Goal: Task Accomplishment & Management: Manage account settings

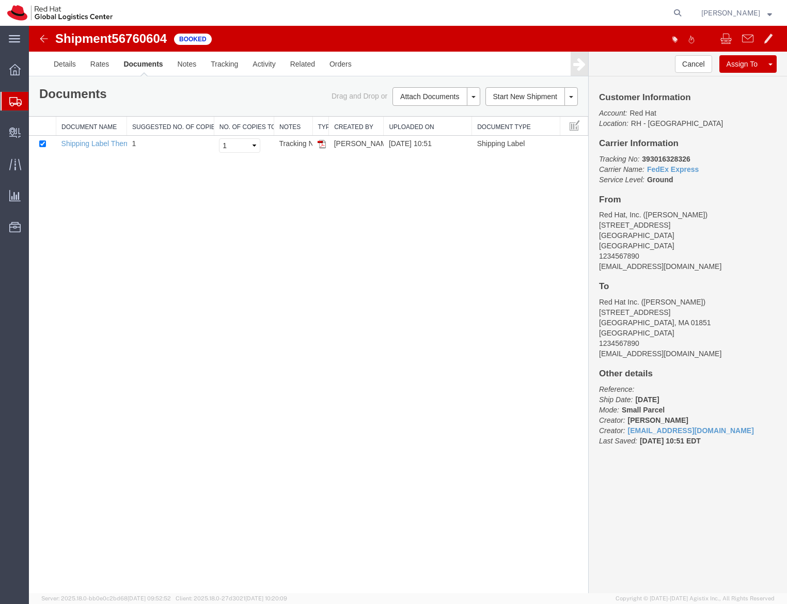
click at [0, 0] on span "Create Shipment" at bounding box center [0, 0] width 0 height 0
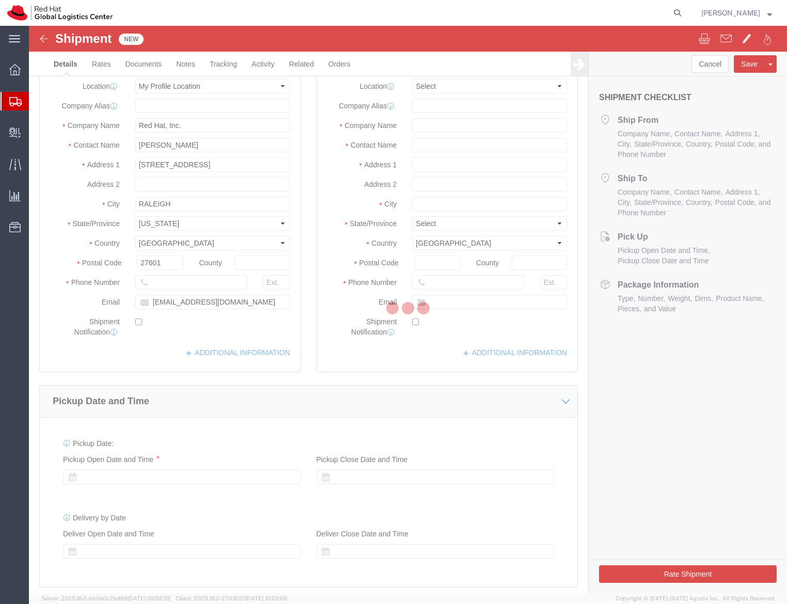
select select "MYPROFILE"
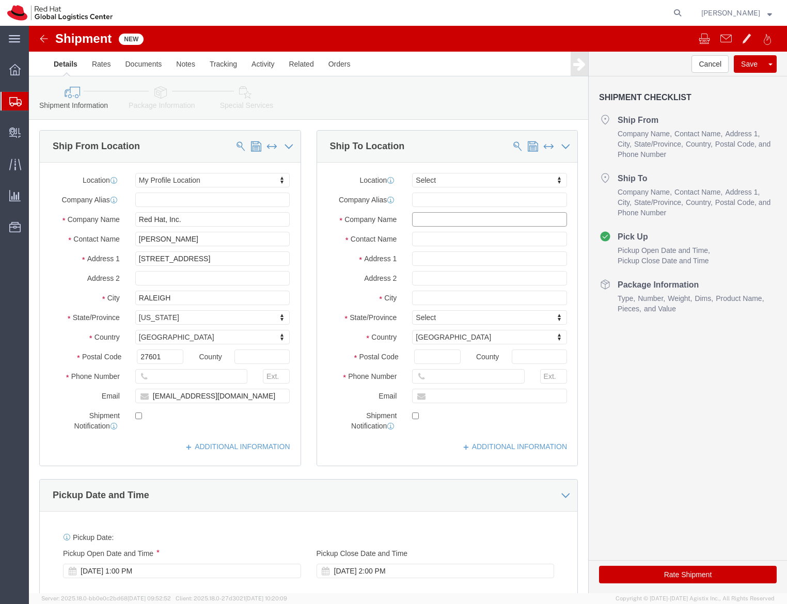
click input "text"
type input "The Westin Bellevue"
click input "C/O Jenny Rapkine"
type input "C/O [PERSON_NAME]; RH Summit Connects"
type input "[STREET_ADDRESS]"
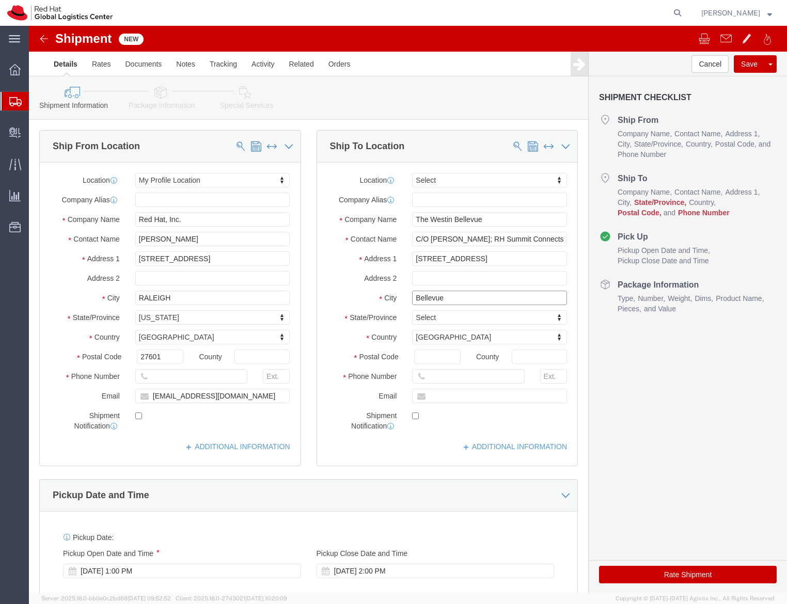
type input "Bellevue"
type input "w"
type input "wa"
type input "washin"
type input "98004"
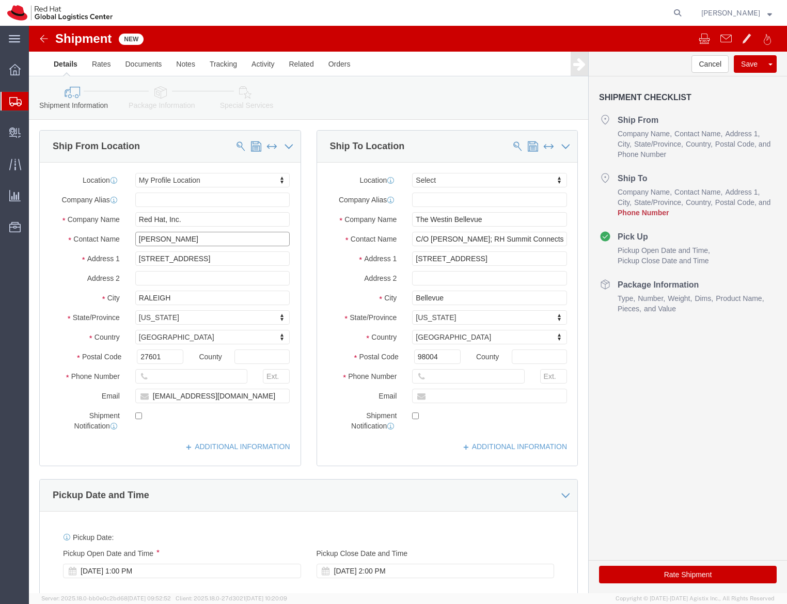
click input "[PERSON_NAME]"
type input "[PERSON_NAME]"
click p "- Red Hat, Inc. - (Jamie Lien) 1600 International Drive, Suite 800, FLEX, MCLEA…"
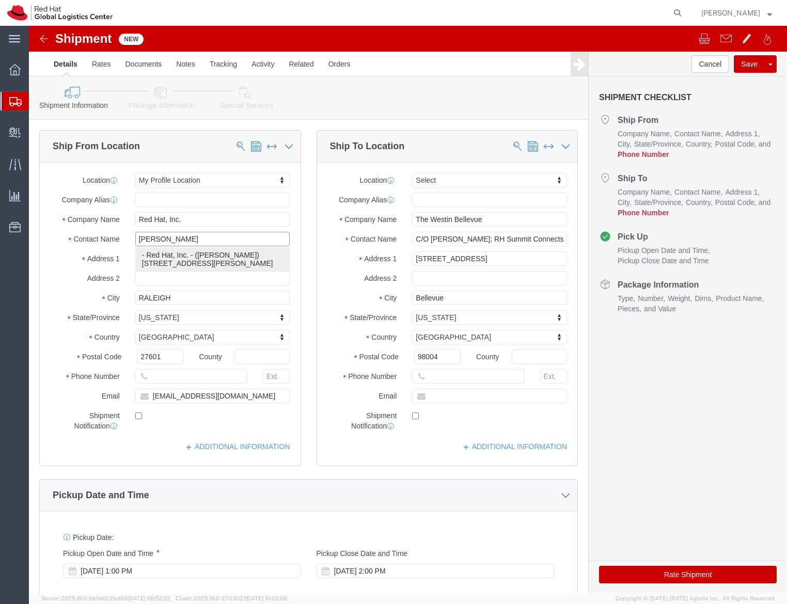
select select "38038"
select select "VA"
type input "[PERSON_NAME]"
click div "Location RH - Tysons Corner Select My Profile Location RH - Amsterdam - MSO RH …"
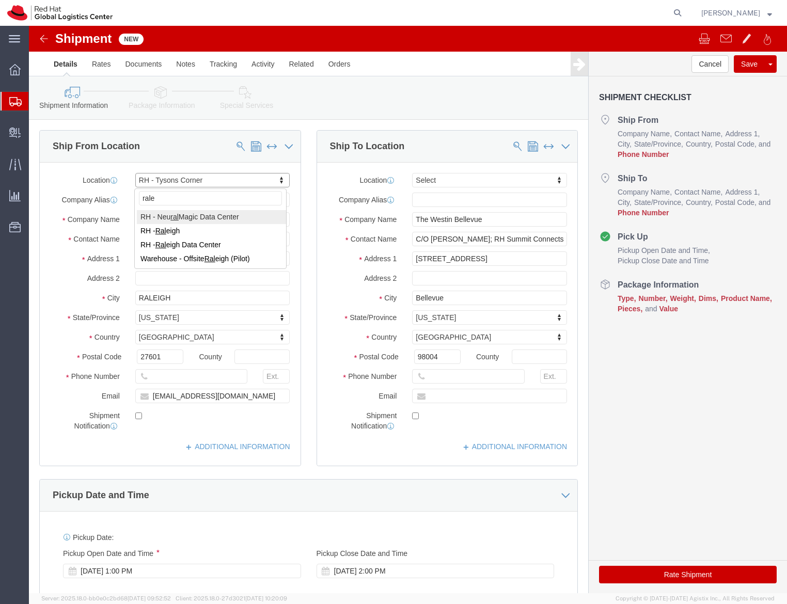
type input "ralei"
select select "38014"
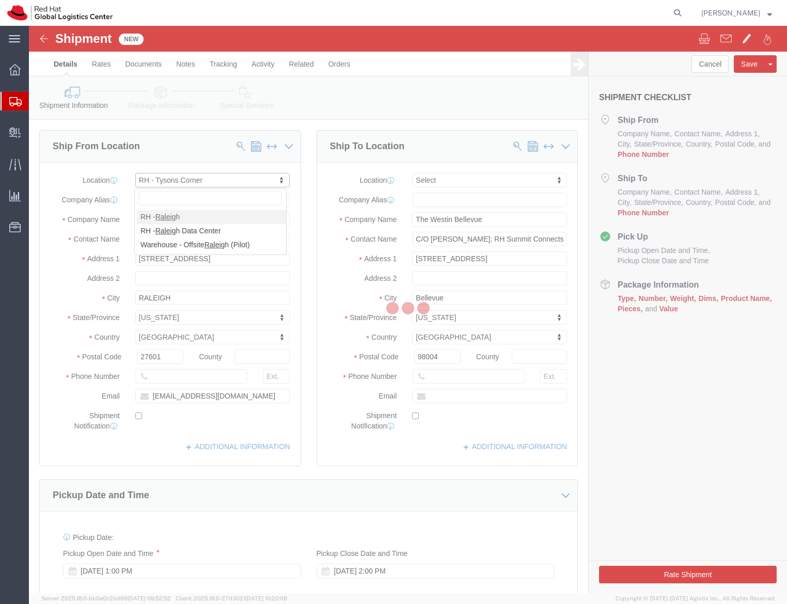
select select "NC"
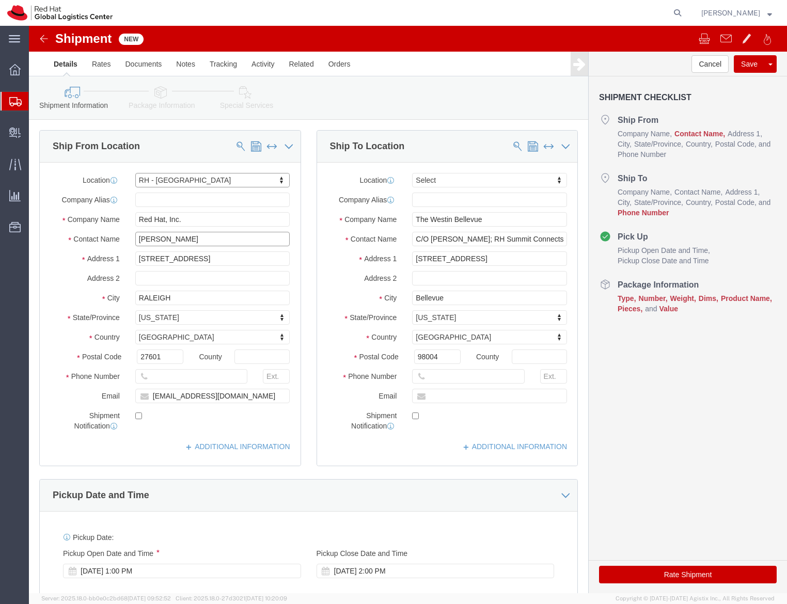
click input "[PERSON_NAME]"
type input "[PERSON_NAME]"
click label
click input "checkbox"
click input "[EMAIL_ADDRESS][DOMAIN_NAME]"
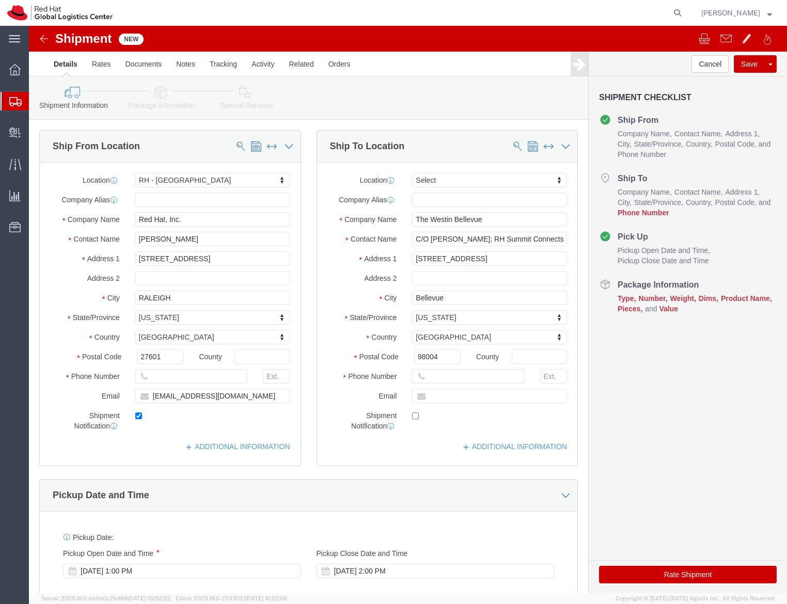
click label
click input "checkbox"
checkbox input "false"
click div "Location RH - Raleigh Select My Profile Location RH - Amsterdam - MSO RH - Amst…"
click input "[EMAIL_ADDRESS][DOMAIN_NAME]"
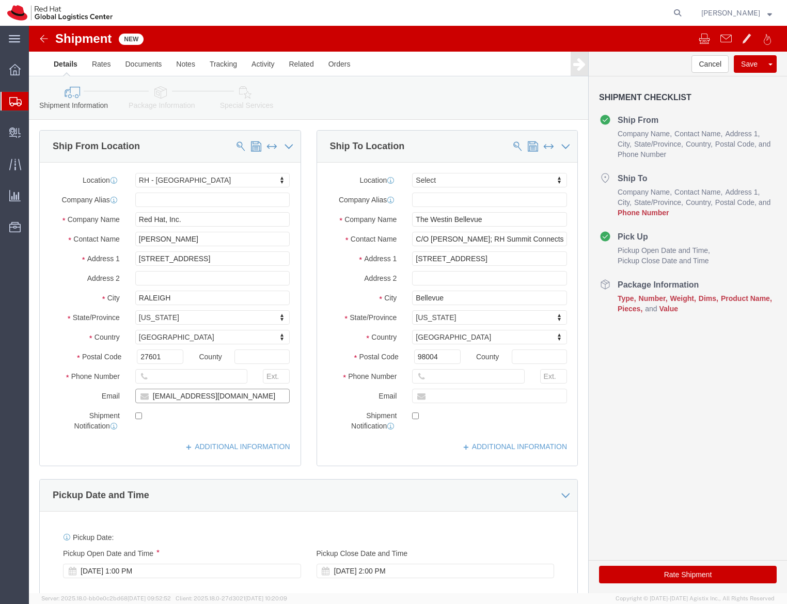
type input "[EMAIL_ADDRESS][DOMAIN_NAME]"
click input "checkbox"
click label
click input "checkbox"
checkbox input "true"
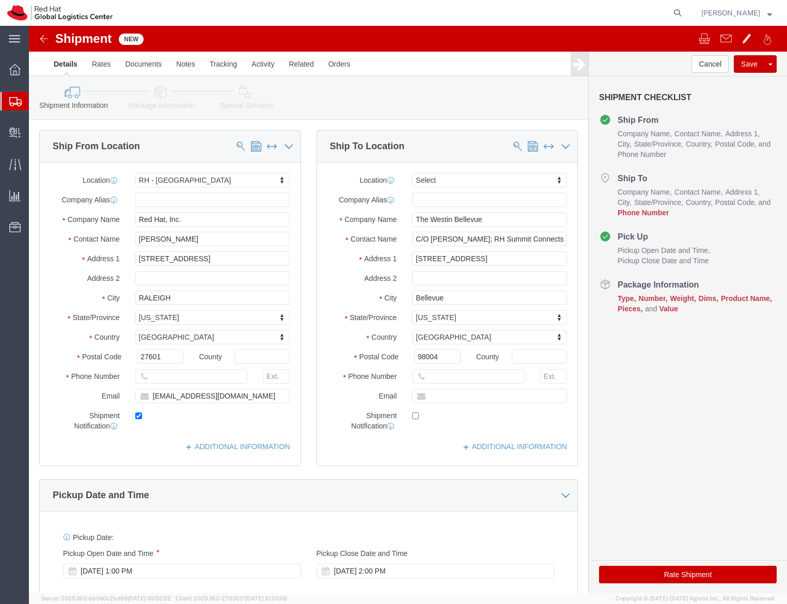
click div
click input "text"
paste input "[PHONE_NUMBER]"
type input "[PHONE_NUMBER]"
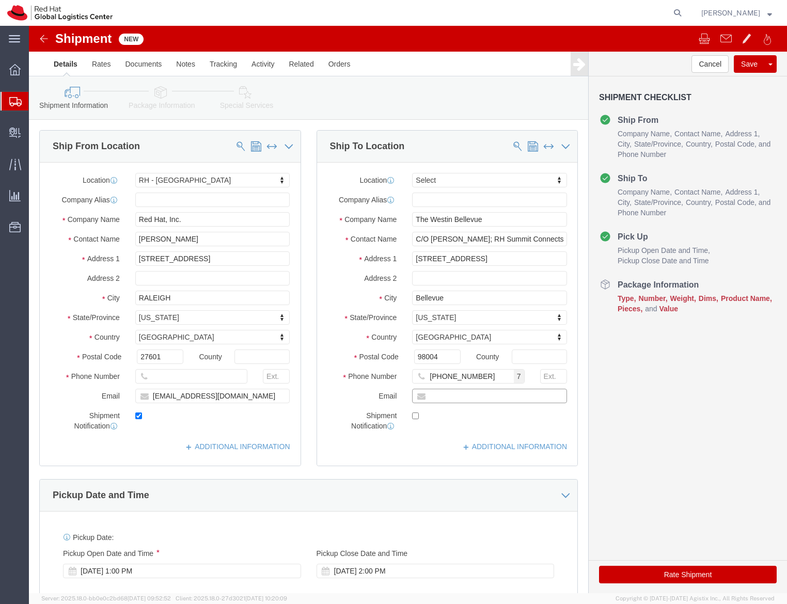
click input "text"
type input "[EMAIL_ADDRESS][DOMAIN_NAME]"
click input "checkbox"
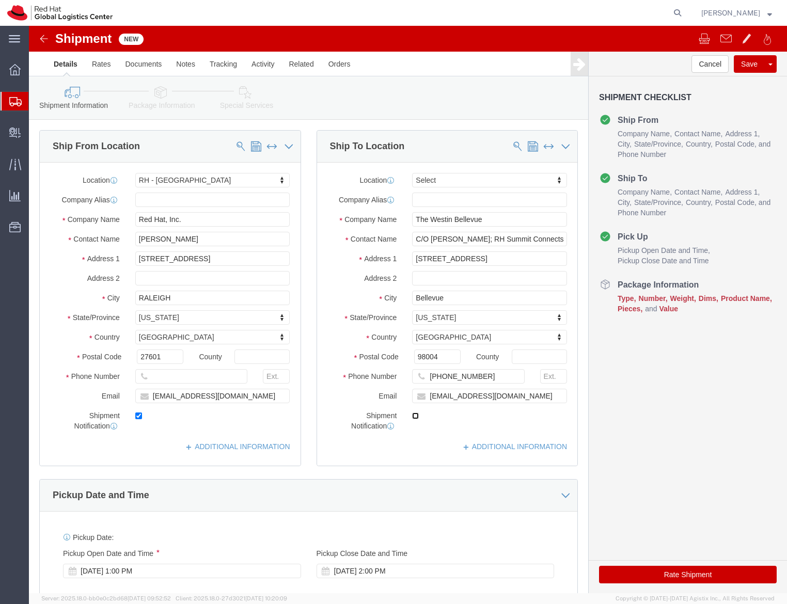
checkbox input "true"
click div "Cancel Save Assign To Save As Template Shipment Checklist Ship From Company Nam…"
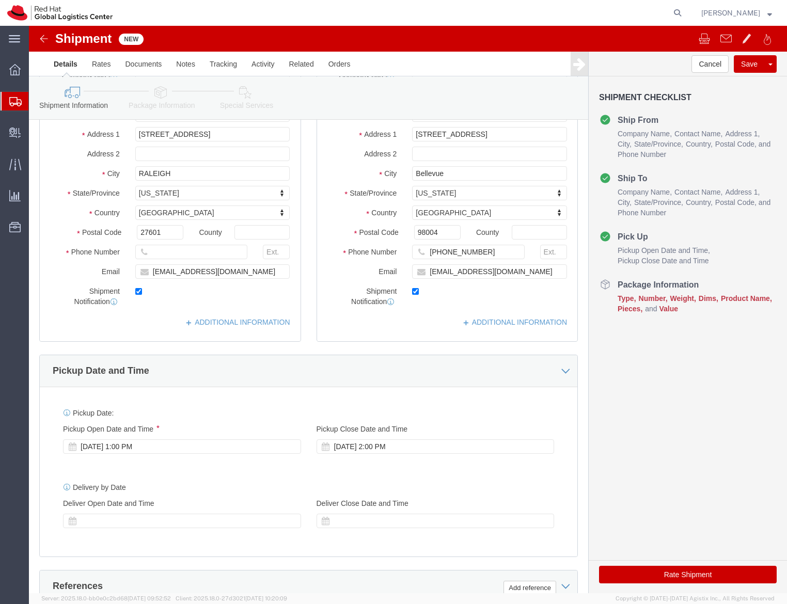
click div "Pickup Date and Time"
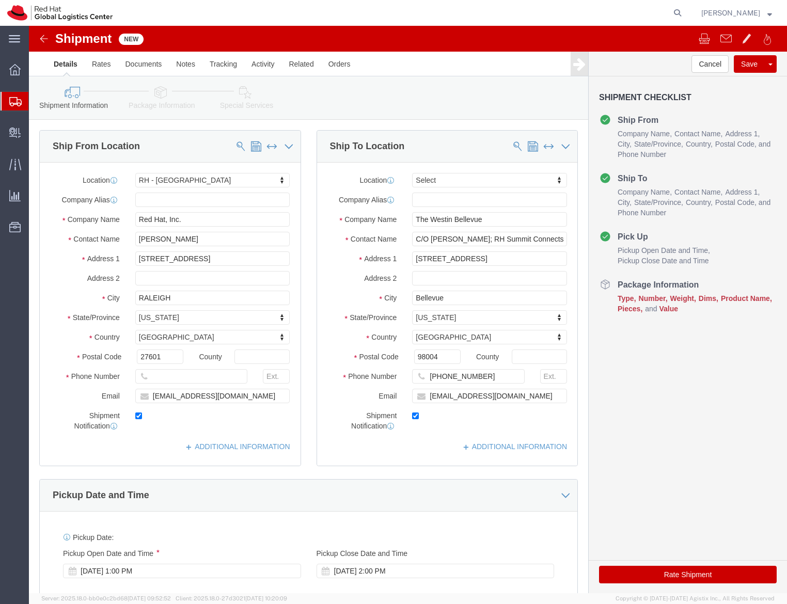
click link "Package Information"
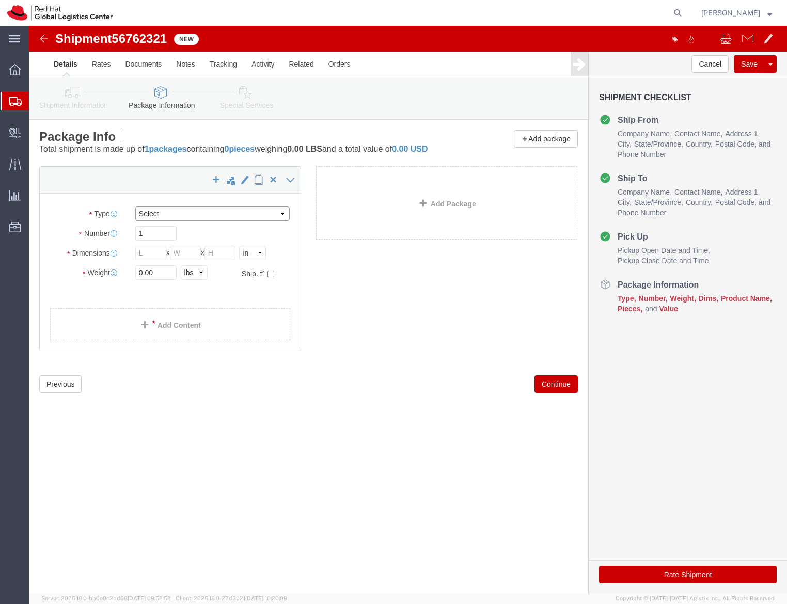
click select "Select Case(s) Crate(s) Envelope Large Box Medium Box PAK Skid(s) Small Box Sma…"
select select "YRPK"
click select "Select Case(s) Crate(s) Envelope Large Box Medium Box PAK Skid(s) Small Box Sma…"
click input "1"
click input "text"
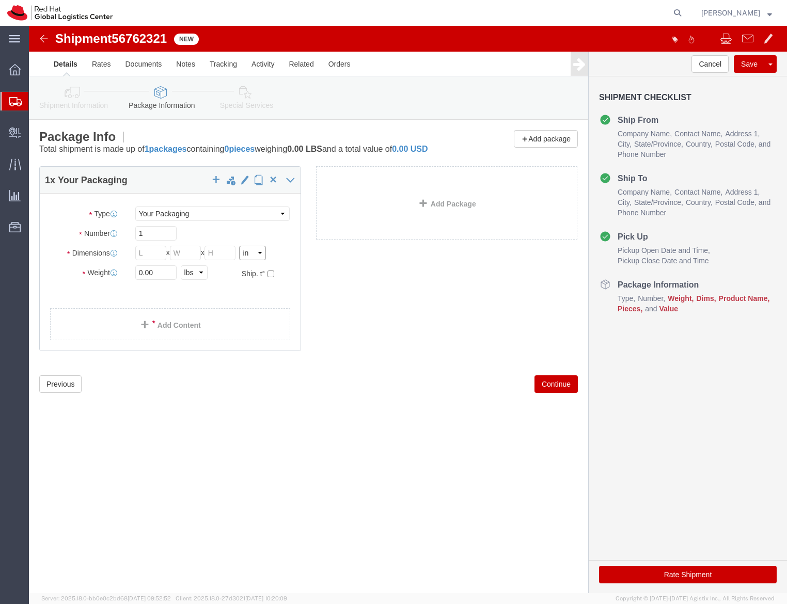
click select "Select cm ft in"
select select "CM"
click select "Select cm ft in"
click input "text"
type input "39"
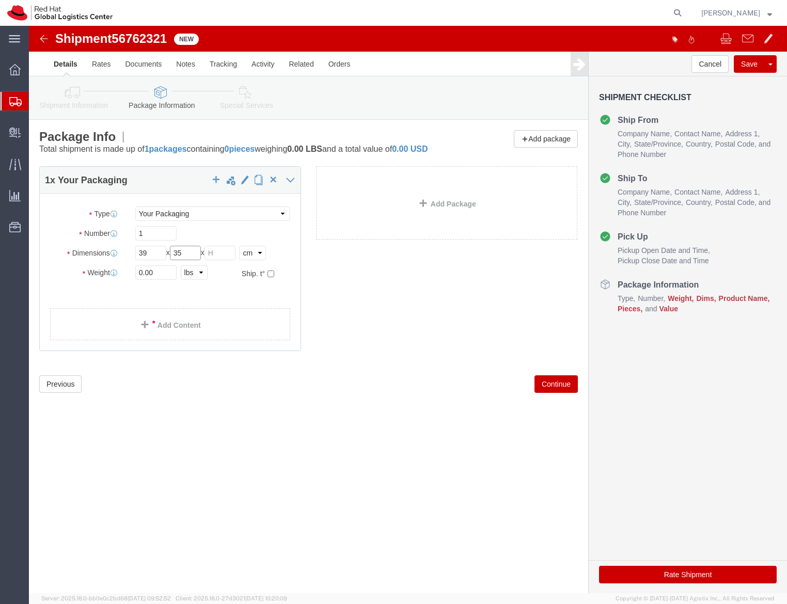
type input "35"
type input "60"
click div "Package Type Select Case(s) Crate(s) Envelope Large Box Medium Box PAK Skid(s) …"
click select "Select cm ft in"
select select "IN"
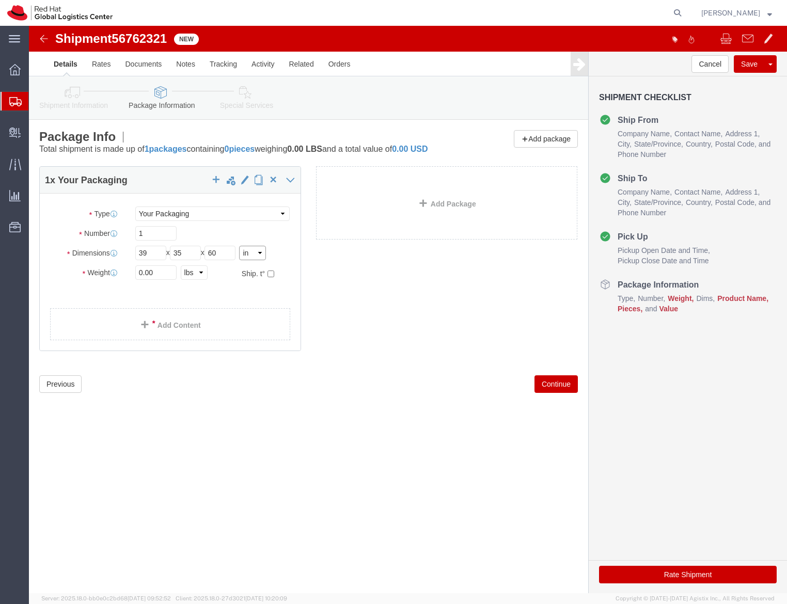
click select "Select cm ft in"
type input "15.35"
type input "13.78"
type input "23.62"
click input "0.00"
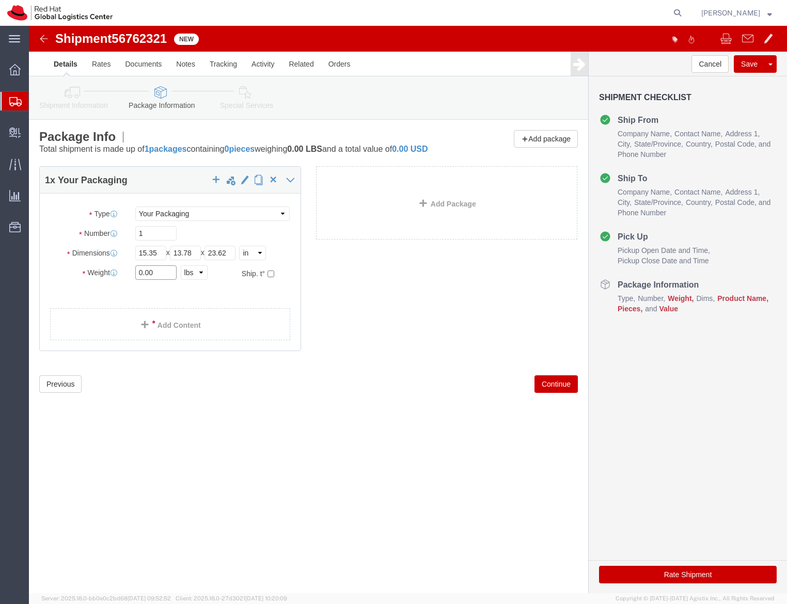
click input "0.00"
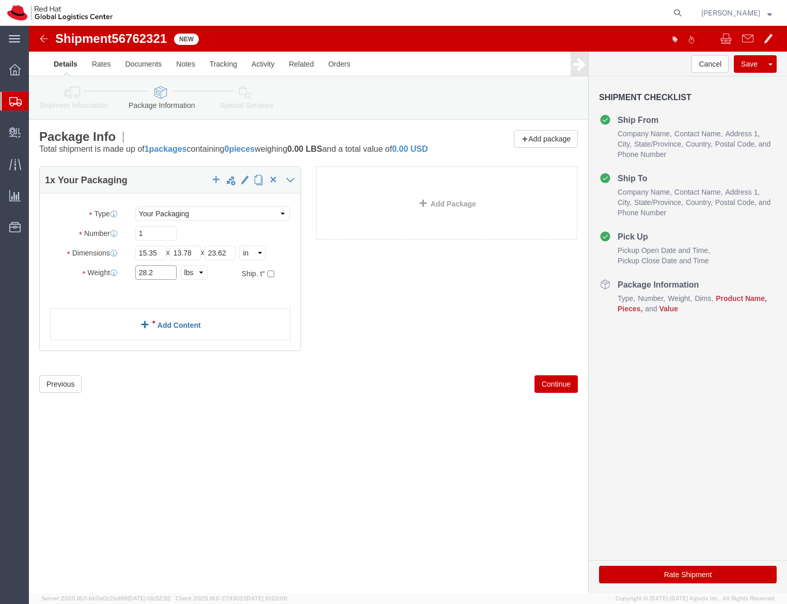
type input "28.2"
click span
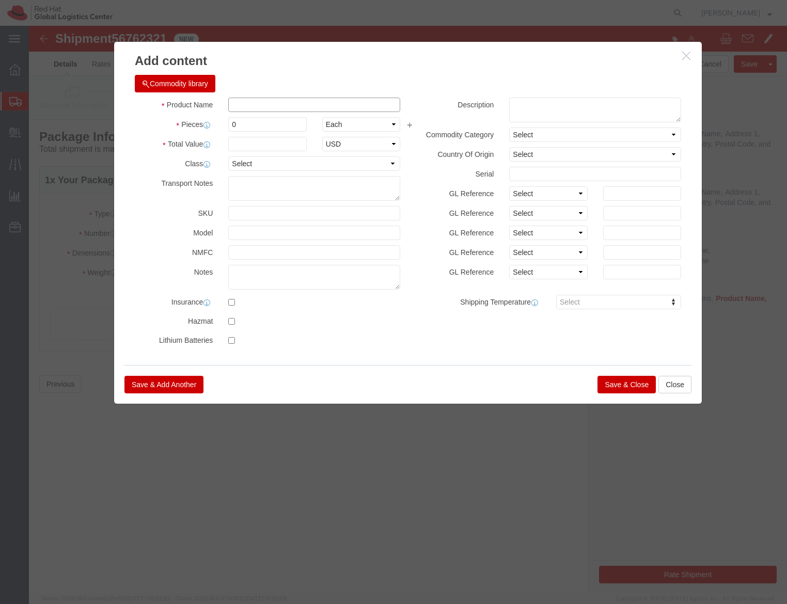
click input "text"
type input "Lanyard"
type input "160"
type input "320"
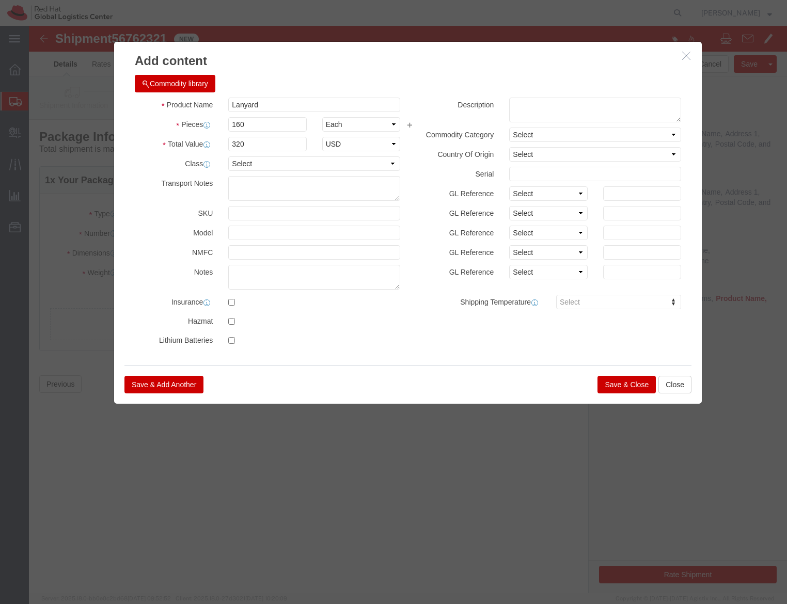
click button "Save & Close"
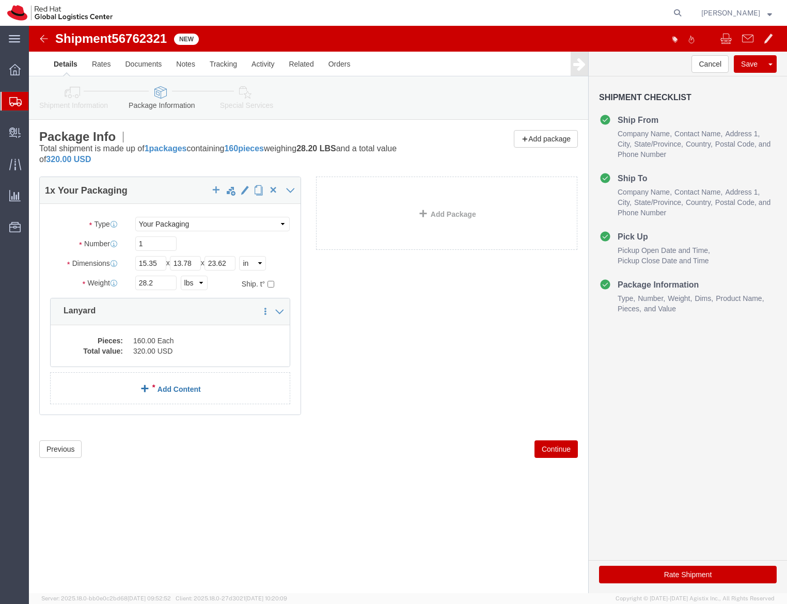
click link "Add Content"
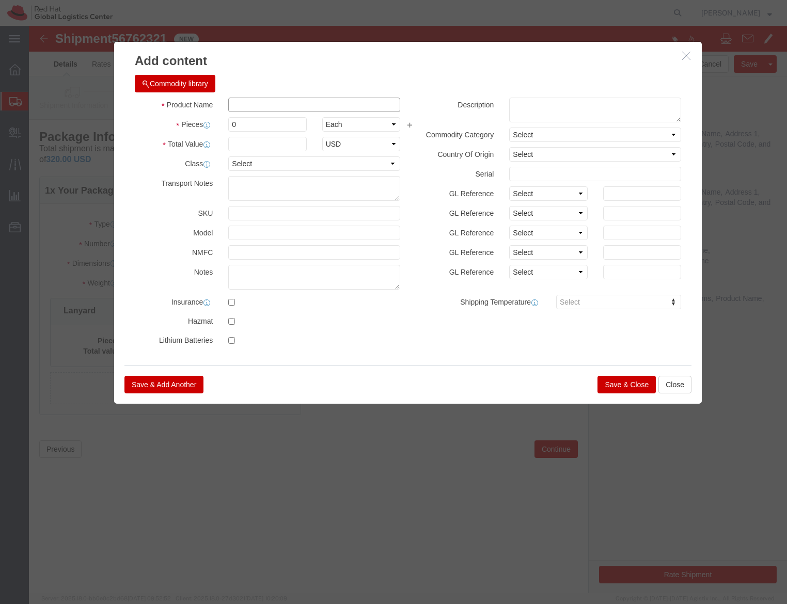
click input "text"
type input "Socks + Hats (2 eac)"
type input "4"
type input "50"
click button "Save & Close"
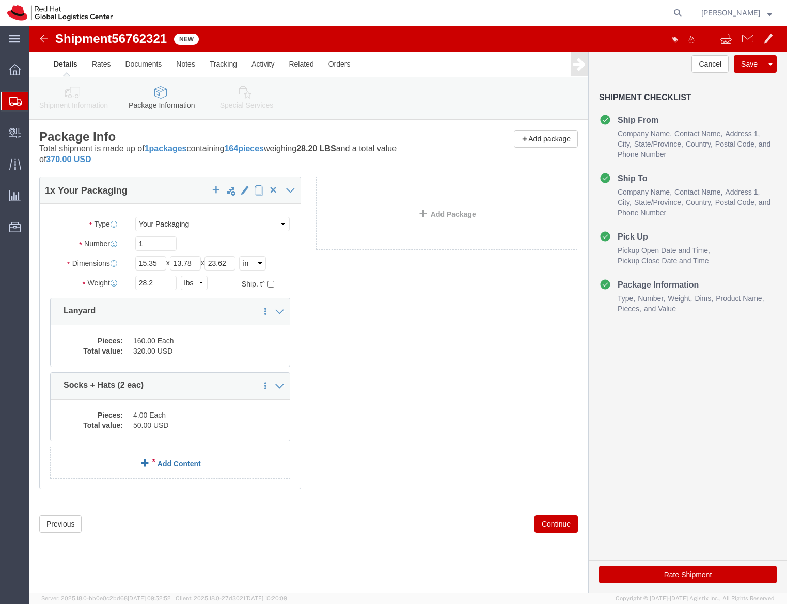
click link "Add Content"
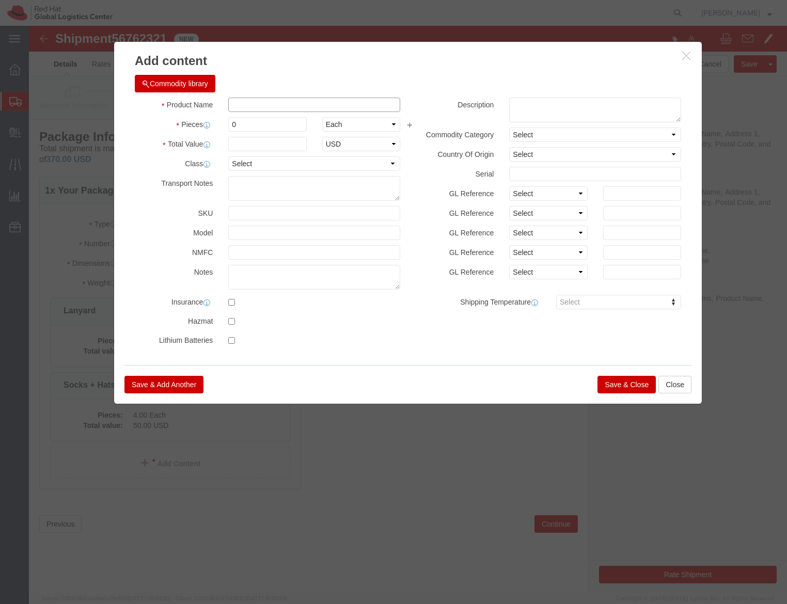
click input "text"
type input "Tote Bags"
type input "60"
click button "Save & Close"
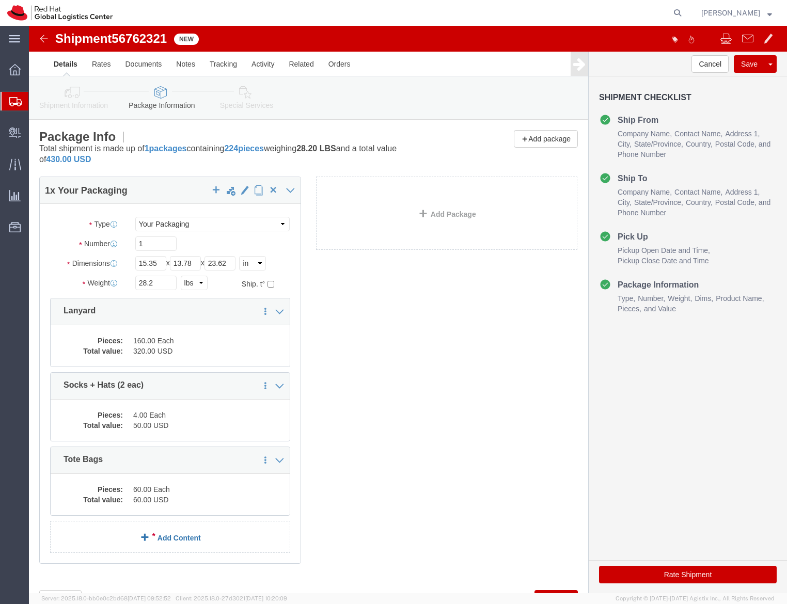
click link "Add Content"
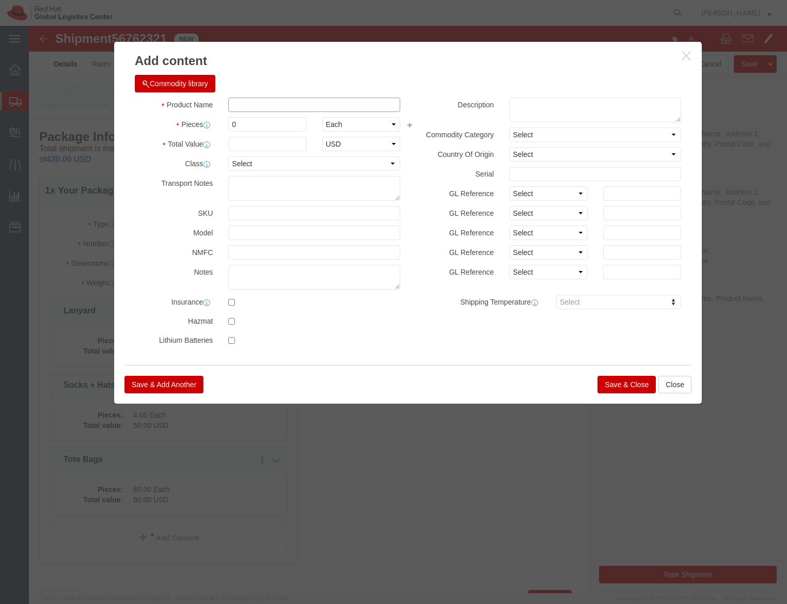
click input "text"
type input "Badge Stock"
type input "160"
click button "Save & Close"
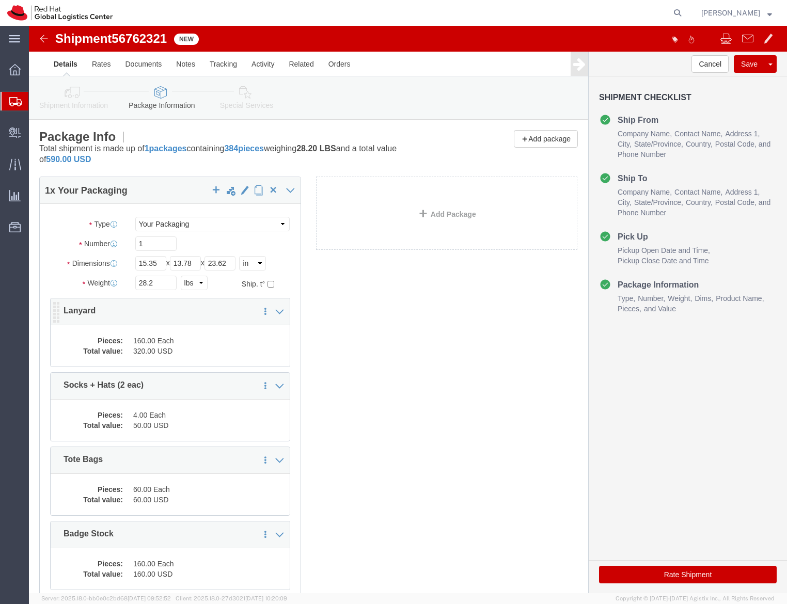
scroll to position [121, 0]
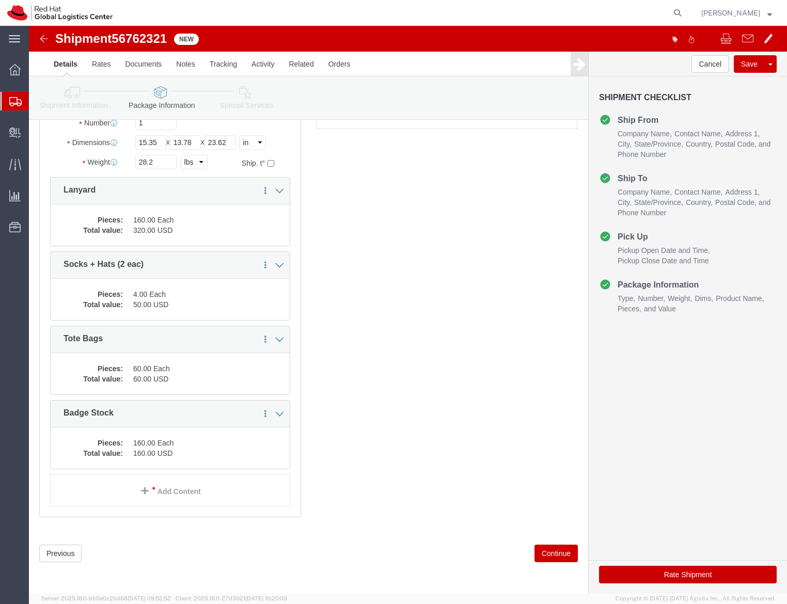
click div "1 x Your Packaging Package Type Select Case(s) Crate(s) Envelope Large Box Medi…"
click link "Add Content"
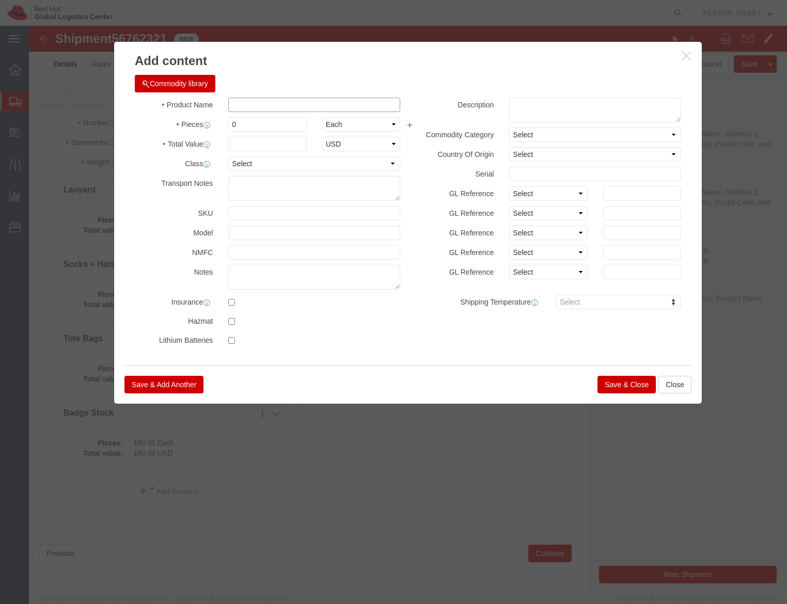
click input "text"
type input "Ipad stands"
type input "2"
type input "24"
click button "Save & Close"
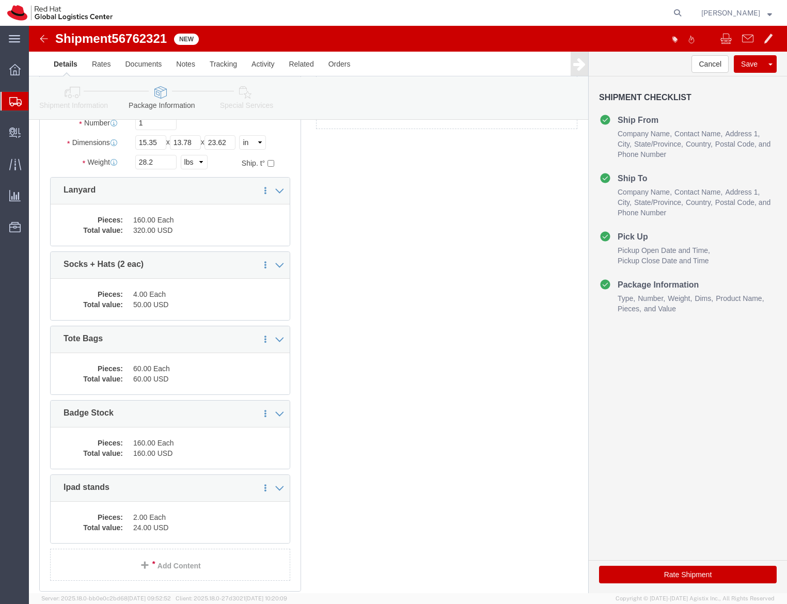
click div "1 x Your Packaging Package Type Select Case(s) Crate(s) Envelope Large Box Medi…"
click link "Add Content"
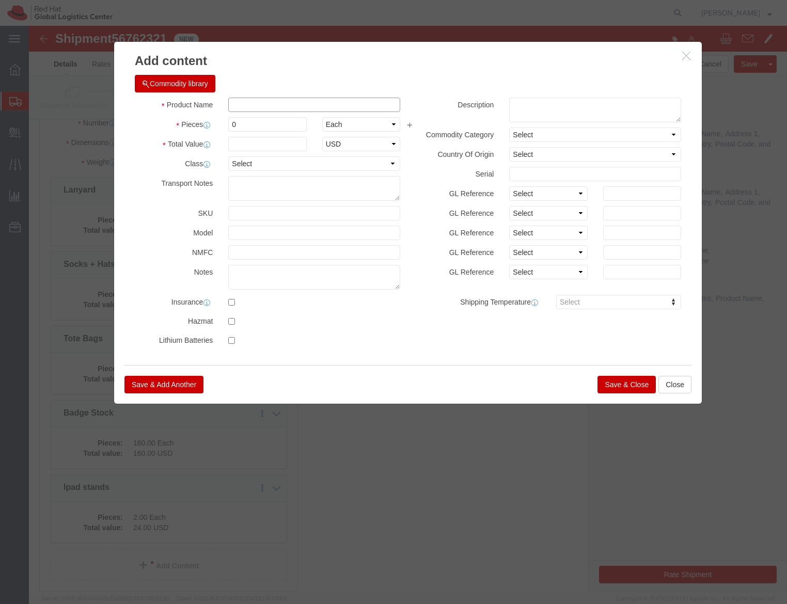
click input "text"
type input "Sponsor postcard"
type input "160"
click input "text"
type input "160"
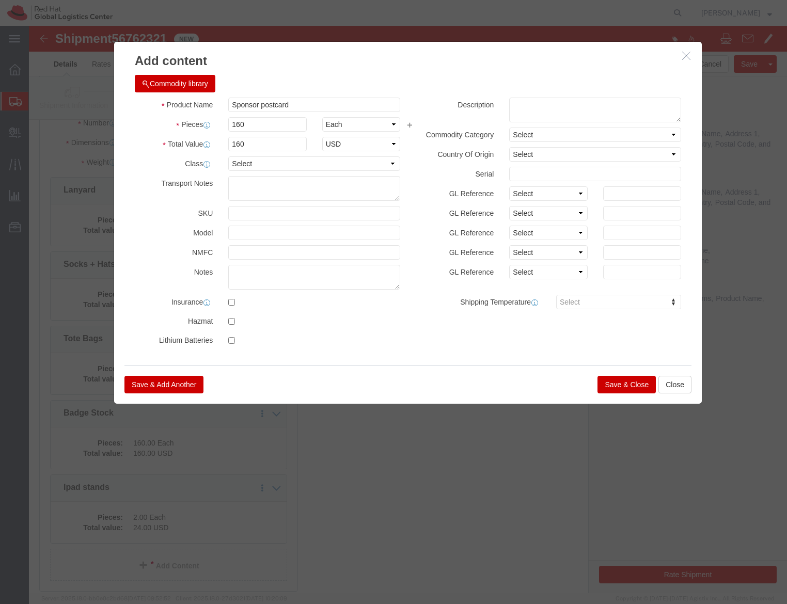
click button "Save & Close"
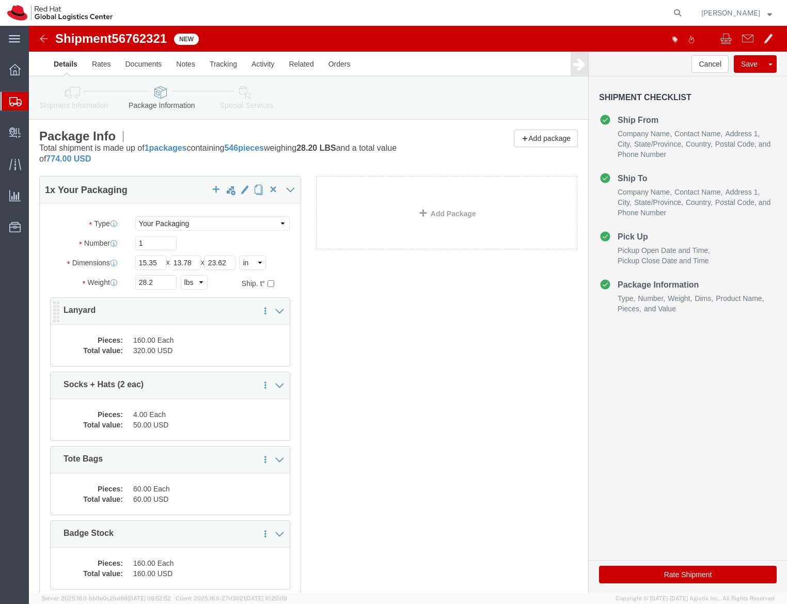
scroll to position [0, 0]
click link "Add Package"
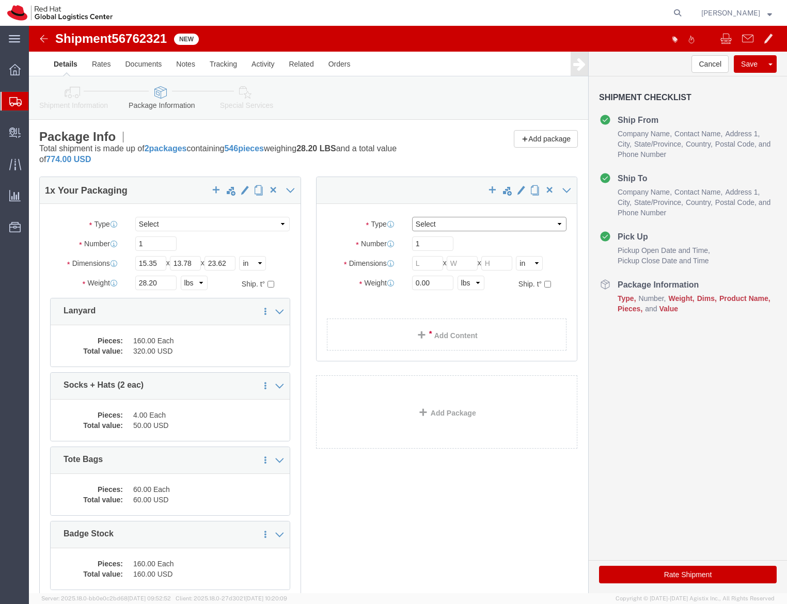
click select "Select Case(s) Crate(s) Envelope Large Box Medium Box PAK Skid(s) Small Box Sma…"
select select "YRPK"
click select "Select Case(s) Crate(s) Envelope Large Box Medium Box PAK Skid(s) Small Box Sma…"
click input "text"
type input "15.35"
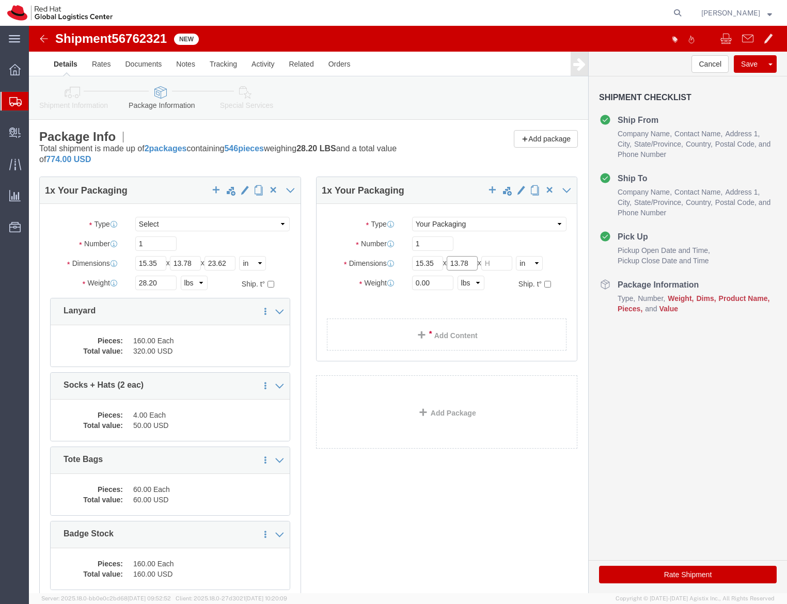
type input "13.78"
type input "23.62"
click input "0.00"
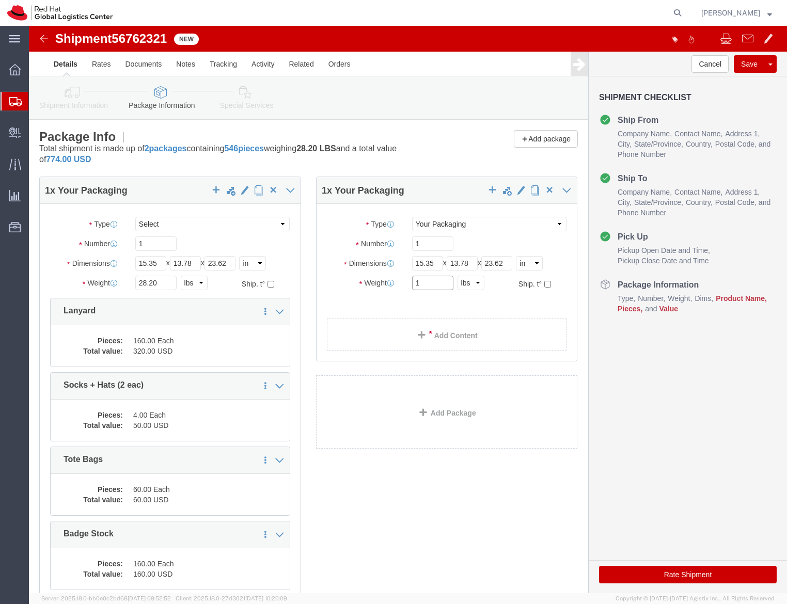
type input "1"
click select "Select kgs lbs"
select select "KGS"
click select "Select kgs lbs"
click input "0.45"
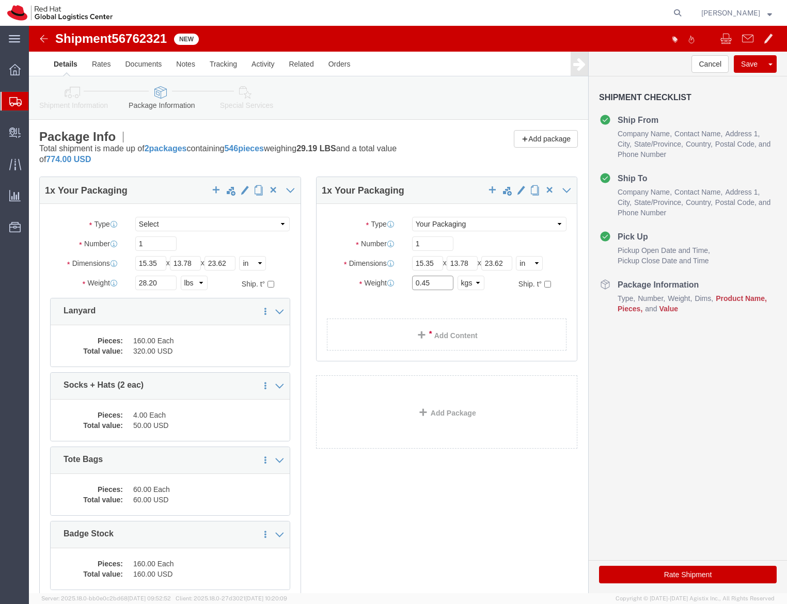
click input "0.45"
type input "11"
click div "Package Type Select Case(s) Crate(s) Envelope Large Box Medium Box PAK Skid(s) …"
click select "Select kgs lbs"
select select "LBS"
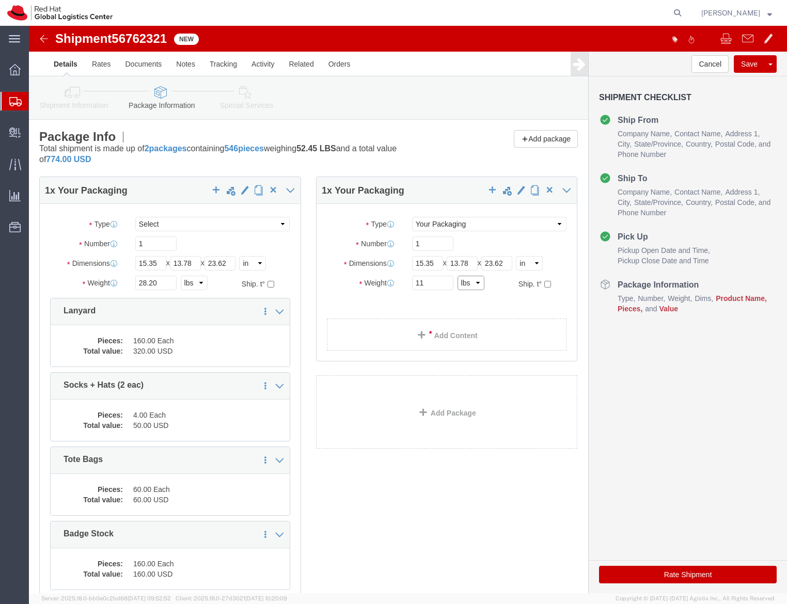
click select "Select kgs lbs"
type input "24.25"
click link "Add Content"
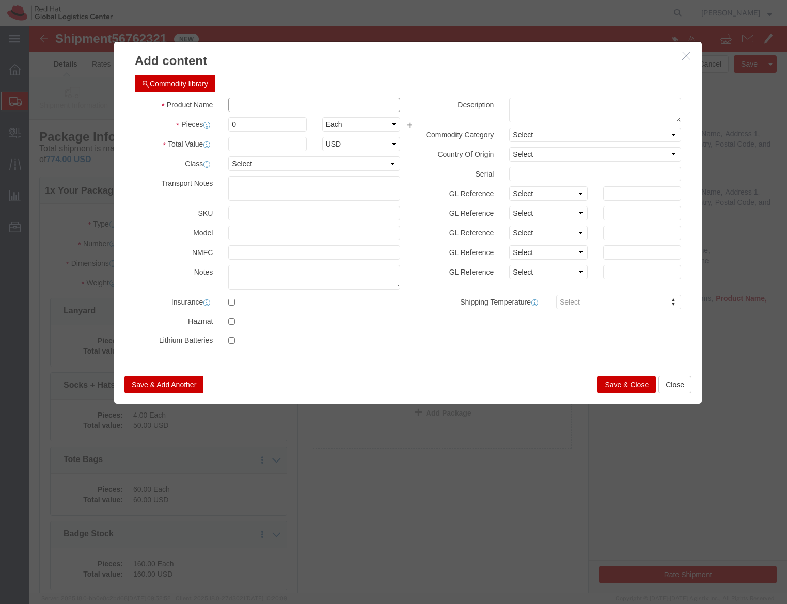
click input "text"
type input "Tote bags"
type input "100"
click input "text"
type input "100"
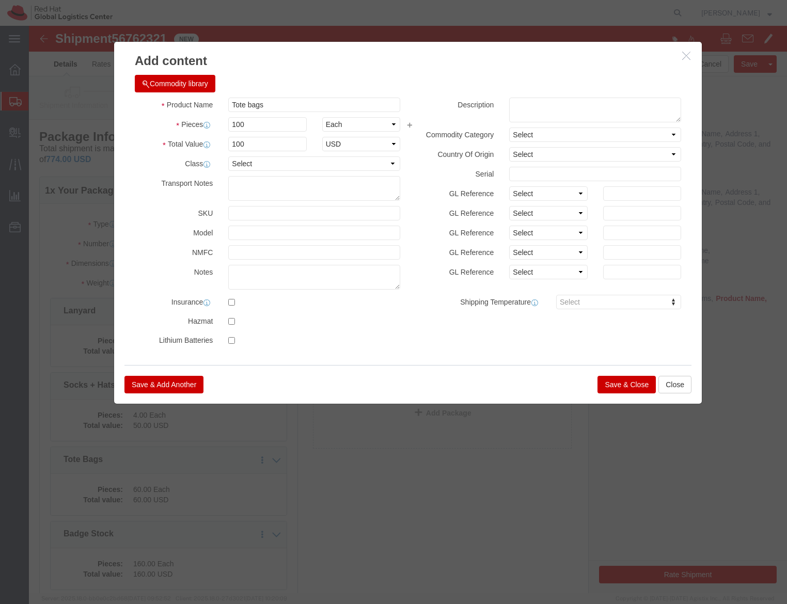
click div "Save & Add Another Save & Close Close"
click button "Save & Close"
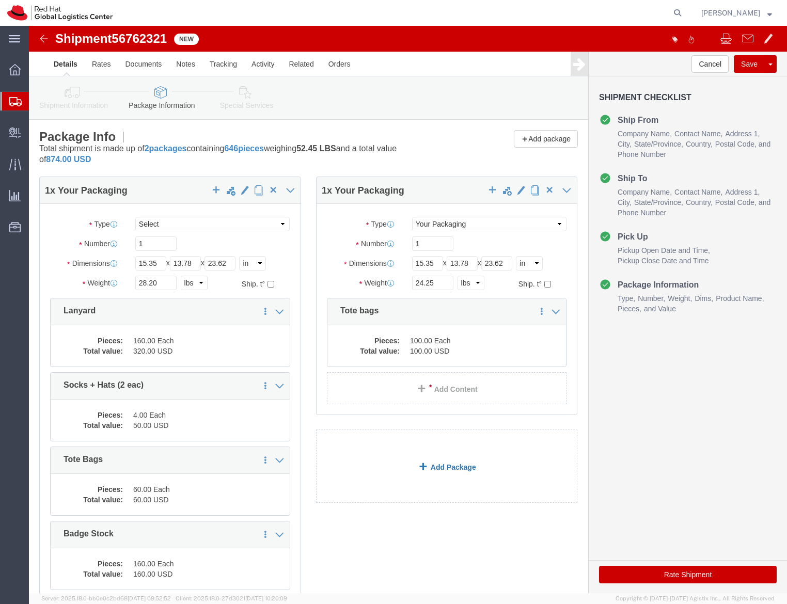
click link "Add Package"
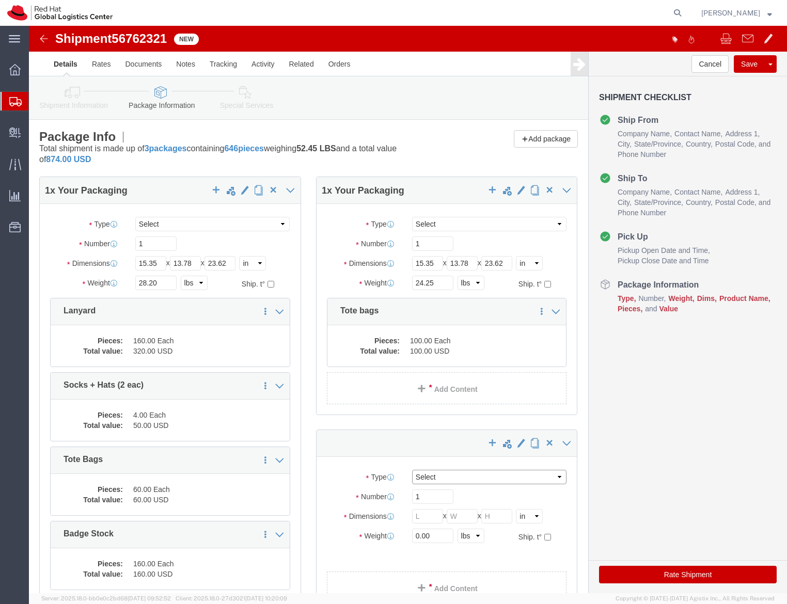
click select "Select Case(s) Crate(s) Envelope Large Box Medium Box PAK Skid(s) Small Box Sma…"
select select "YRPK"
click select "Select Case(s) Crate(s) Envelope Large Box Medium Box PAK Skid(s) Small Box Sma…"
click input "text"
type input "18"
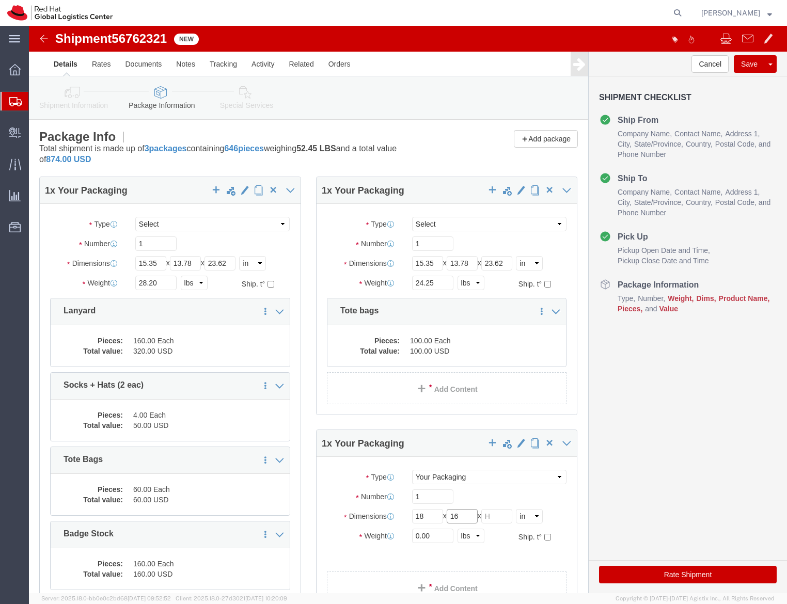
type input "16"
type input "12"
click input "0.00"
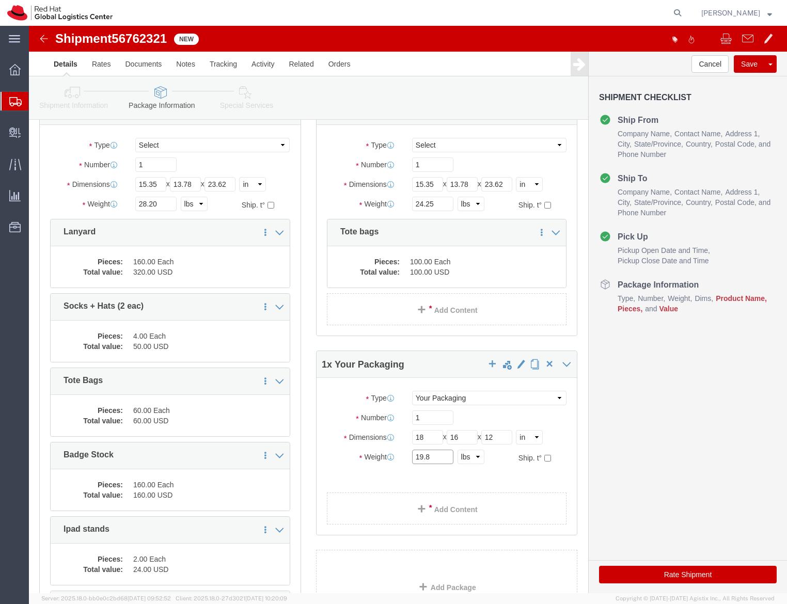
scroll to position [80, 0]
type input "19.8"
click link "Add Content"
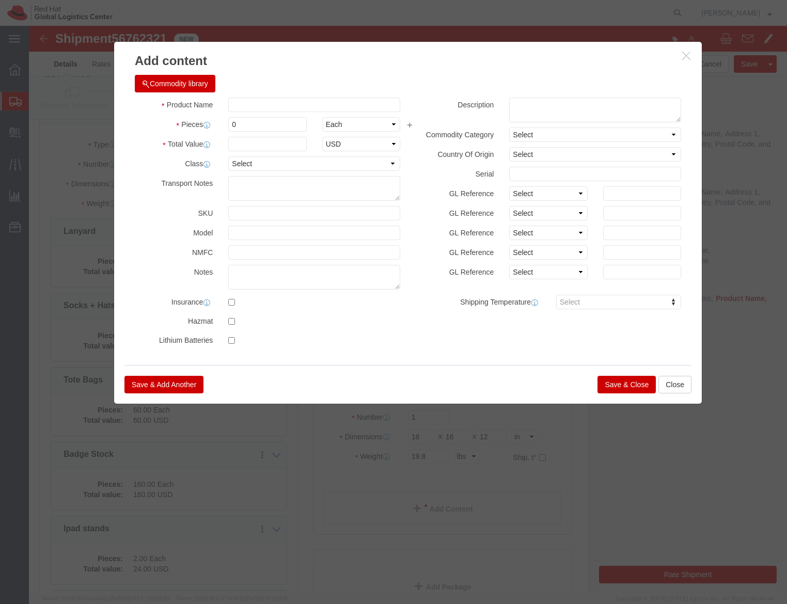
click div "Save & Add Another Save & Close Close"
click input "text"
type input "Printer"
type input "2"
type input "600"
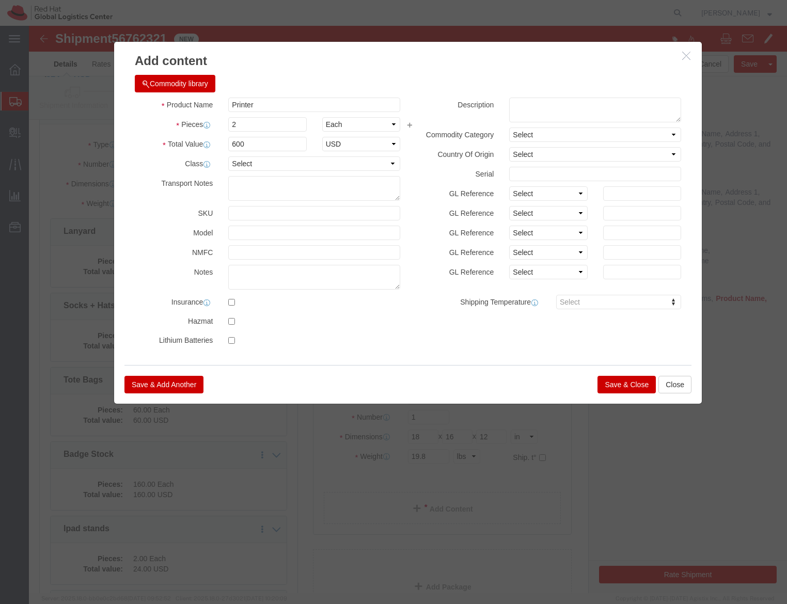
click button "Save & Close"
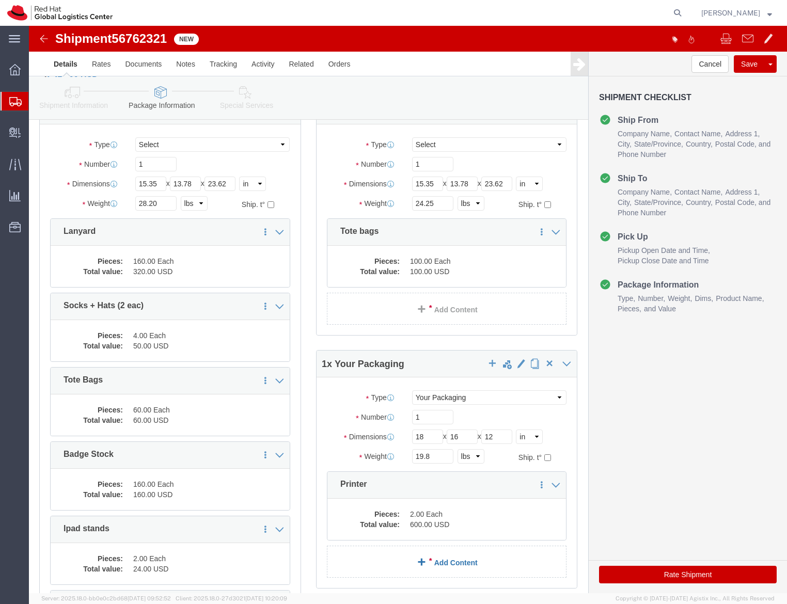
click link "Add Content"
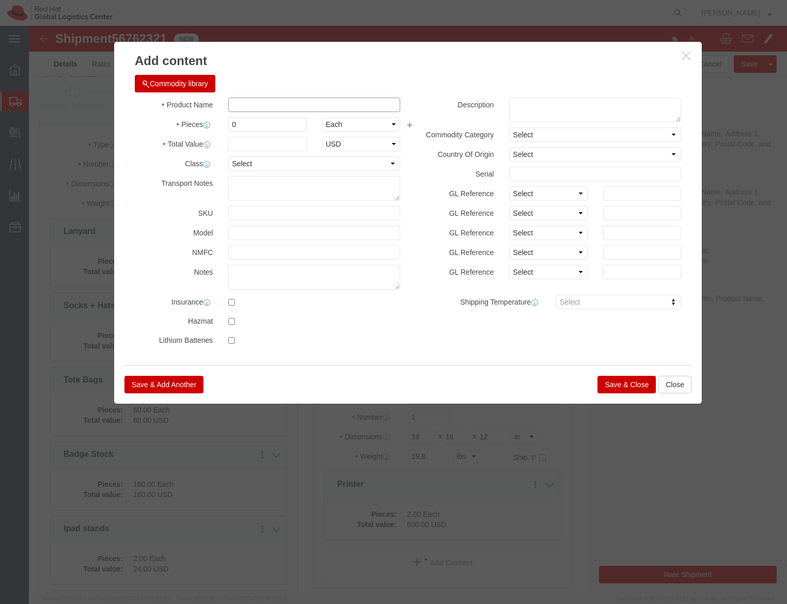
click input "text"
type input "Ipad"
type input "2"
type input "600"
click button "Save & Close"
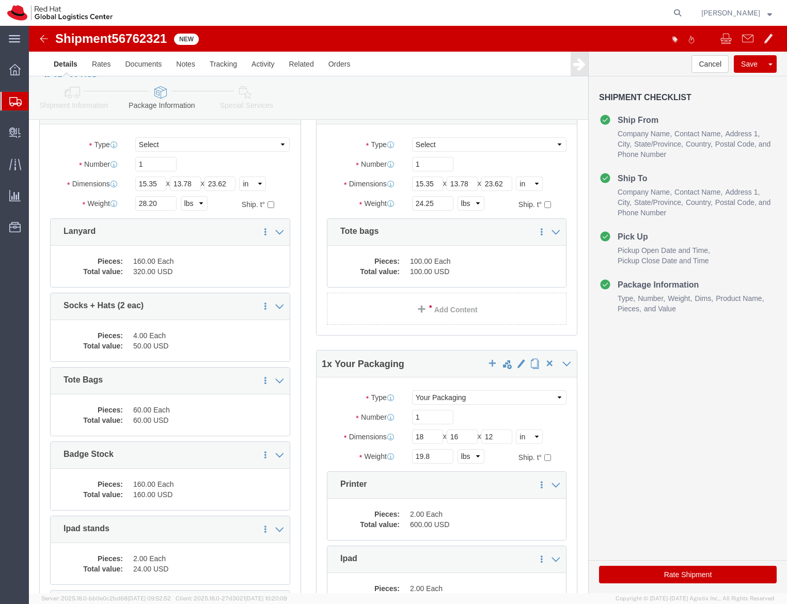
scroll to position [306, 0]
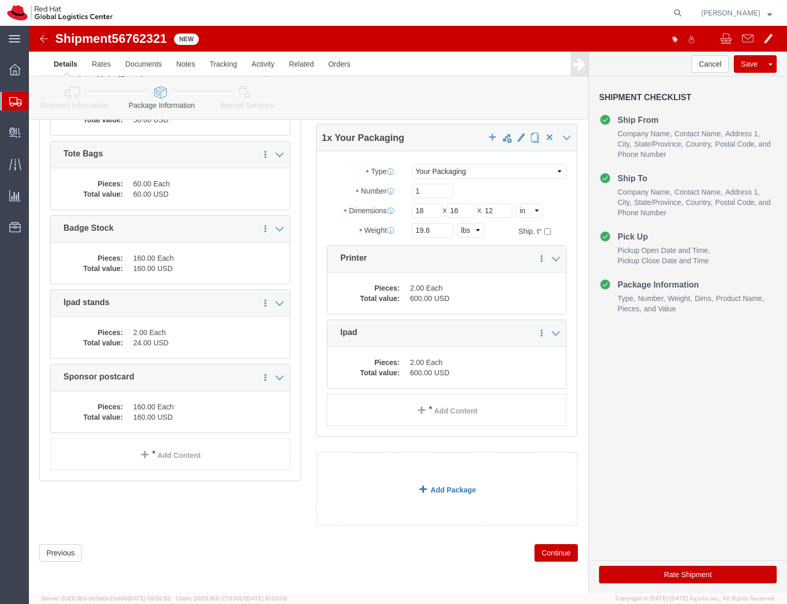
click link "Add Package"
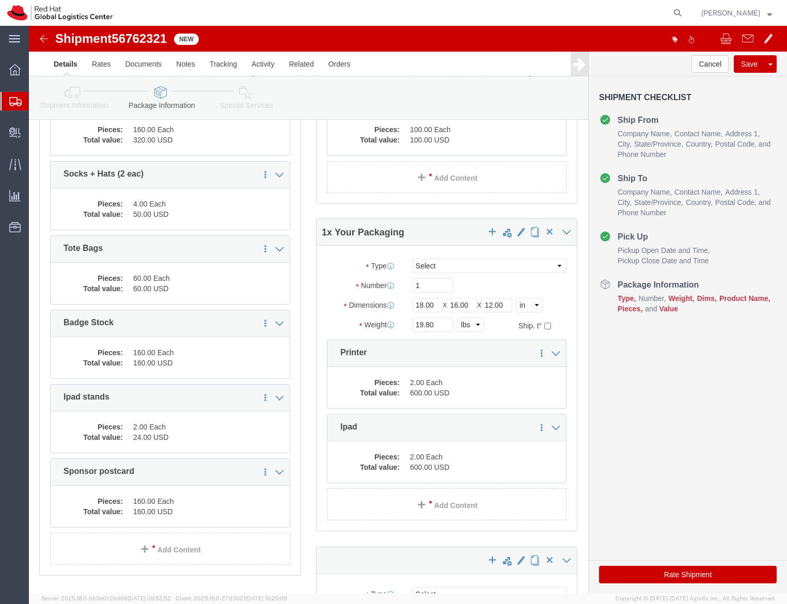
scroll to position [423, 0]
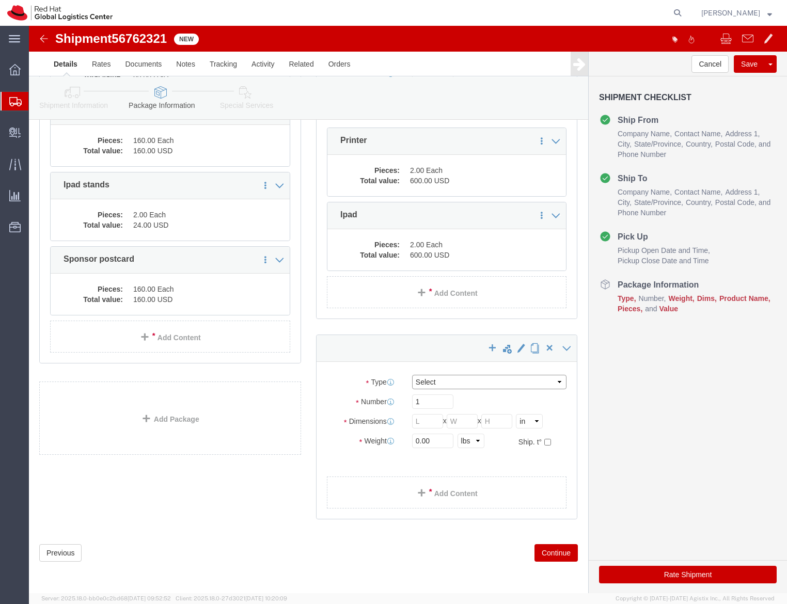
click select "Select Case(s) Crate(s) Envelope Large Box Medium Box PAK Skid(s) Small Box Sma…"
select select "YRPK"
click select "Select Case(s) Crate(s) Envelope Large Box Medium Box PAK Skid(s) Small Box Sma…"
click input "text"
type input "20"
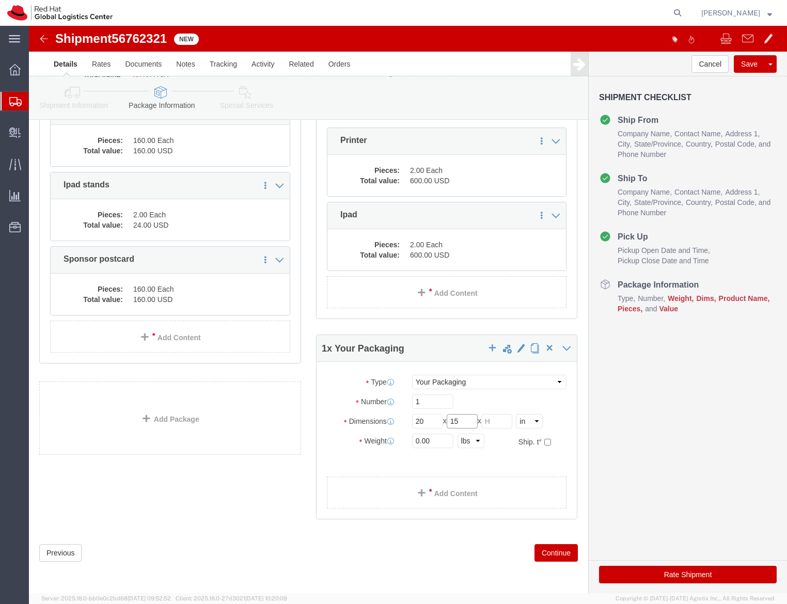
type input "15"
type input "9"
type input "36"
click link "Add Content"
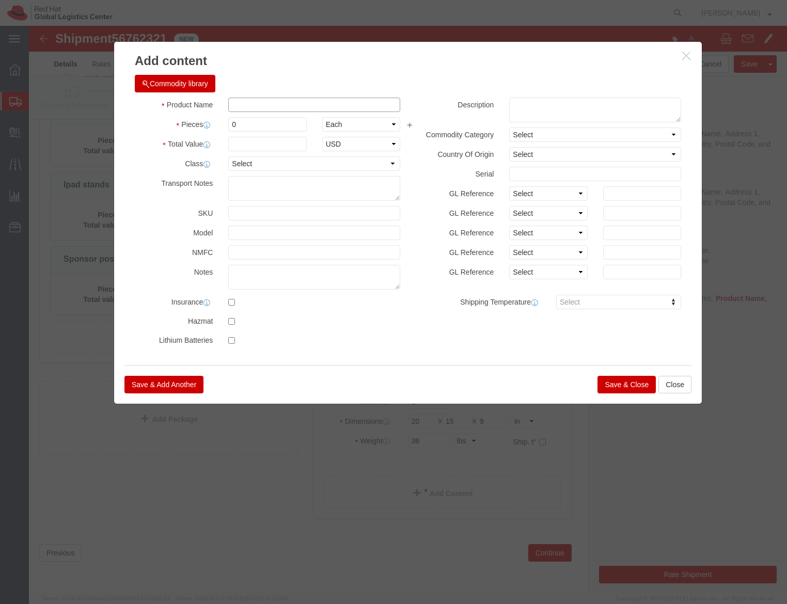
click input "text"
type input "Shirts"
type input "96"
type input "1000"
click button "Save & Close"
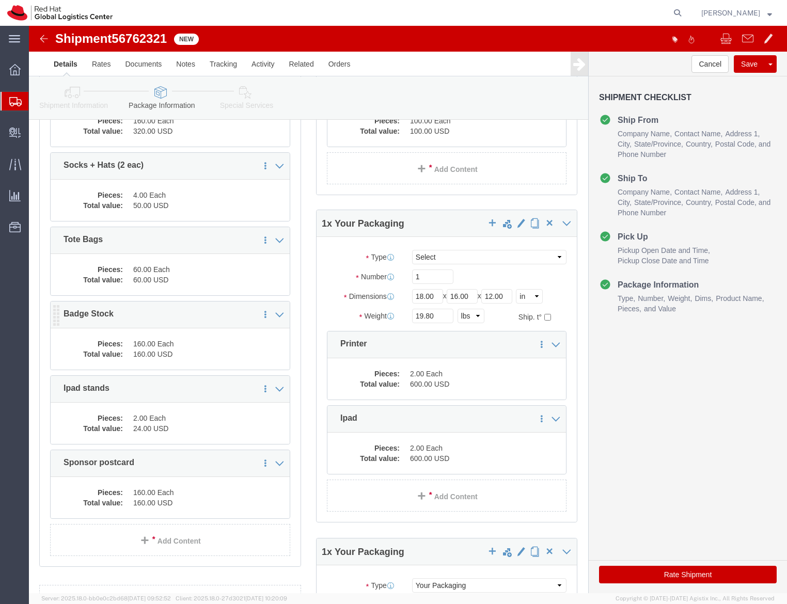
scroll to position [478, 0]
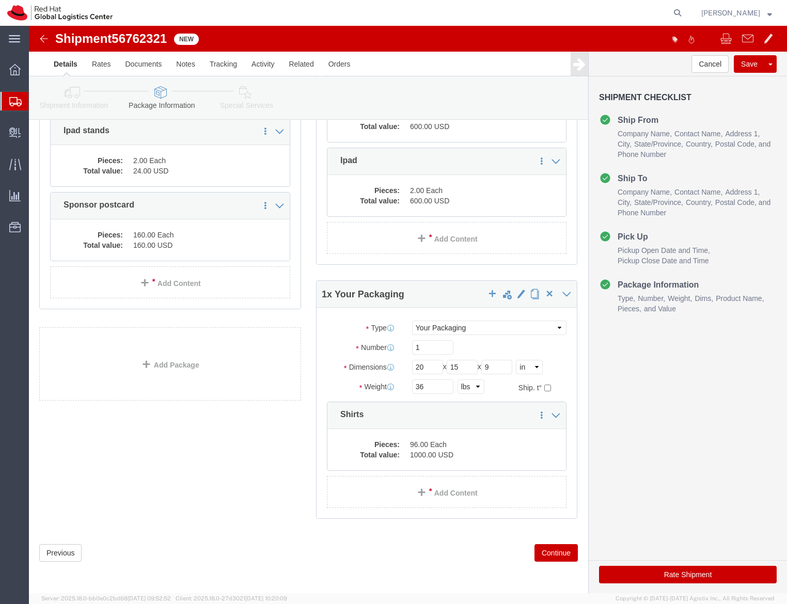
click div "1 x Your Packaging Package Type Select Case(s) Crate(s) Envelope Large Box Medi…"
click link "Add Package"
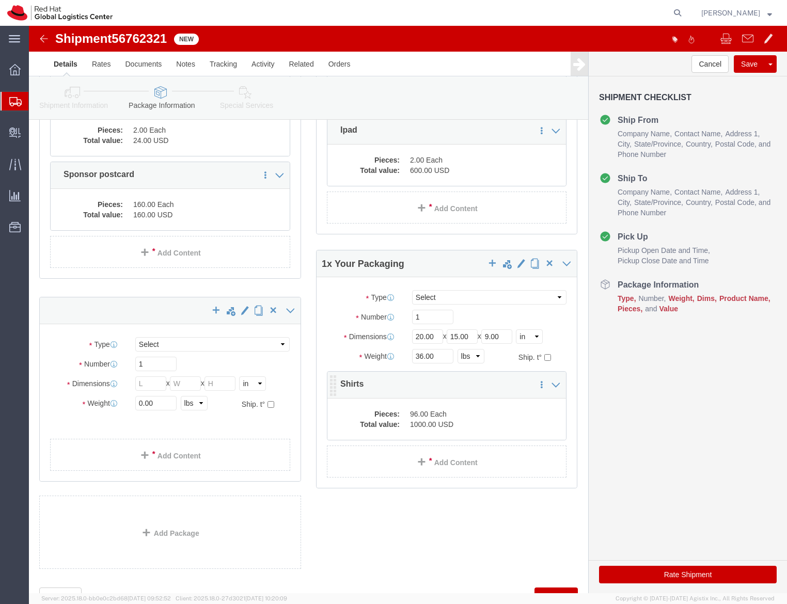
scroll to position [543, 0]
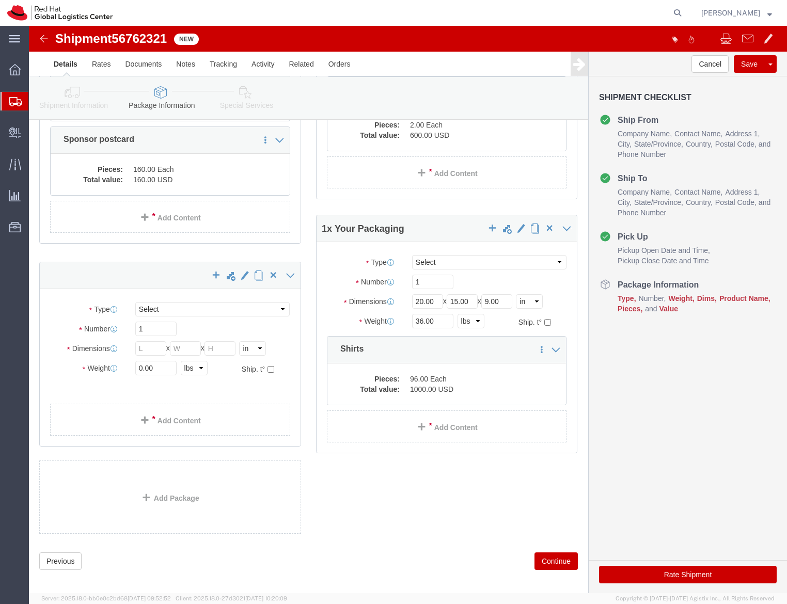
click div "1 x Your Packaging Package Type Select Case(s) Crate(s) Envelope Large Box Medi…"
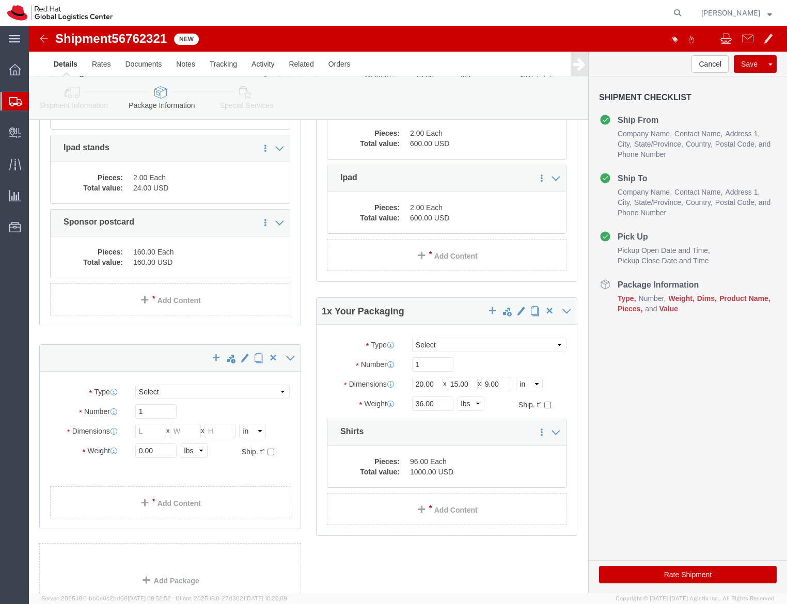
scroll to position [460, 0]
click select "Select Case(s) Crate(s) Envelope Large Box Medium Box PAK Skid(s) Small Box Sma…"
select select "YRPK"
click select "Select Case(s) Crate(s) Envelope Large Box Medium Box PAK Skid(s) Small Box Sma…"
click input "text"
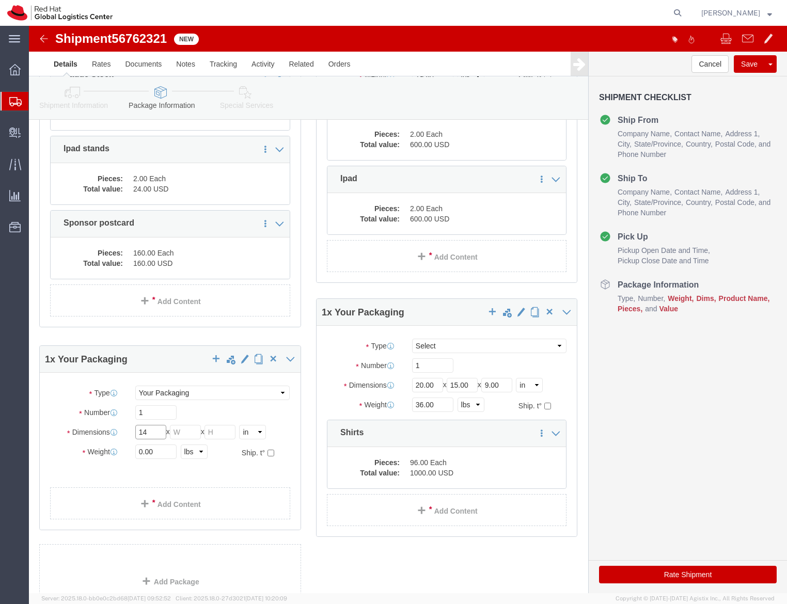
type input "14"
type input "34"
type input "36"
click link "Add Content"
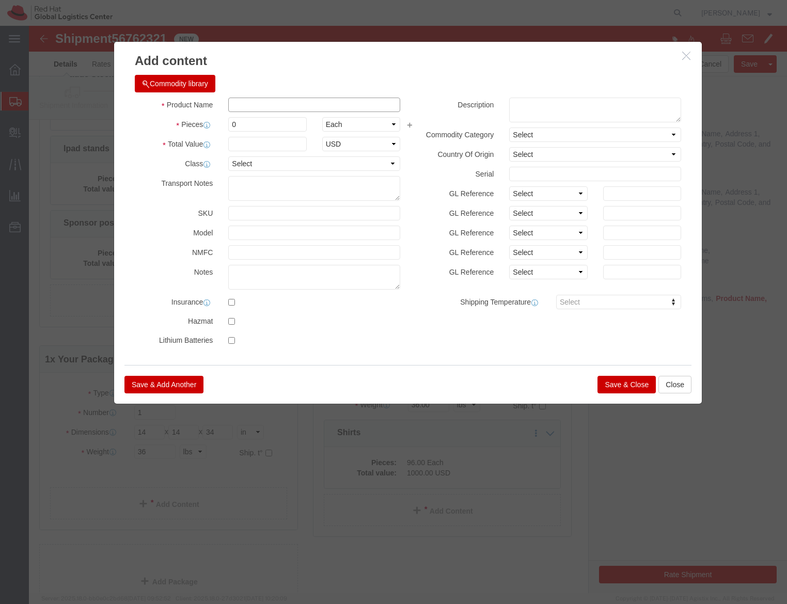
click input "text"
type input "Step/Repeat Banner"
click input "0"
type input "1"
type input "300"
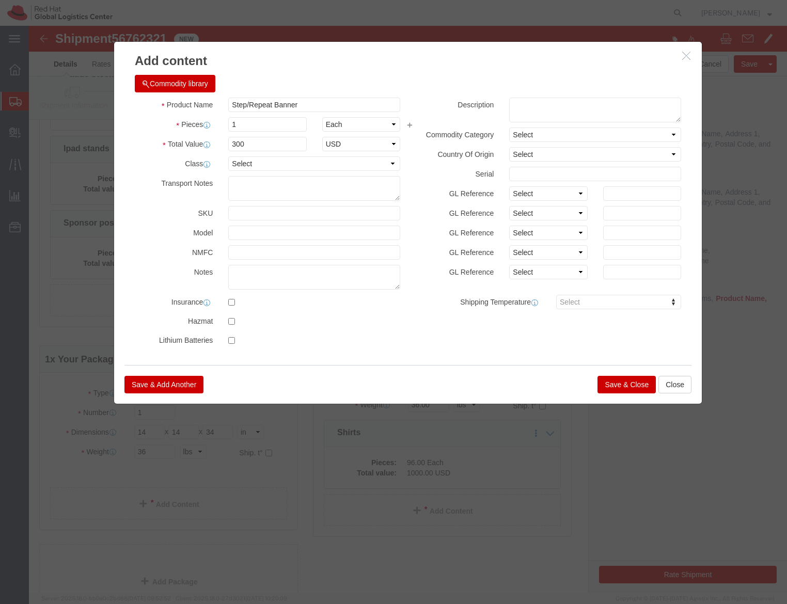
click button "Save & Close"
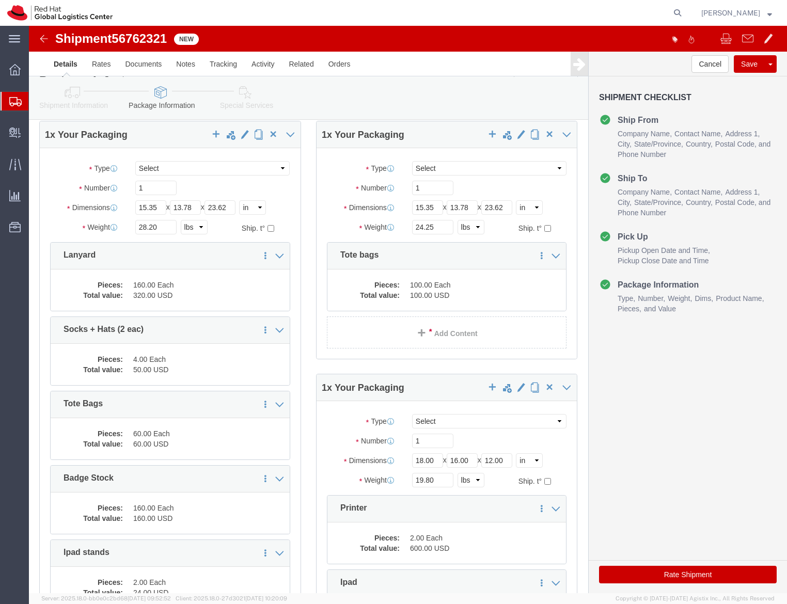
scroll to position [0, 0]
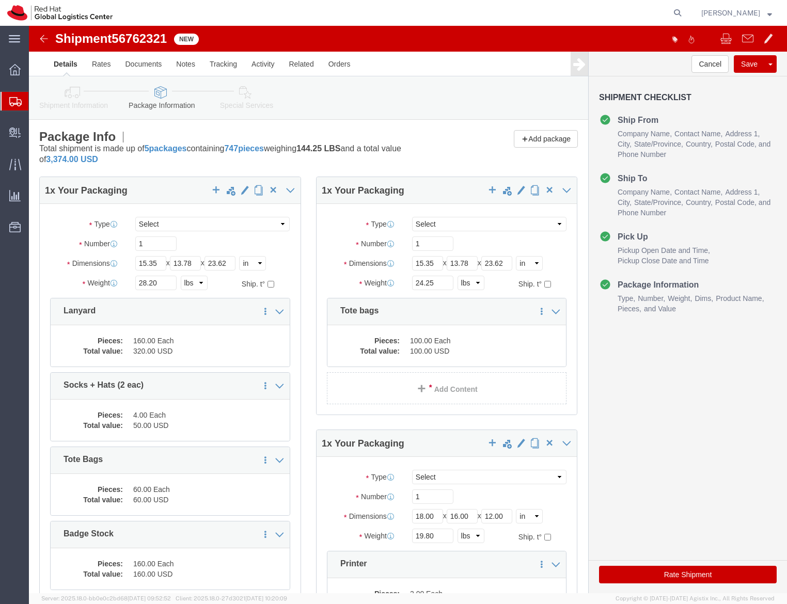
click button "Rate Shipment"
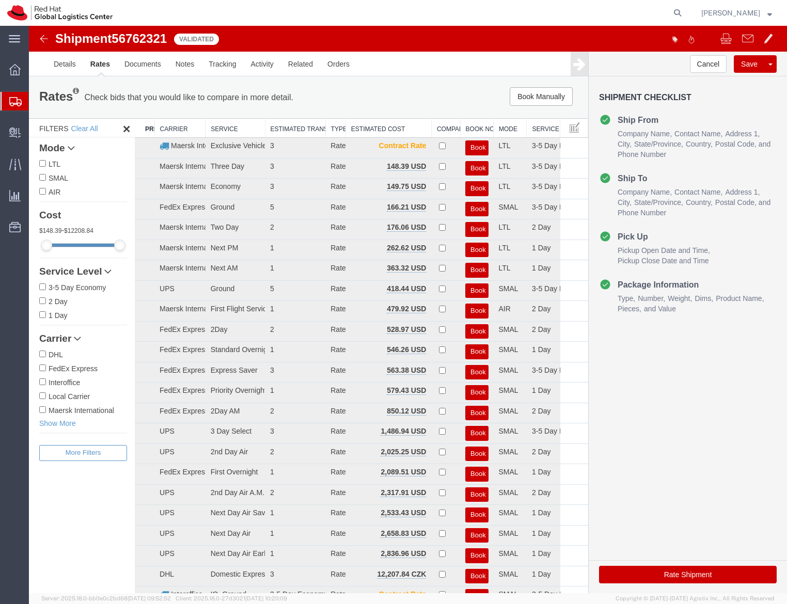
click at [674, 401] on div "Cancel Save Preview Assign To Clone Shipment Save As Template Shipment Checklis…" at bounding box center [688, 323] width 198 height 542
click at [62, 65] on link "Details" at bounding box center [64, 64] width 37 height 25
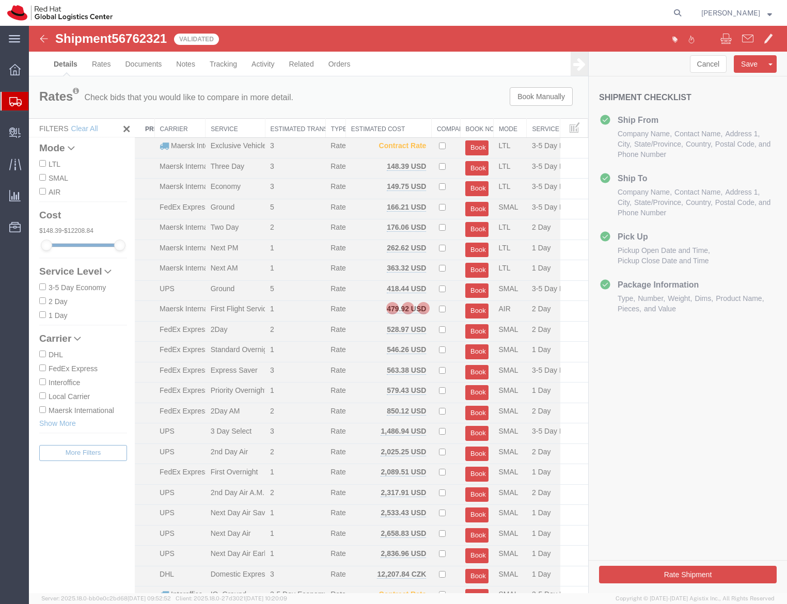
select select "38014"
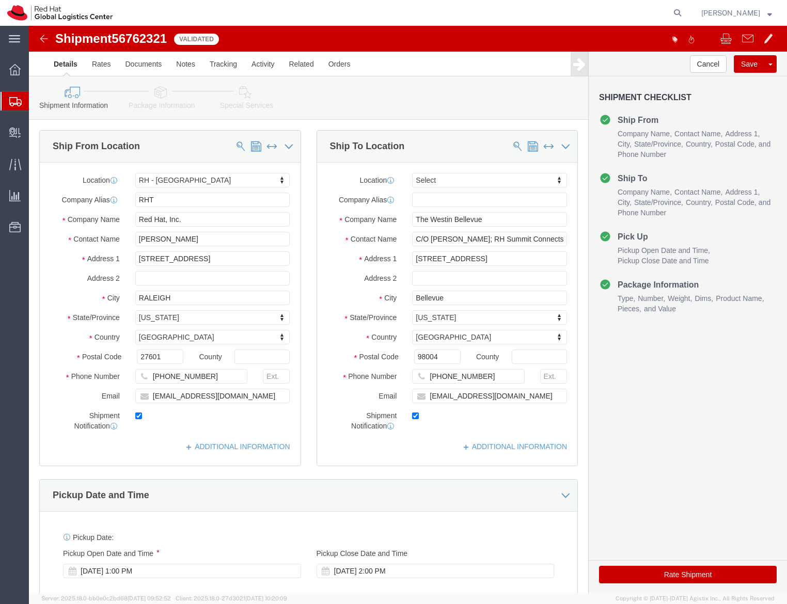
click div "Pickup Date and Time"
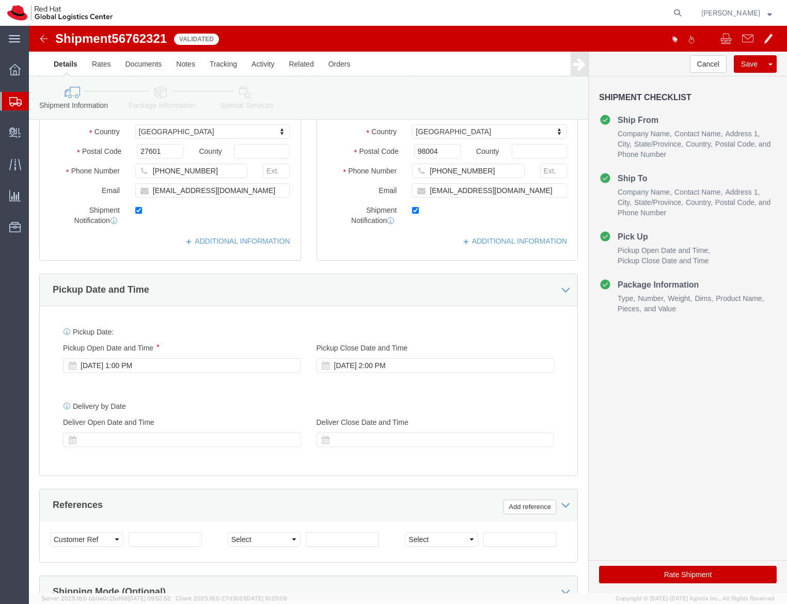
scroll to position [207, 0]
click div "Sep 09 2025 1:00 PM"
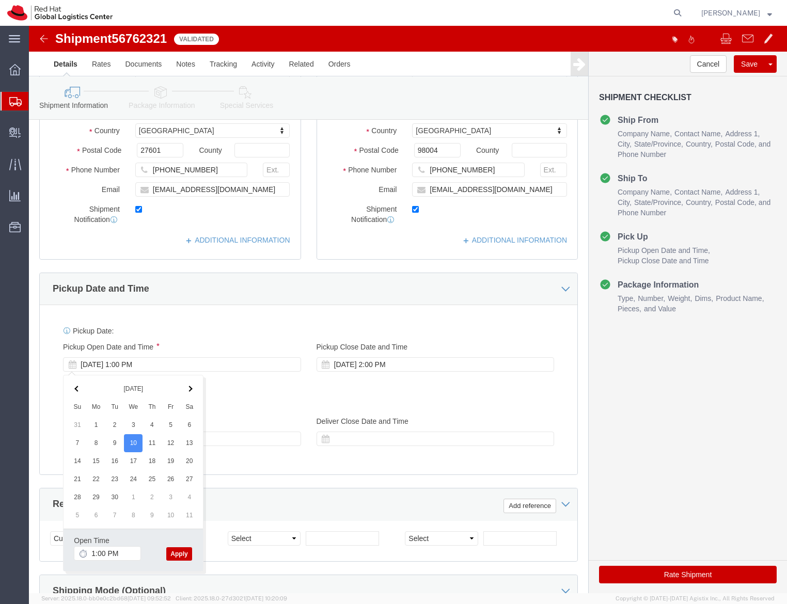
click button "Apply"
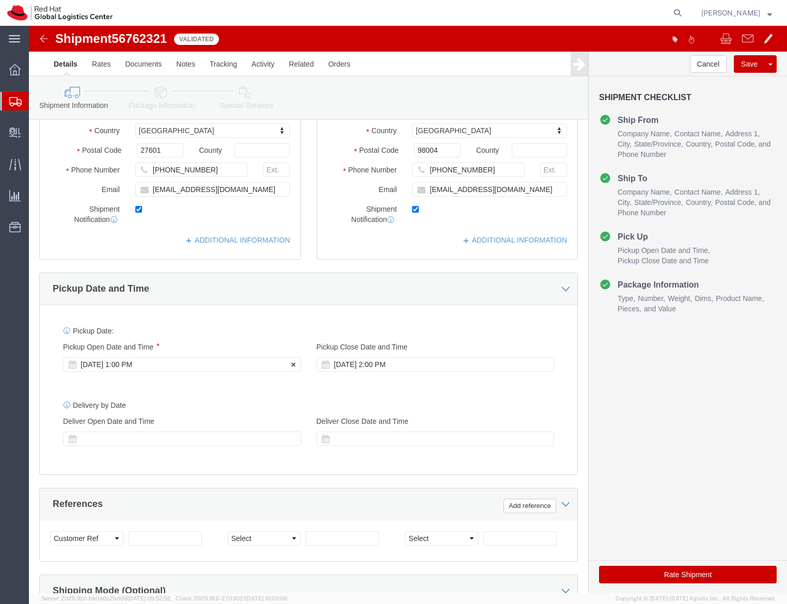
click div "Sep 10 2025 1:00 PM"
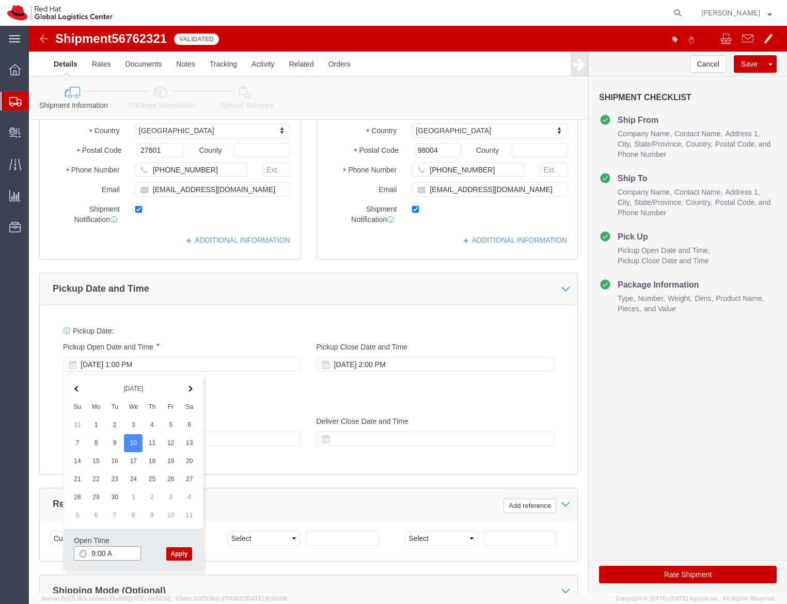
type input "9:00 AM"
click button "Apply"
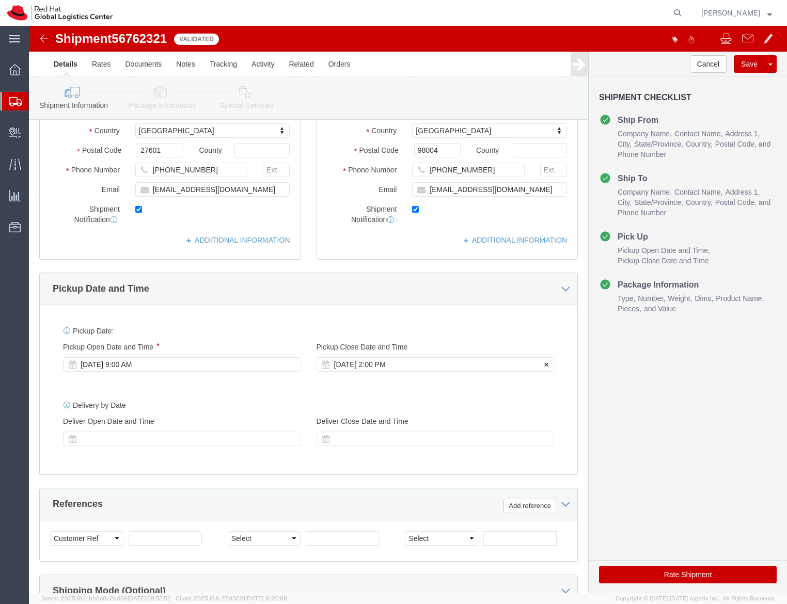
scroll to position [0, 0]
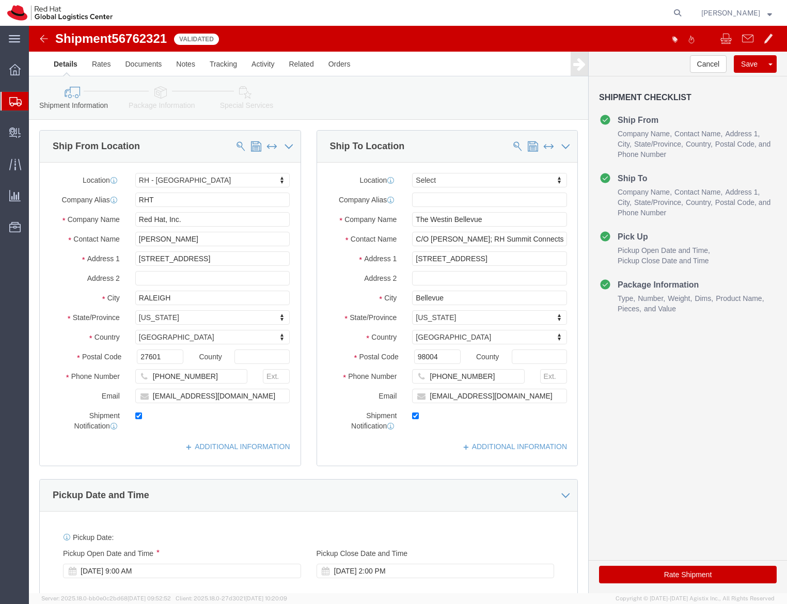
click button "Rate Shipment"
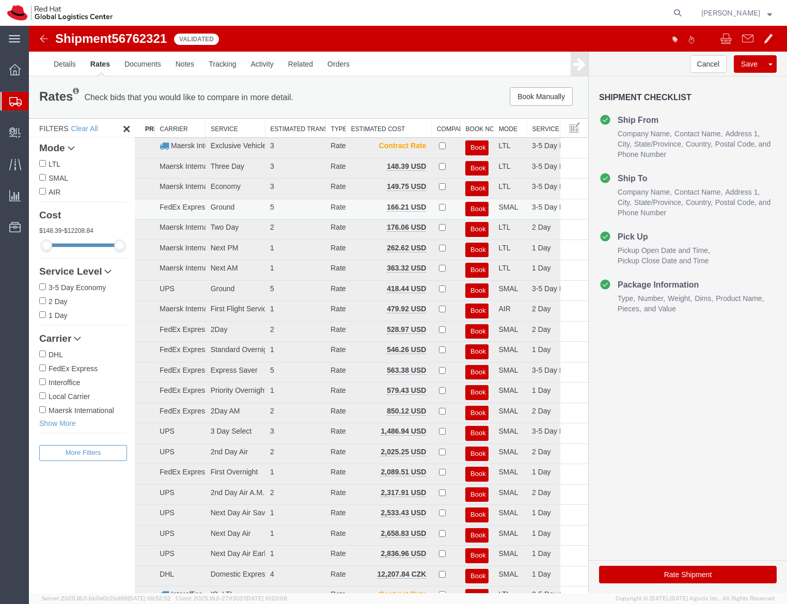
click at [465, 215] on button "Book" at bounding box center [476, 209] width 23 height 15
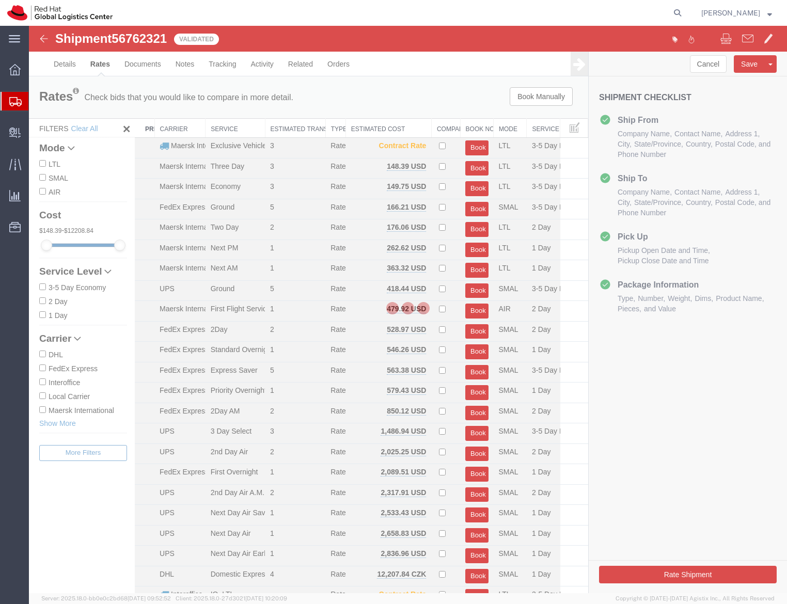
drag, startPoint x: 339, startPoint y: 199, endPoint x: 297, endPoint y: 234, distance: 53.9
click at [297, 234] on div at bounding box center [408, 309] width 758 height 567
click at [261, 211] on div at bounding box center [408, 309] width 758 height 567
click at [63, 77] on div at bounding box center [408, 309] width 758 height 567
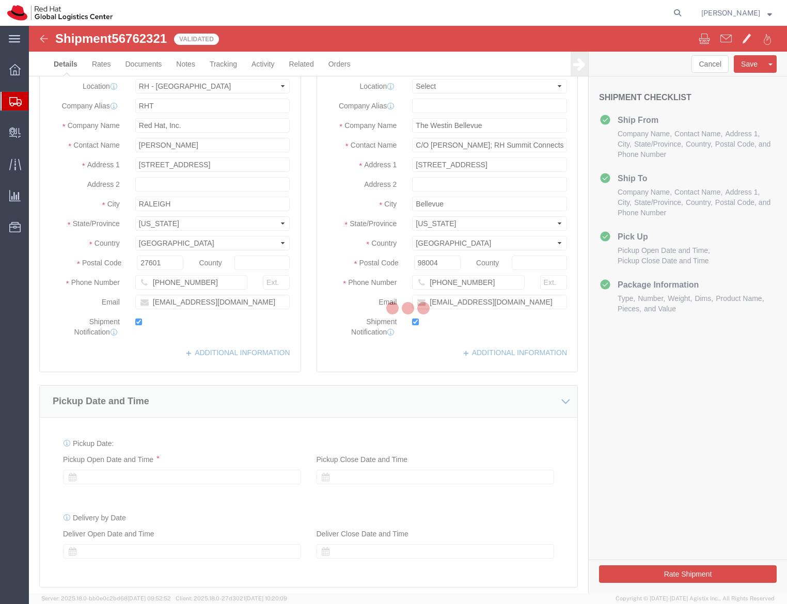
select select "38014"
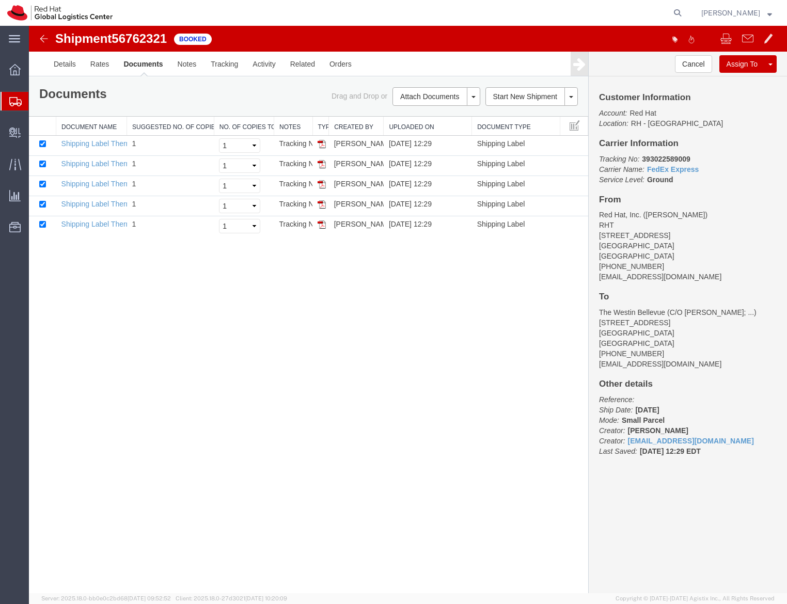
click at [486, 472] on div "Shipment 56762321 5 of 5 Booked Details Rates Documents Notes Tracking Activity…" at bounding box center [408, 310] width 758 height 568
click at [114, 143] on link "Shipping Label Thermal" at bounding box center [99, 143] width 76 height 8
click at [89, 164] on link "Shipping Label Thermal" at bounding box center [99, 164] width 76 height 8
drag, startPoint x: 409, startPoint y: 36, endPoint x: 97, endPoint y: 185, distance: 346.0
click at [97, 185] on link "Shipping Label Thermal" at bounding box center [99, 184] width 76 height 8
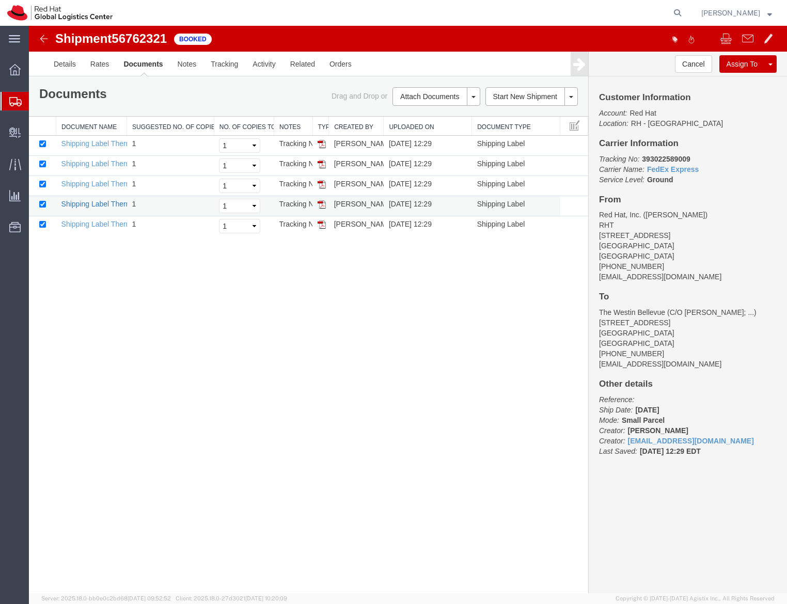
drag, startPoint x: 376, startPoint y: 26, endPoint x: 118, endPoint y: 207, distance: 314.7
click at [118, 207] on link "Shipping Label Thermal" at bounding box center [99, 204] width 76 height 8
click at [88, 227] on link "Shipping Label Thermal" at bounding box center [99, 224] width 76 height 8
click at [733, 84] on link "Clone Shipment" at bounding box center [731, 80] width 89 height 15
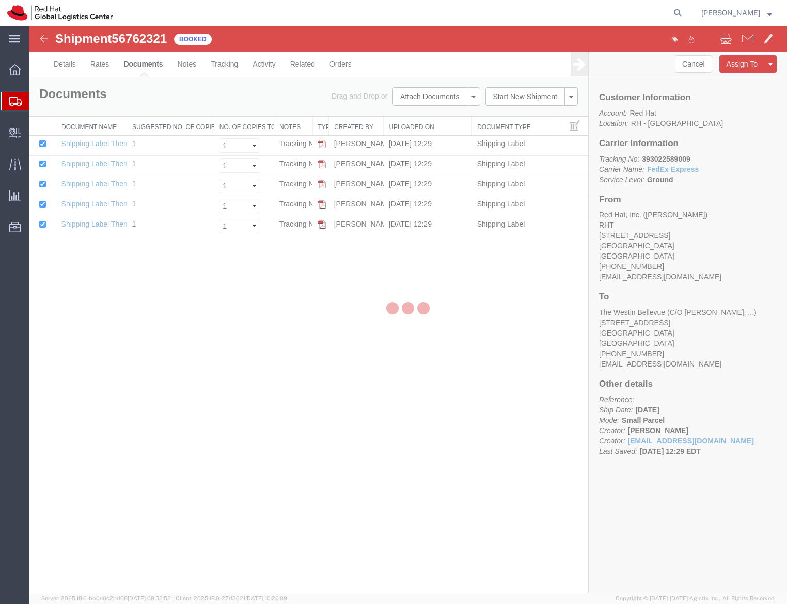
select select "38014"
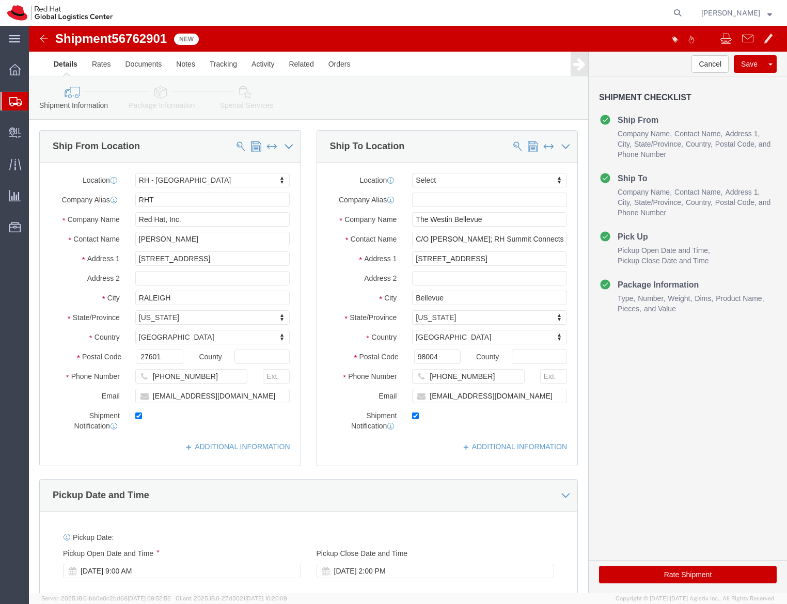
click div "Shipment Information Package Information Special Services"
click span
select select
type input "The Westin Bellevue"
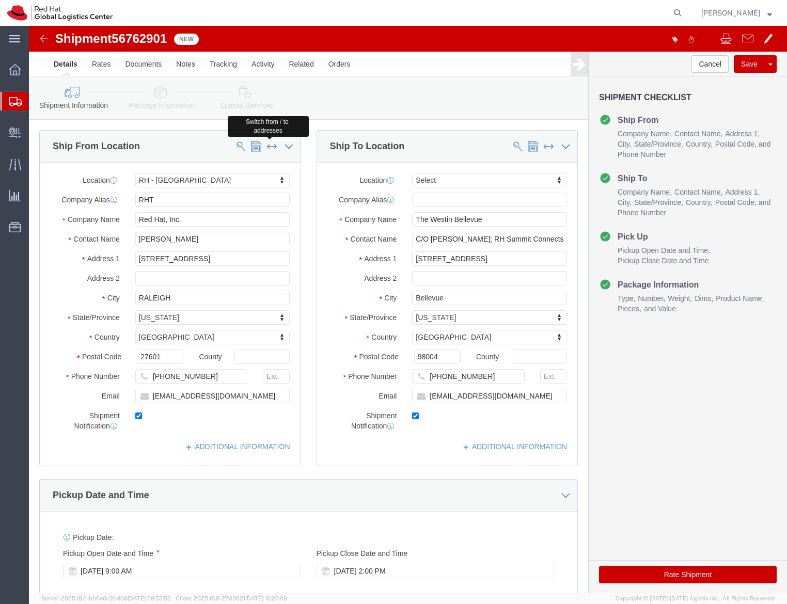
type input "C/O [PERSON_NAME]; RH Summit Connects"
type input "[STREET_ADDRESS]"
type input "Bellevue"
select select "WA"
type input "98004"
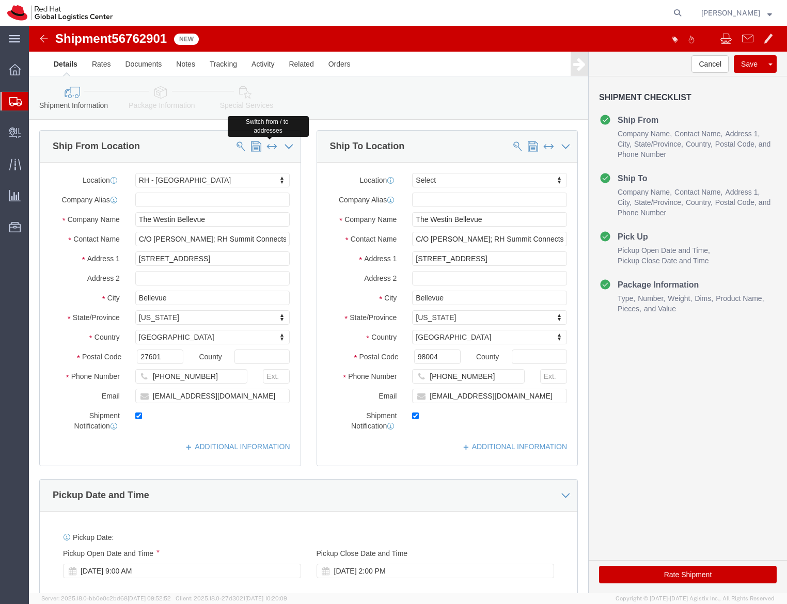
type input "[EMAIL_ADDRESS][DOMAIN_NAME]"
select select "38014"
type input "RHT"
type input "Red Hat, Inc."
type input "[PERSON_NAME]"
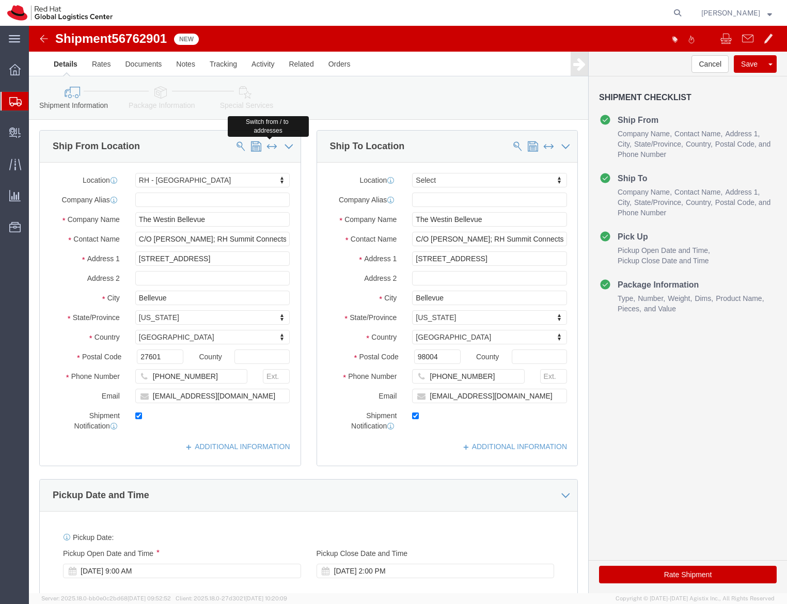
type input "[STREET_ADDRESS]"
type input "RALEIGH"
select select "NC"
type input "27601"
type input "[EMAIL_ADDRESS][DOMAIN_NAME]"
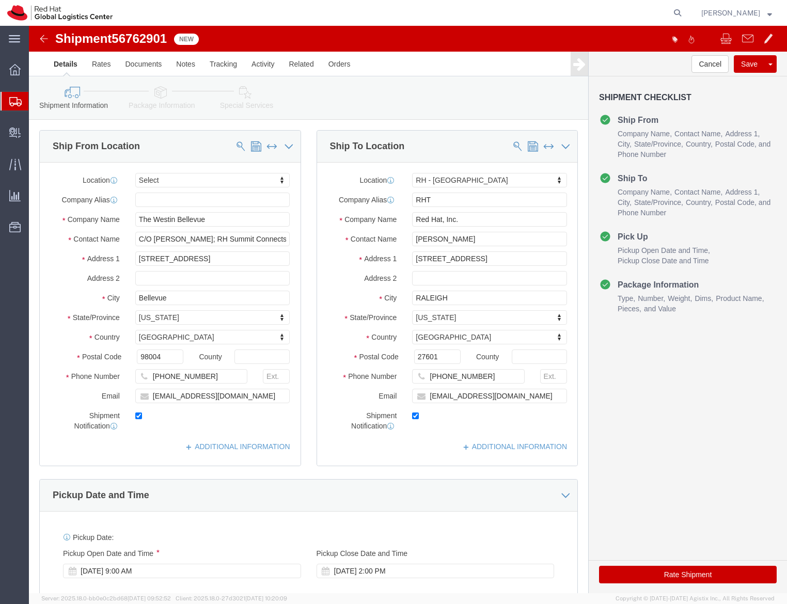
click link "Package Information"
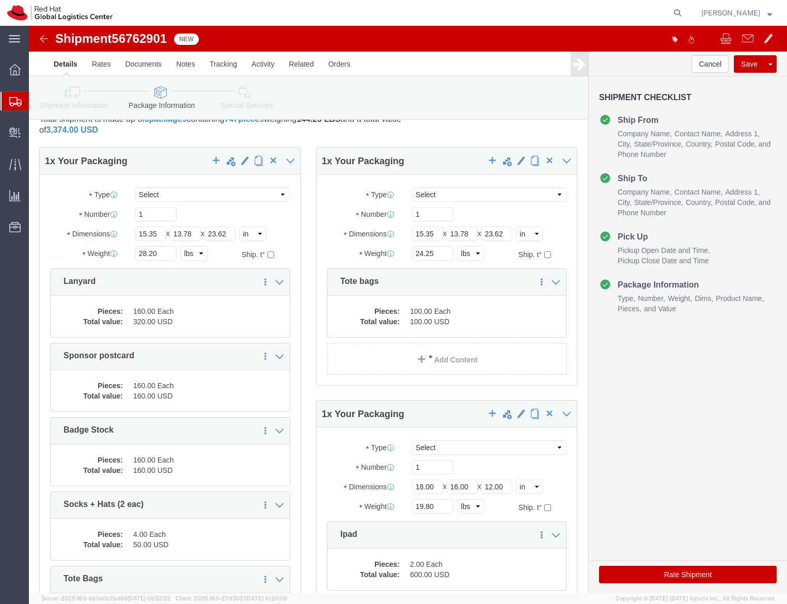
scroll to position [28, 0]
click button "button"
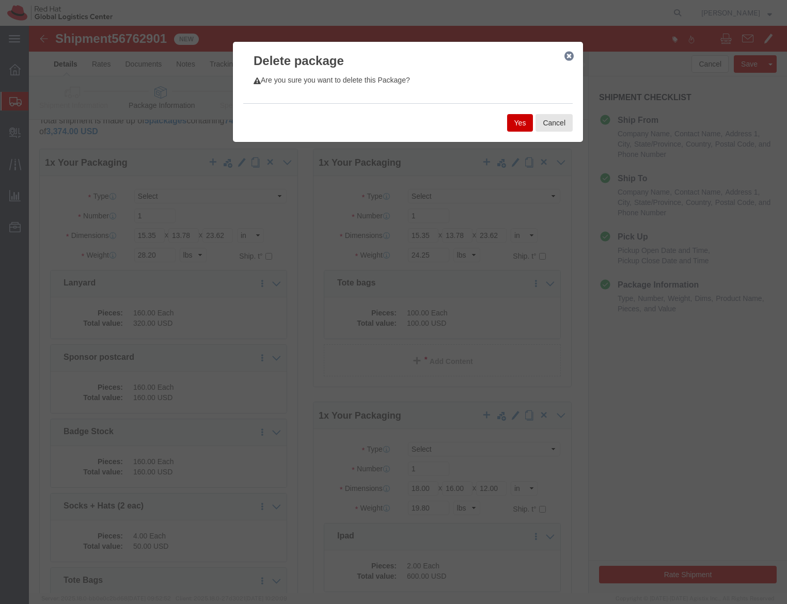
click button "Yes"
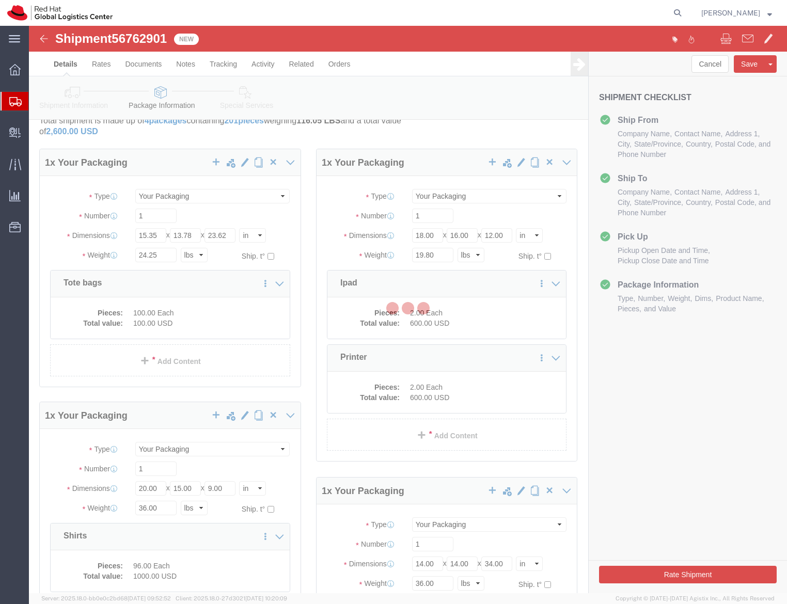
scroll to position [0, 0]
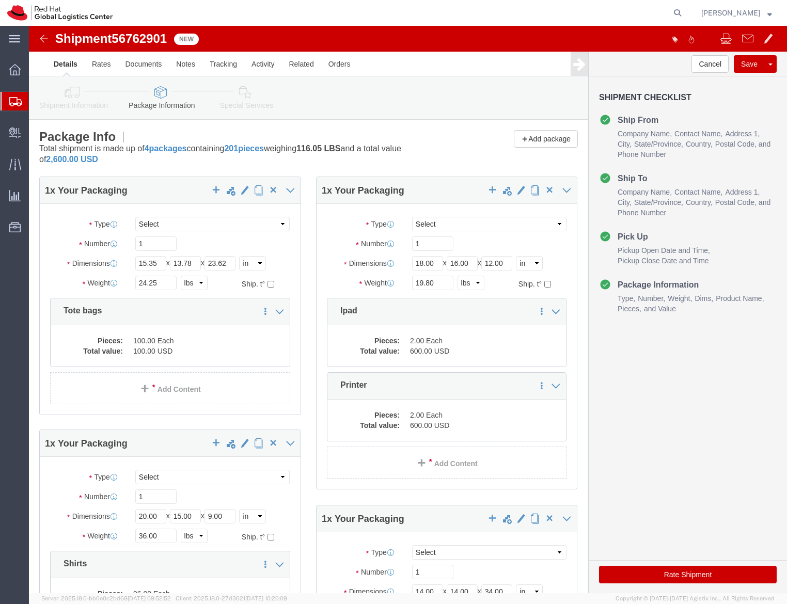
click span "button"
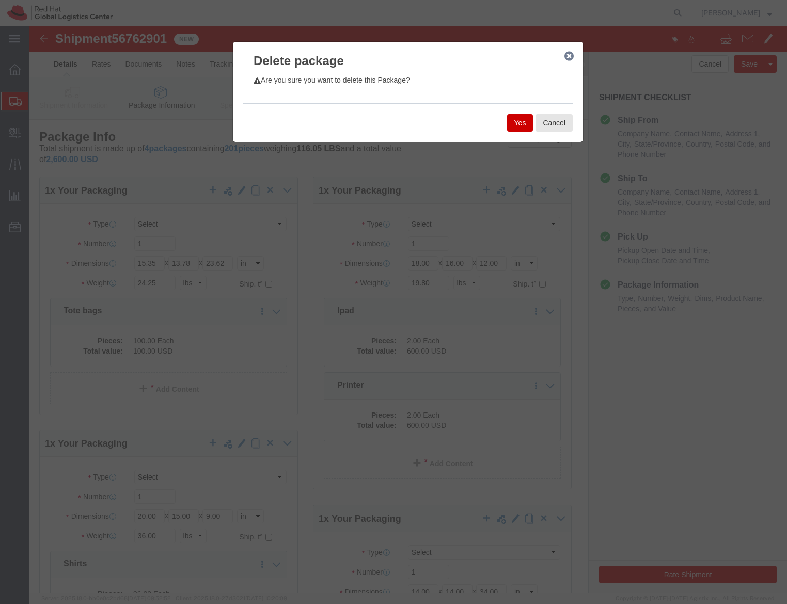
click button "Yes"
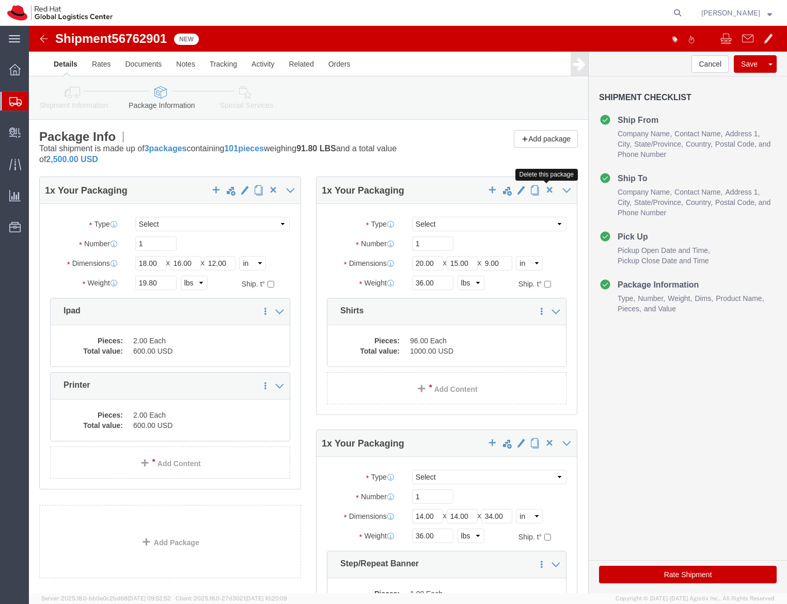
click span "button"
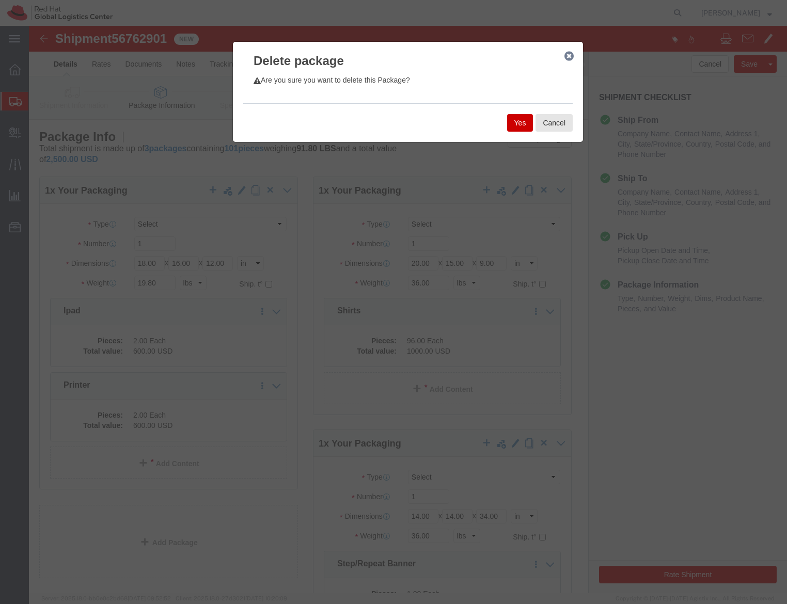
click button "Yes"
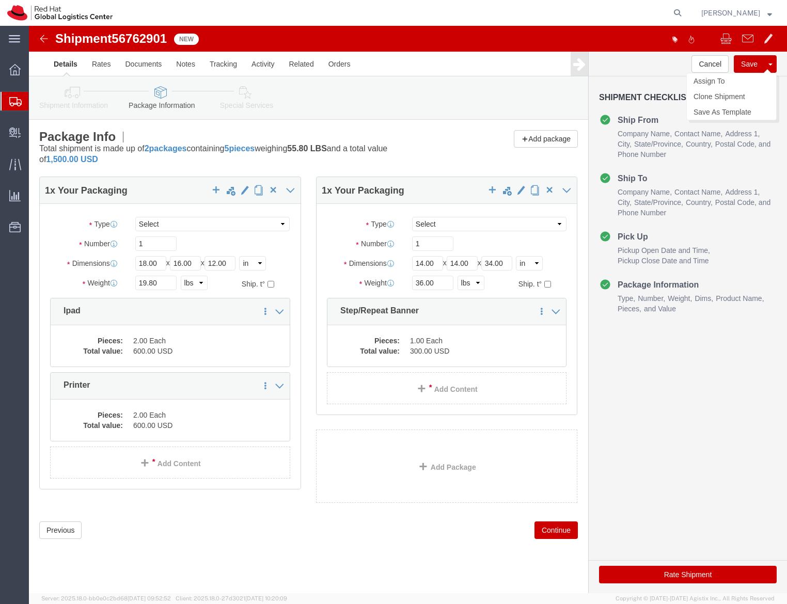
click button "Save"
click at [356, 4] on agx-global-search at bounding box center [521, 13] width 330 height 26
click button "button"
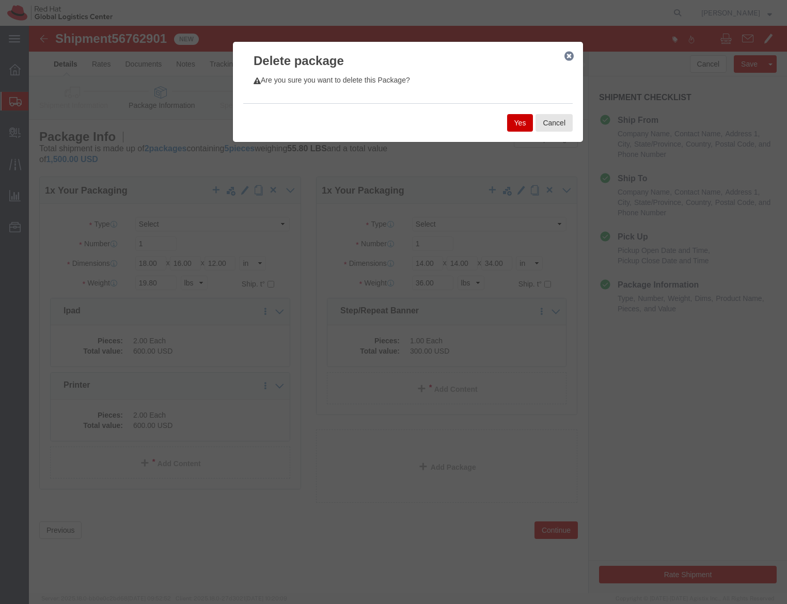
click button "Yes"
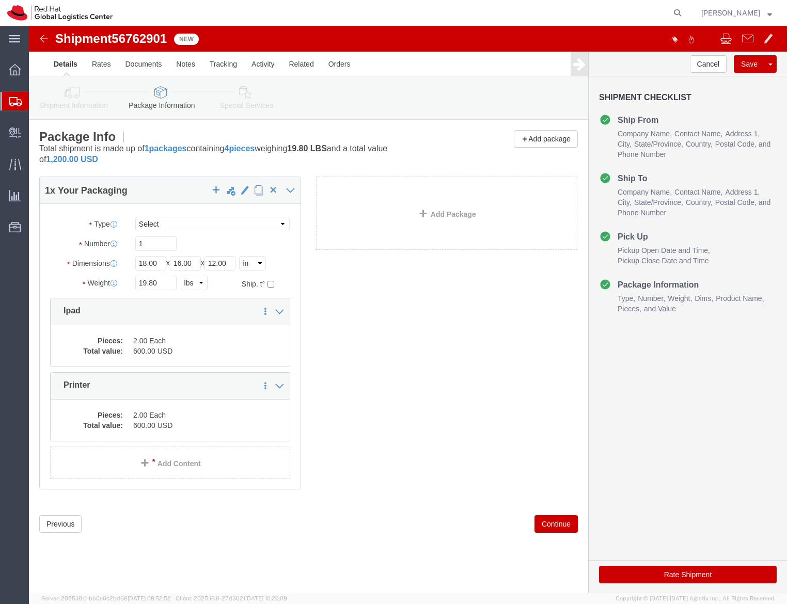
click link "Shipment Information"
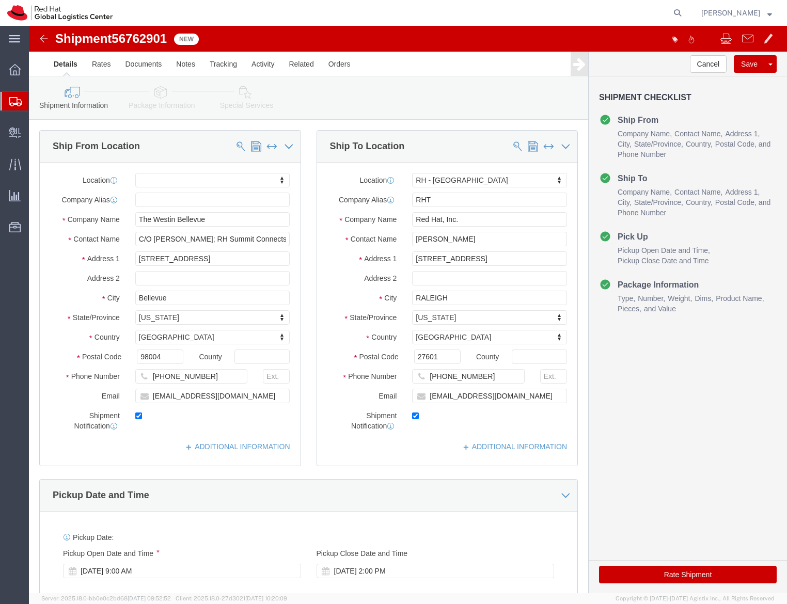
drag, startPoint x: 599, startPoint y: 547, endPoint x: 651, endPoint y: 550, distance: 52.3
click button "Rate Shipment"
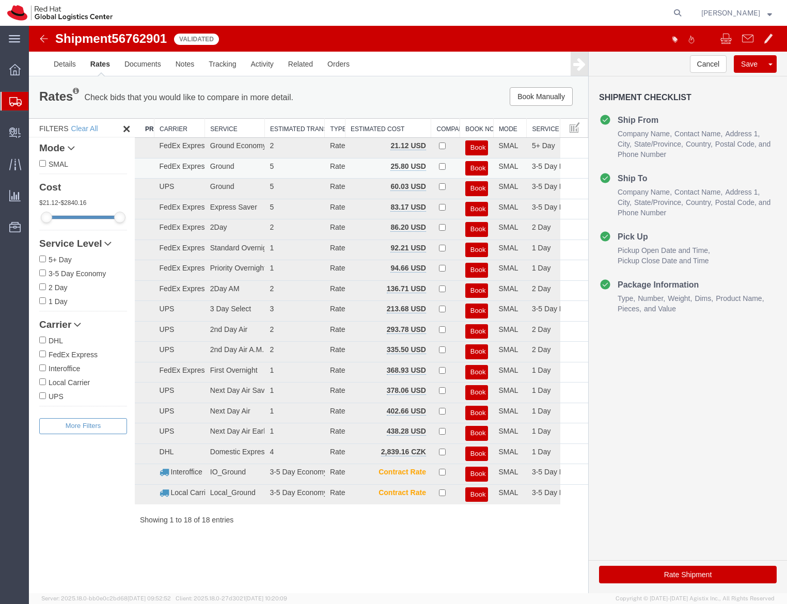
click at [475, 166] on button "Book" at bounding box center [476, 168] width 23 height 15
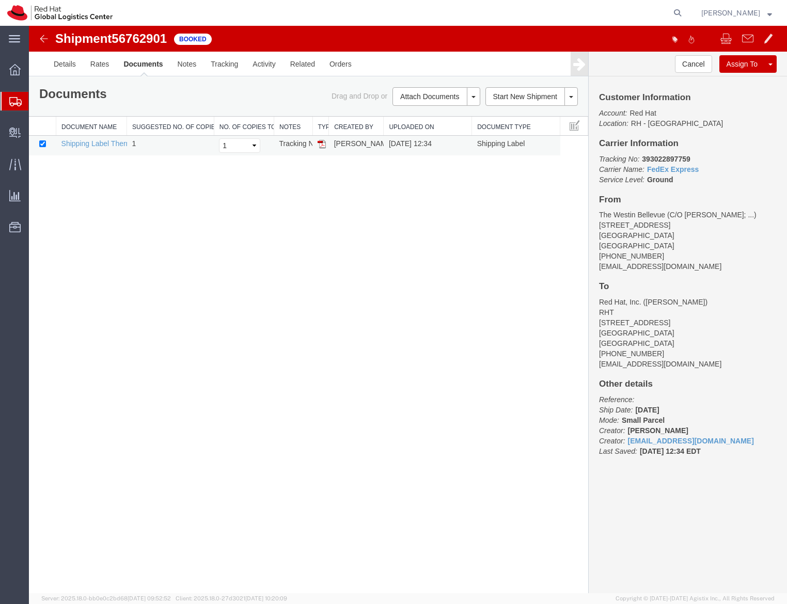
click at [317, 149] on td at bounding box center [320, 146] width 17 height 20
click at [320, 147] on img at bounding box center [322, 144] width 8 height 8
click at [38, 118] on th at bounding box center [42, 126] width 27 height 19
click at [0, 0] on span "Shipment Manager" at bounding box center [0, 0] width 0 height 0
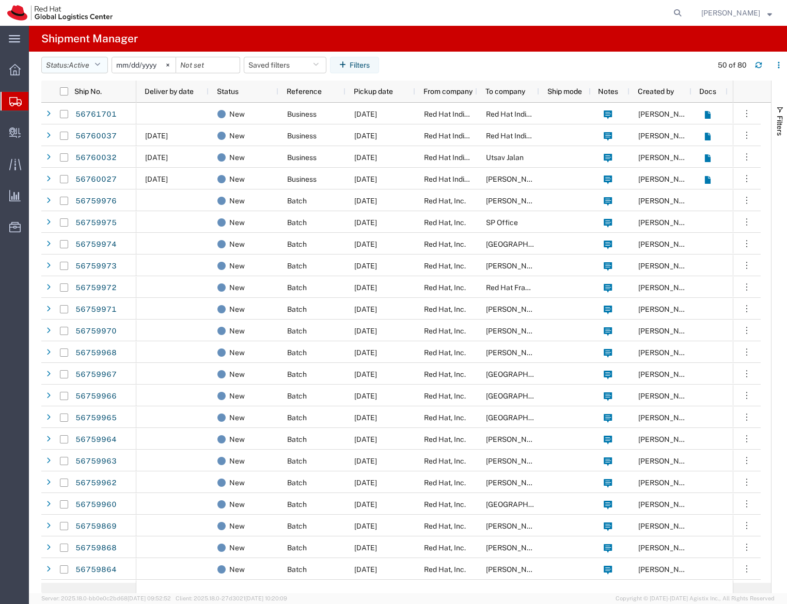
click at [96, 62] on button "Status: Active" at bounding box center [74, 65] width 67 height 17
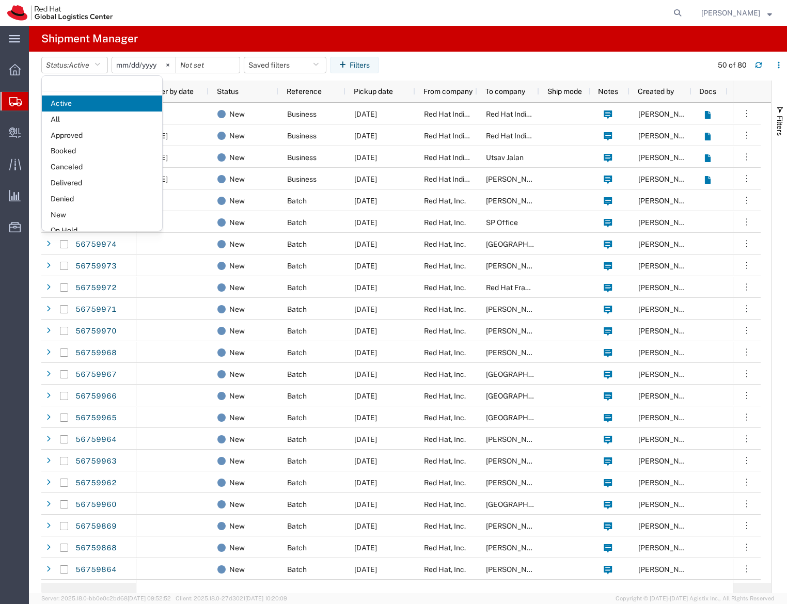
click at [102, 151] on span "Booked" at bounding box center [102, 151] width 120 height 16
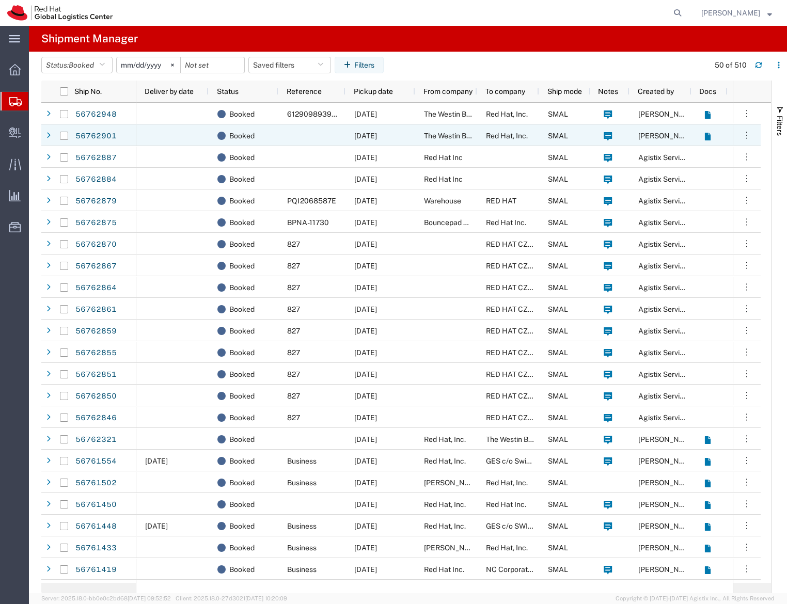
click at [178, 129] on div at bounding box center [172, 135] width 72 height 22
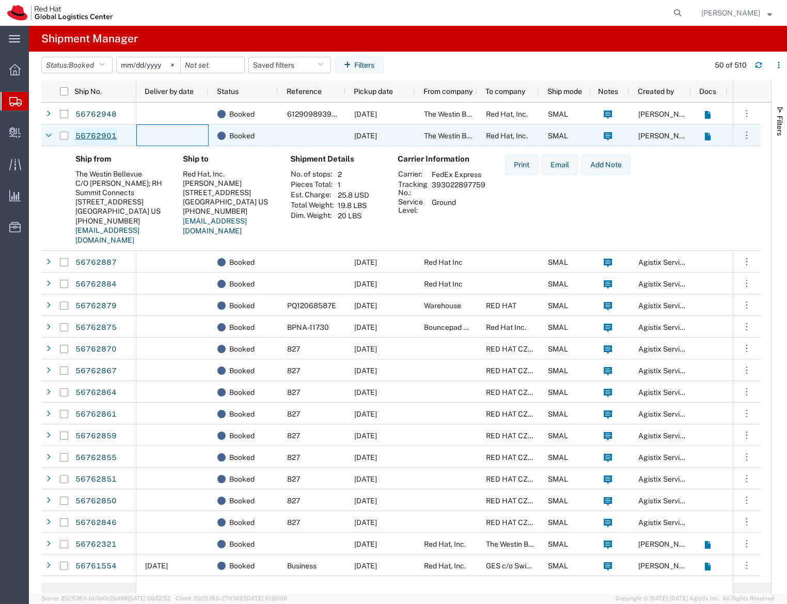
click at [98, 133] on link "56762901" at bounding box center [96, 136] width 42 height 17
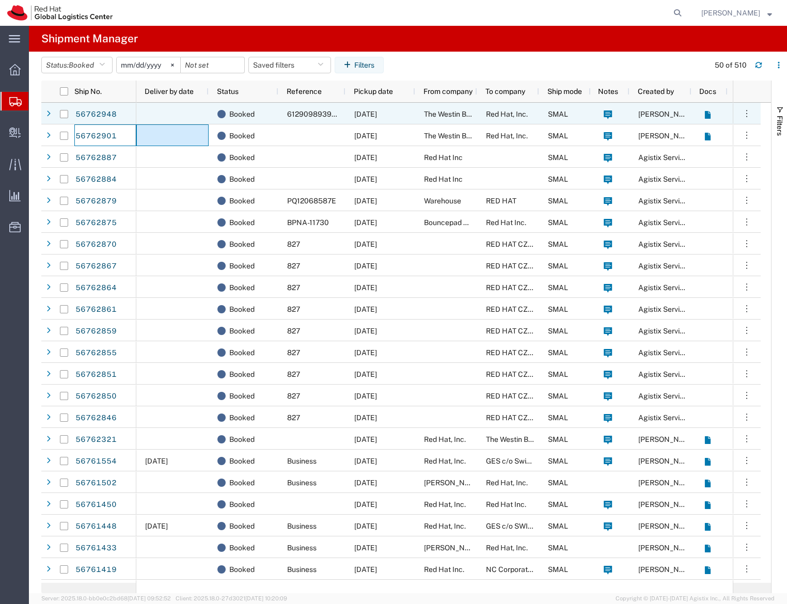
click at [162, 106] on div at bounding box center [172, 114] width 72 height 22
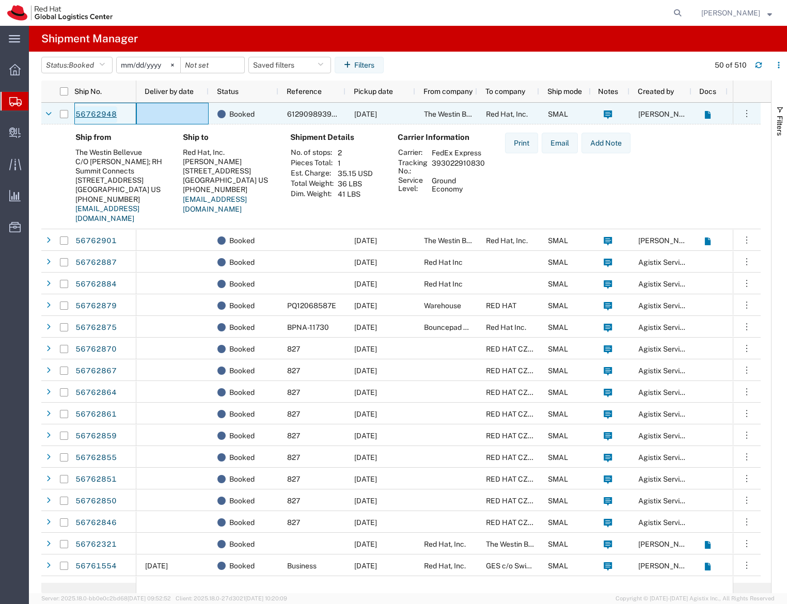
click at [95, 110] on link "56762948" at bounding box center [96, 114] width 42 height 17
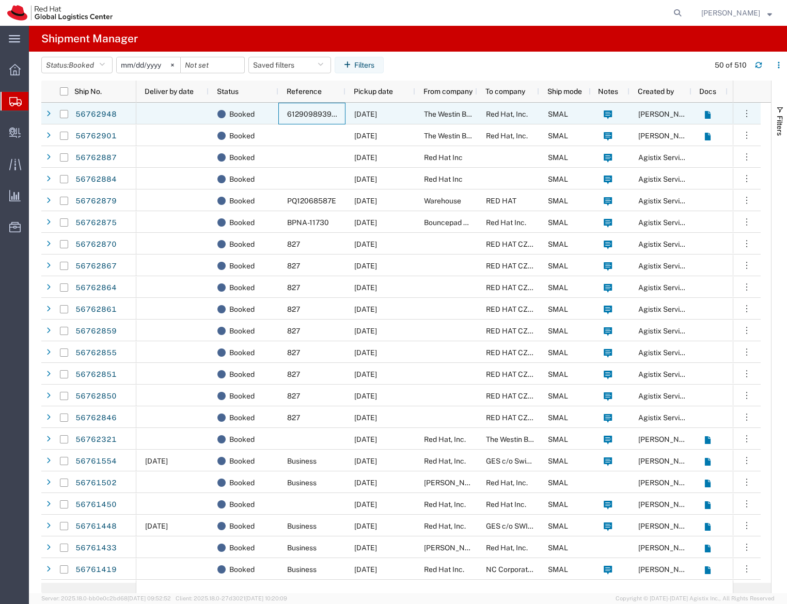
click at [312, 118] on div "61290989396820024087" at bounding box center [311, 114] width 67 height 22
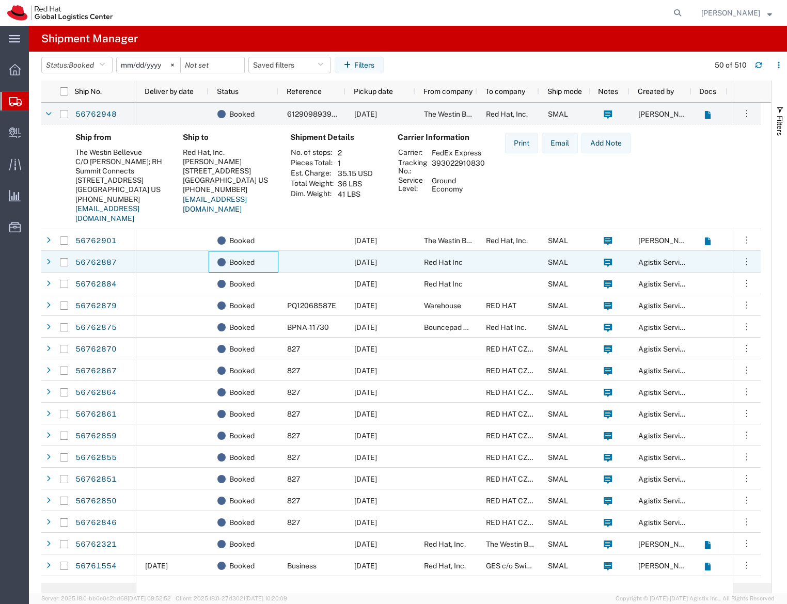
click at [277, 259] on div "Booked" at bounding box center [244, 262] width 70 height 22
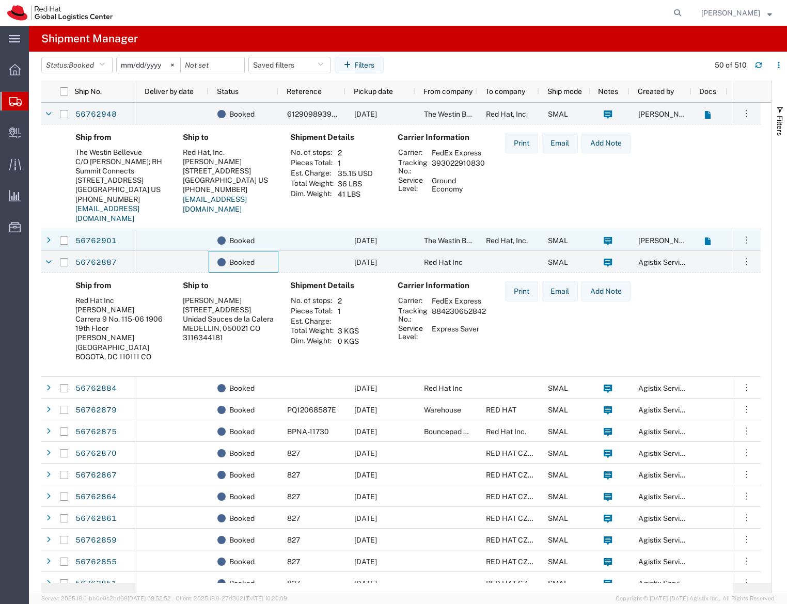
click at [210, 240] on div "Booked" at bounding box center [244, 240] width 70 height 22
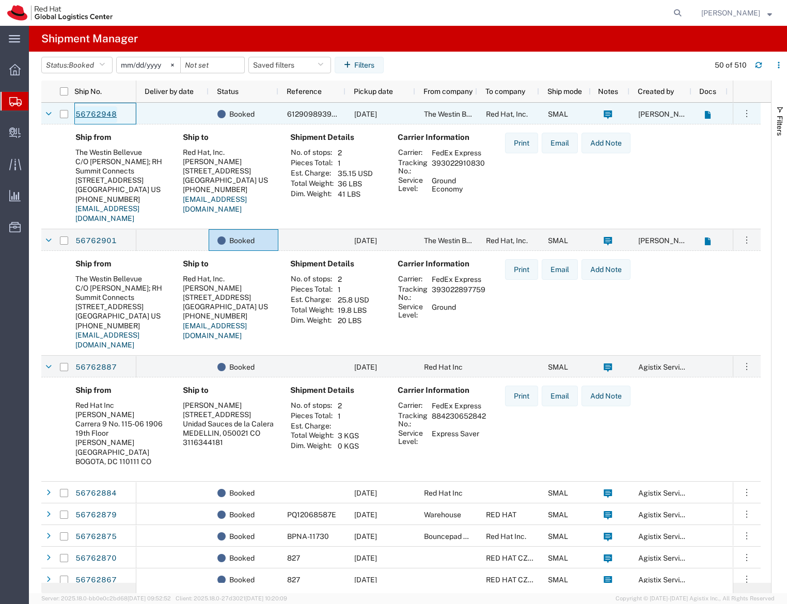
click at [93, 112] on link "56762948" at bounding box center [96, 114] width 42 height 17
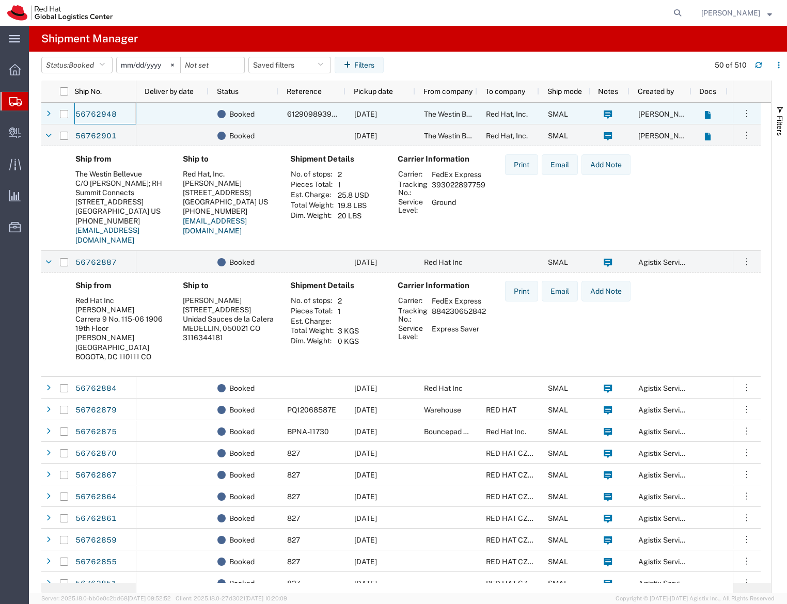
click at [176, 116] on div at bounding box center [172, 114] width 72 height 22
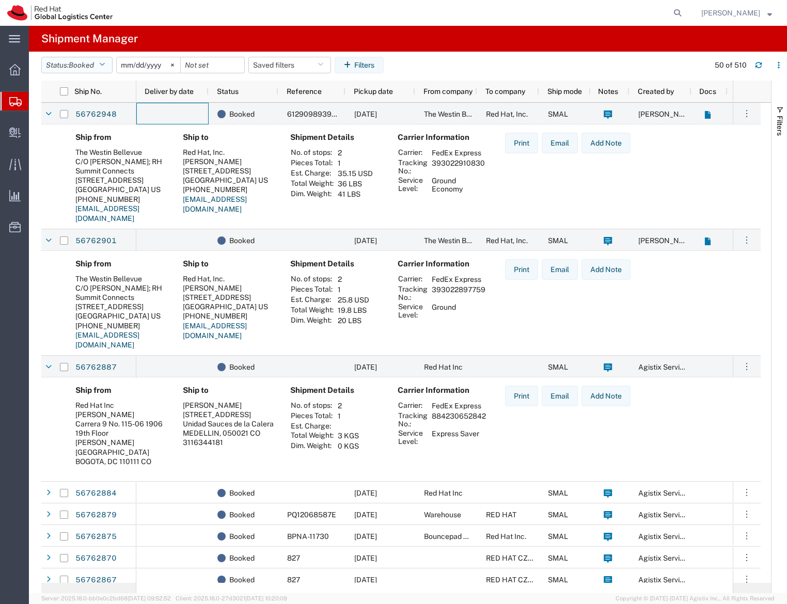
click at [91, 66] on span "Booked" at bounding box center [81, 65] width 25 height 8
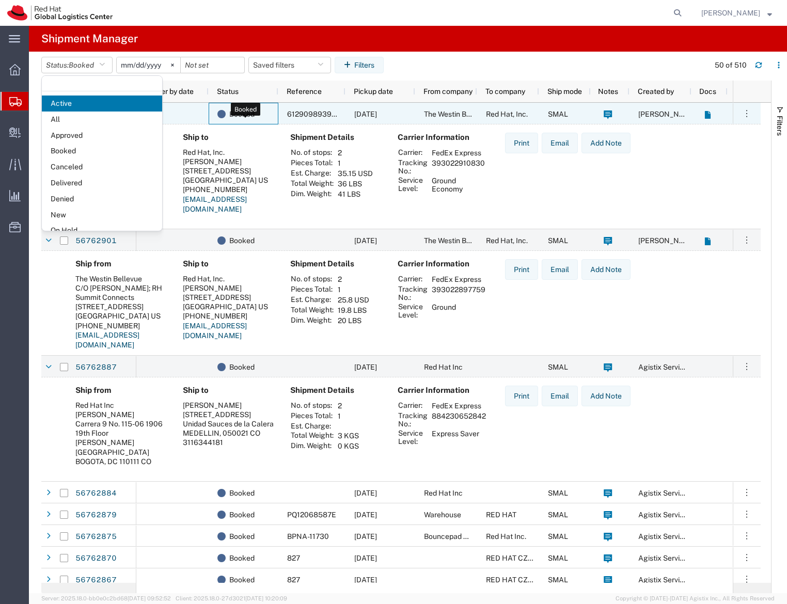
click at [239, 120] on span "Booked" at bounding box center [241, 114] width 25 height 22
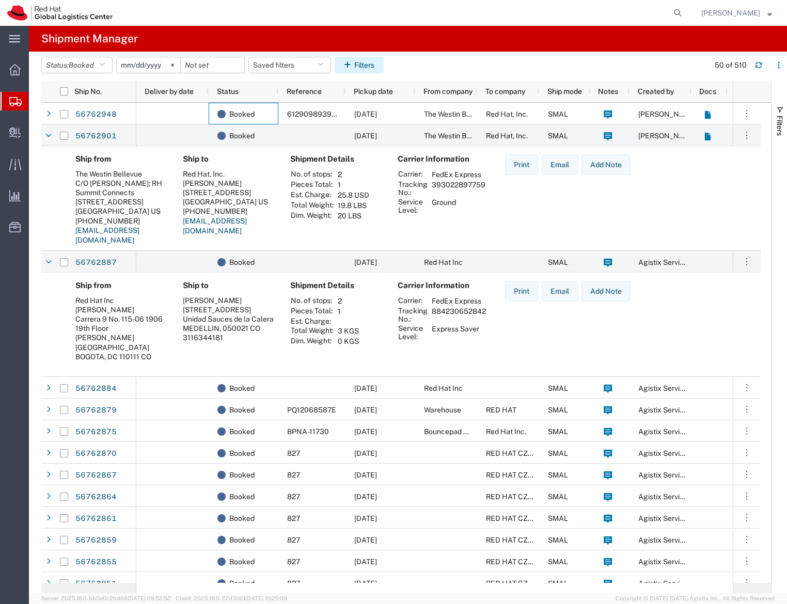
click at [372, 60] on button "Filters" at bounding box center [359, 65] width 49 height 17
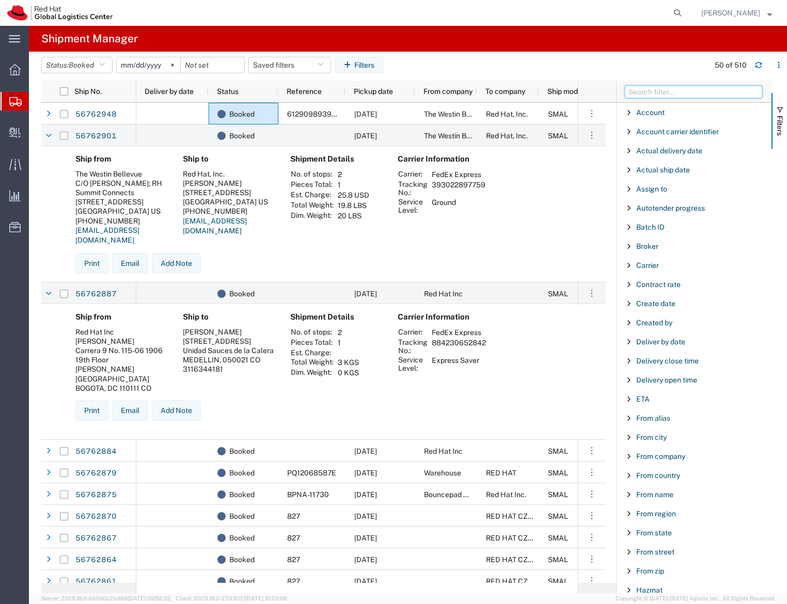
click at [676, 93] on input "Filter Columns Input" at bounding box center [693, 92] width 137 height 12
type input "created by"
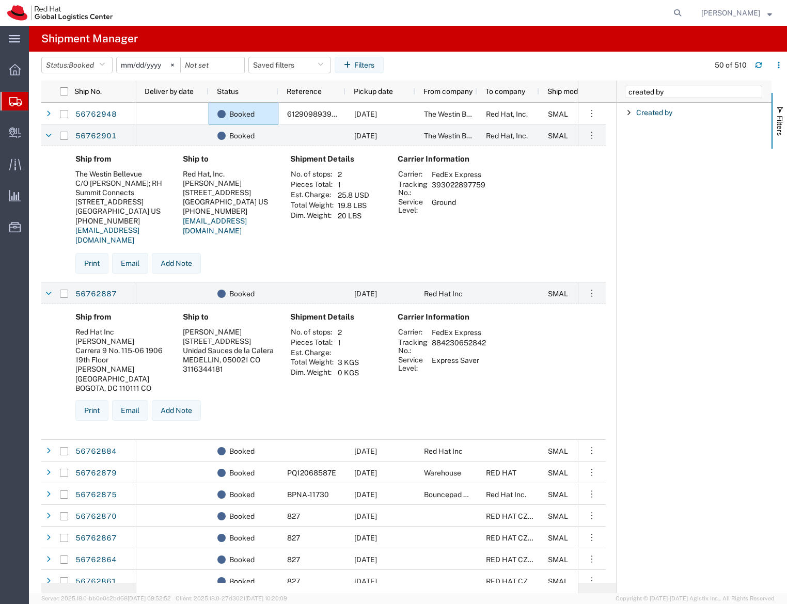
click at [648, 118] on div "Created by" at bounding box center [693, 112] width 155 height 19
type input "soojung"
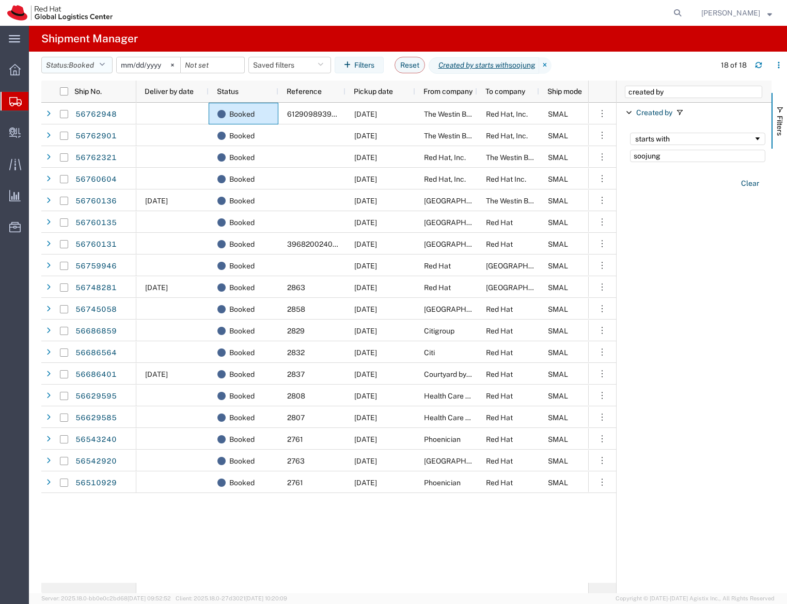
click at [92, 67] on span "Booked" at bounding box center [81, 65] width 25 height 8
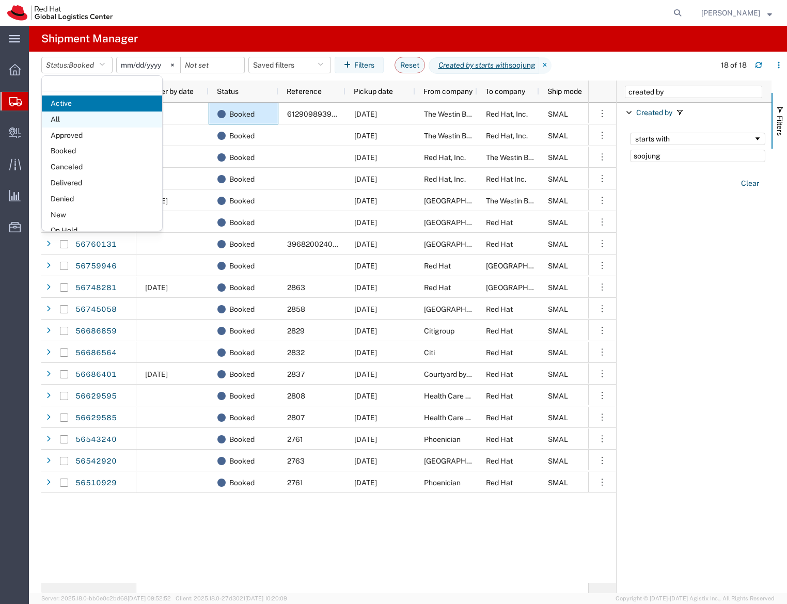
click at [84, 121] on span "All" at bounding box center [102, 120] width 120 height 16
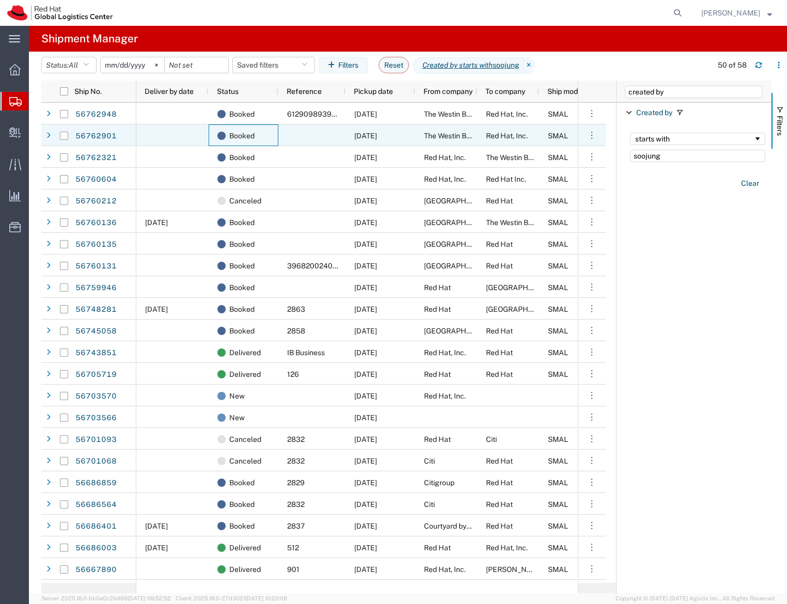
click at [274, 141] on div "Booked" at bounding box center [244, 135] width 70 height 22
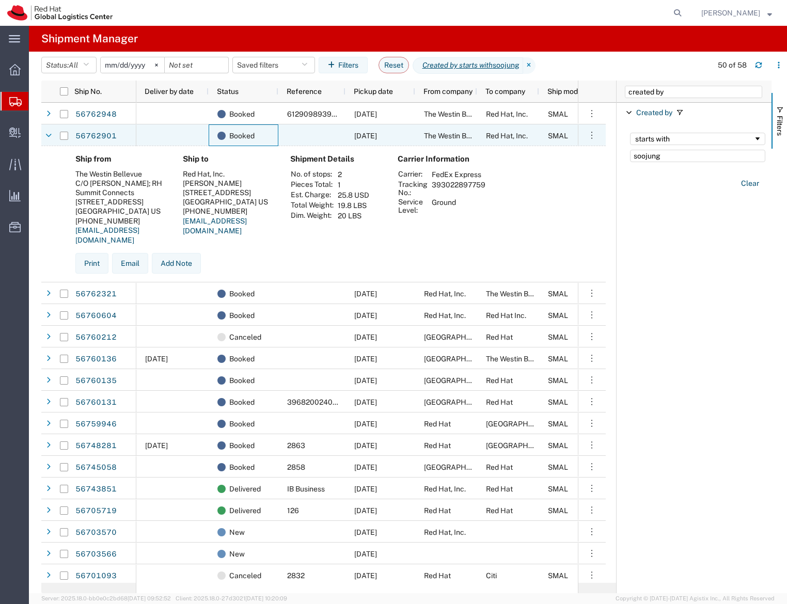
click at [274, 143] on div "Booked" at bounding box center [244, 135] width 70 height 22
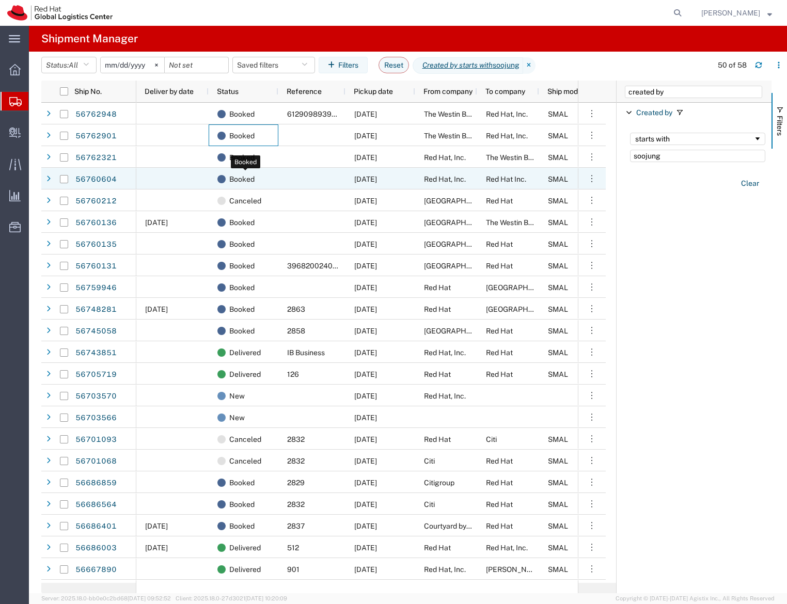
click at [255, 170] on span "Booked" at bounding box center [241, 179] width 25 height 22
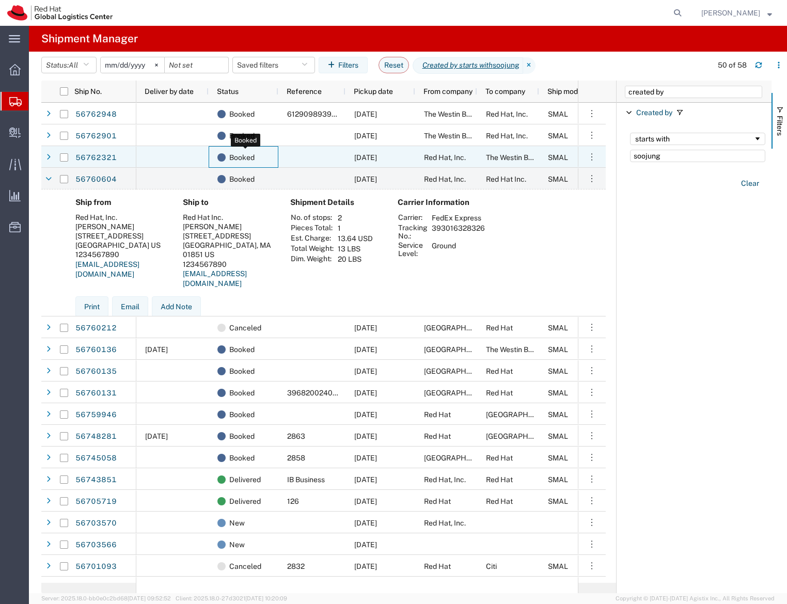
click at [258, 159] on div "Booked" at bounding box center [245, 158] width 56 height 22
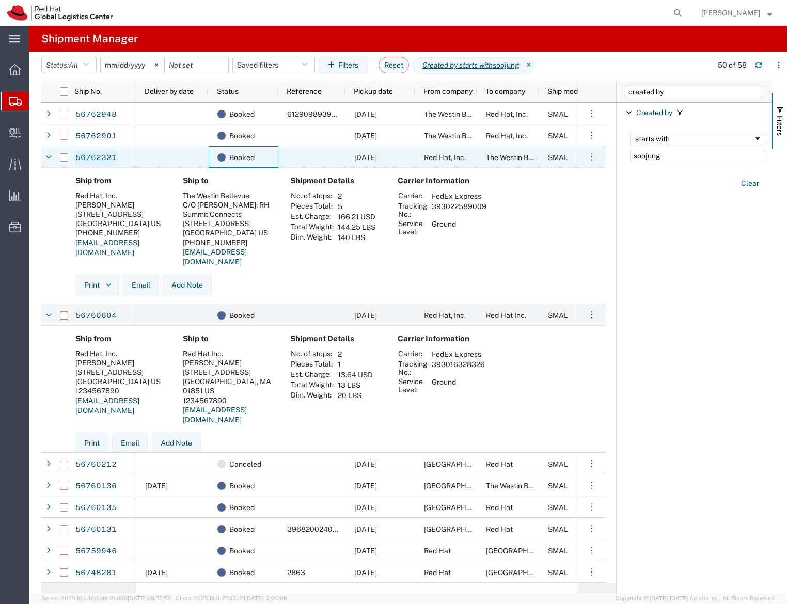
click at [103, 151] on link "56762321" at bounding box center [96, 158] width 42 height 17
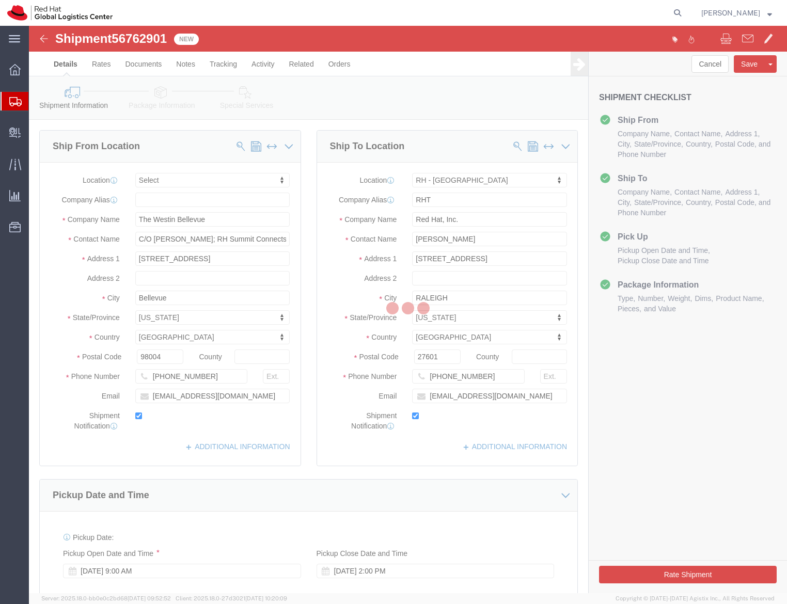
select select
select select "38014"
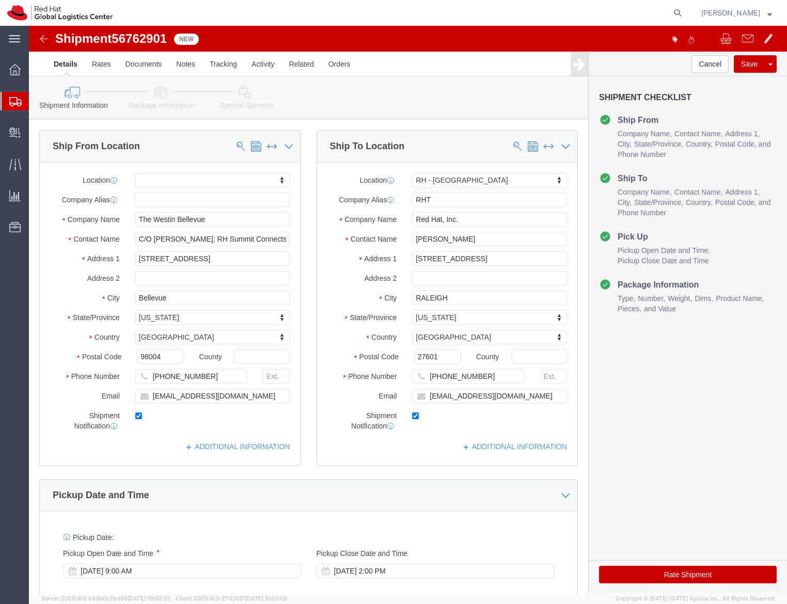
click link "Package Information"
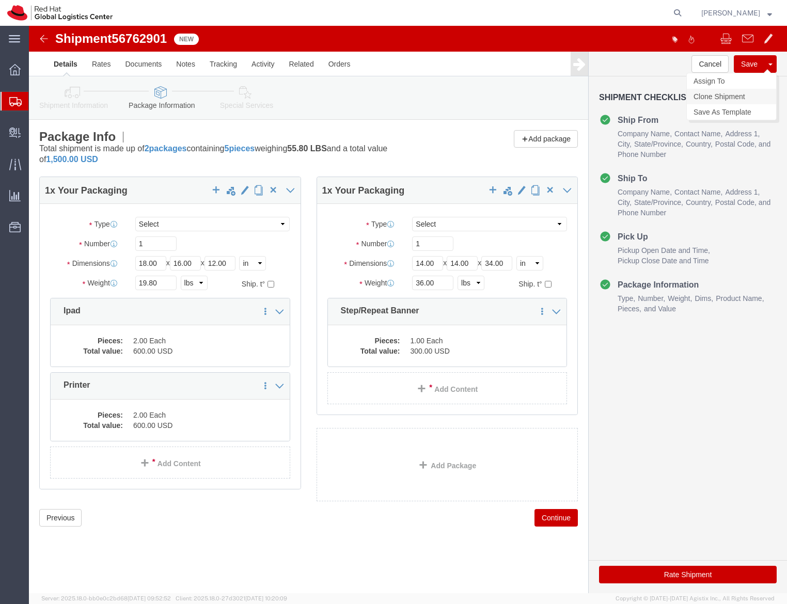
click link "Clone Shipment"
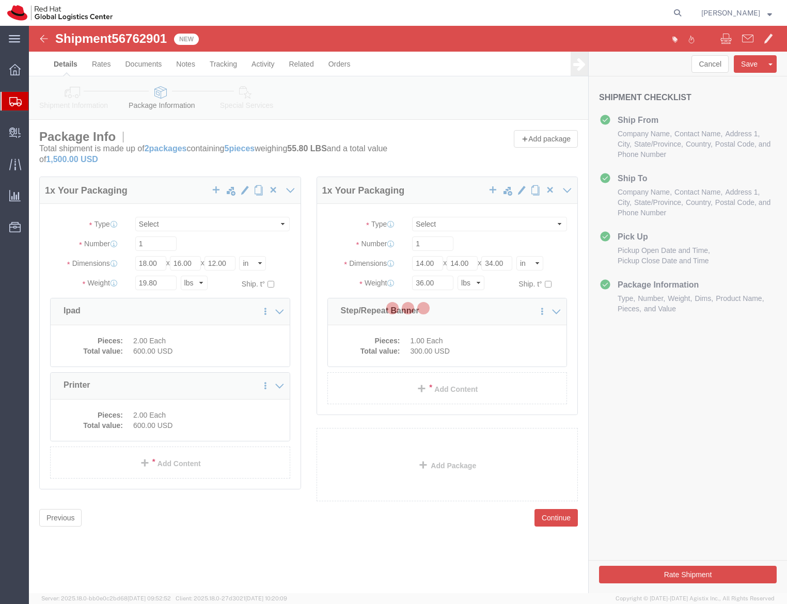
select select "38014"
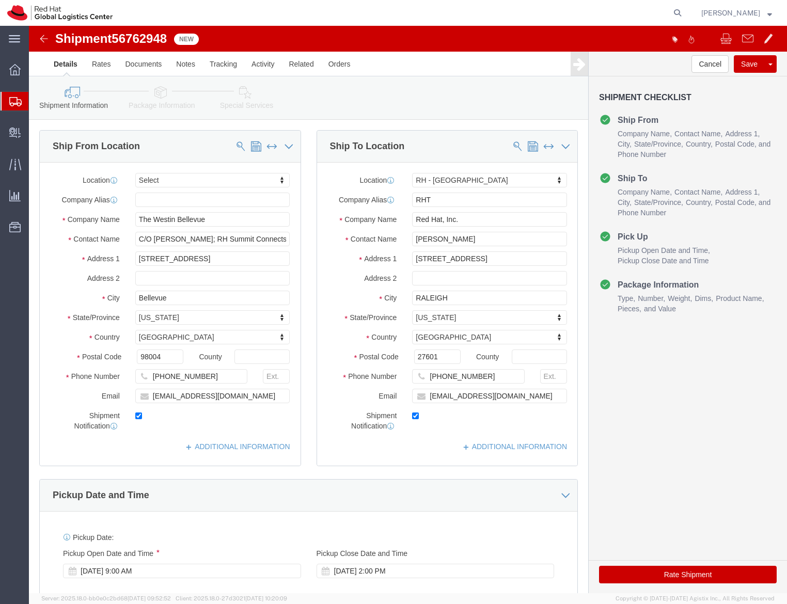
click icon
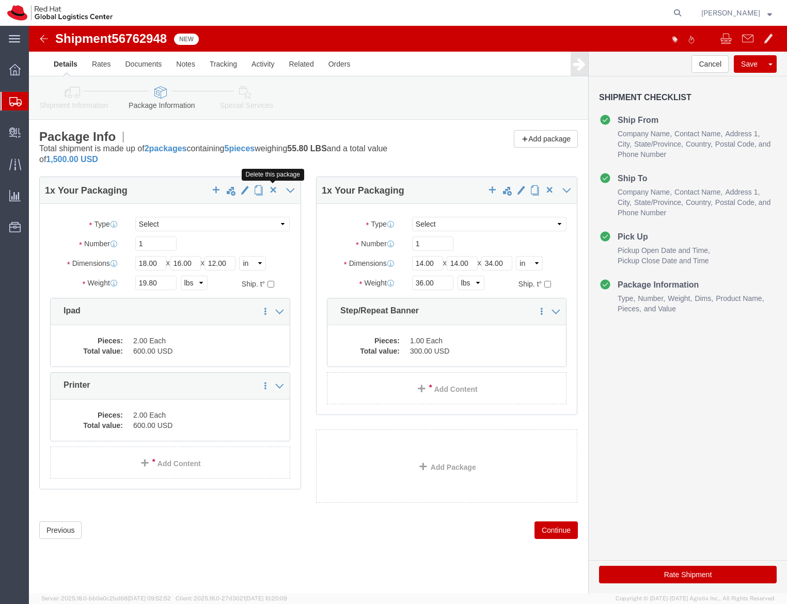
click span "button"
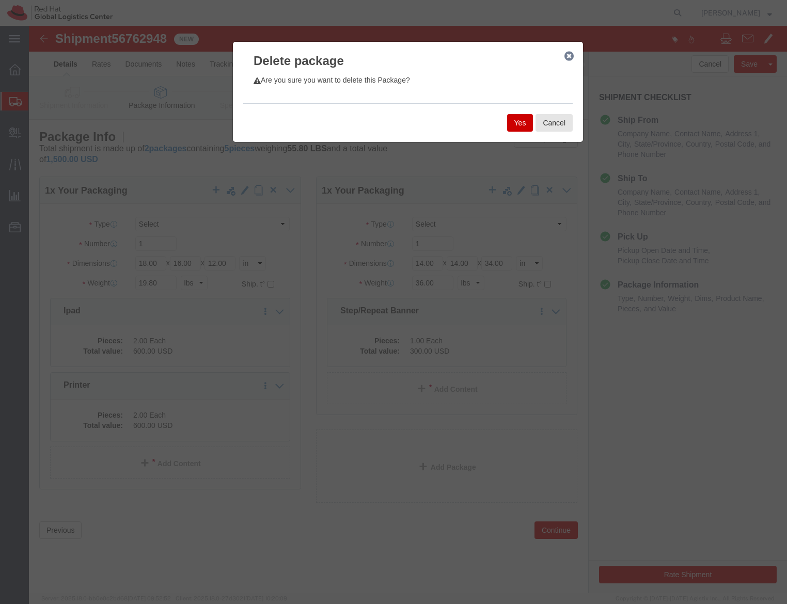
click button "Yes"
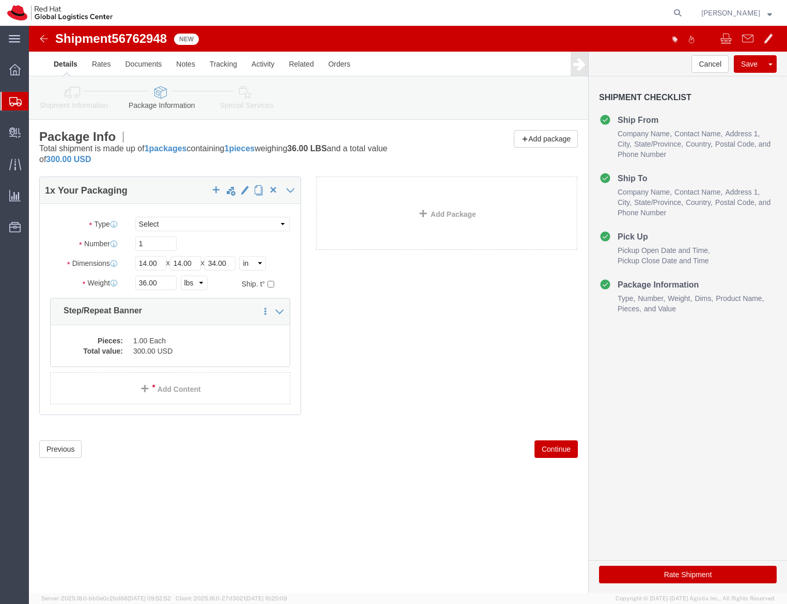
click link "Shipment Information"
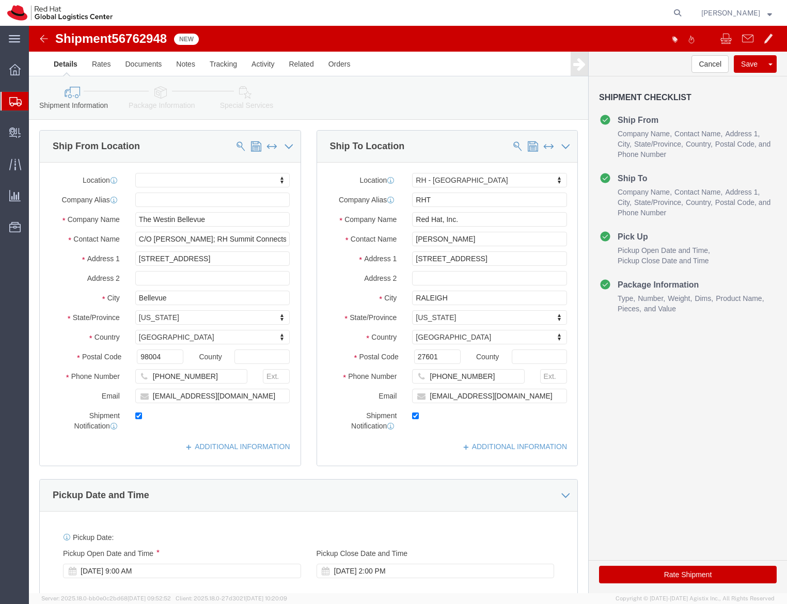
click icon
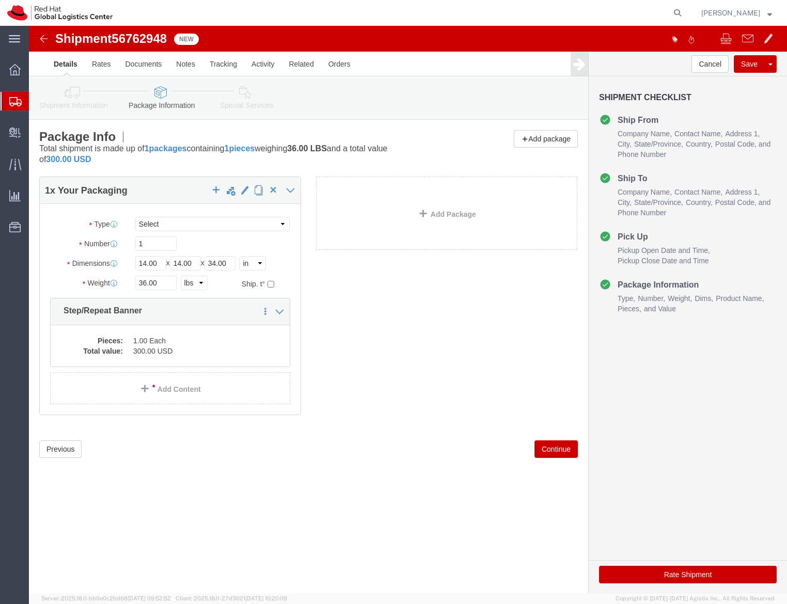
click button "Rate Shipment"
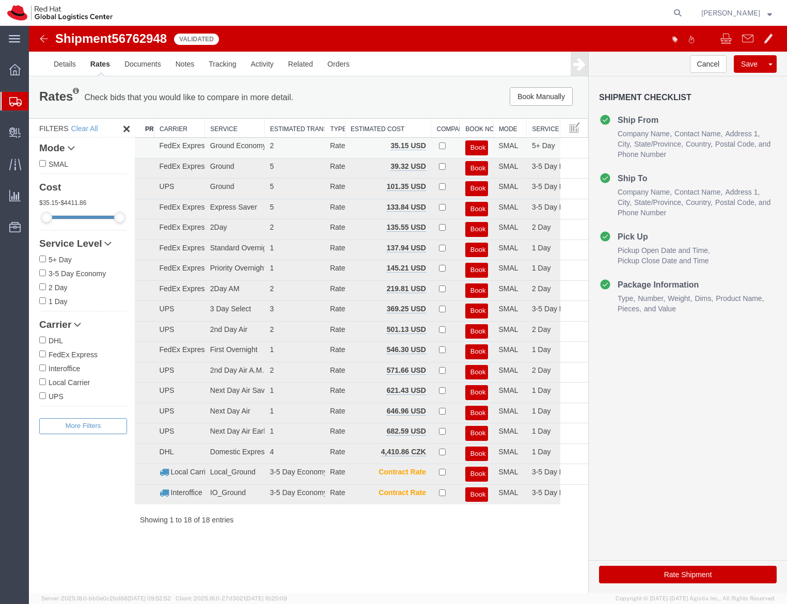
click at [471, 144] on button "Book" at bounding box center [476, 147] width 23 height 15
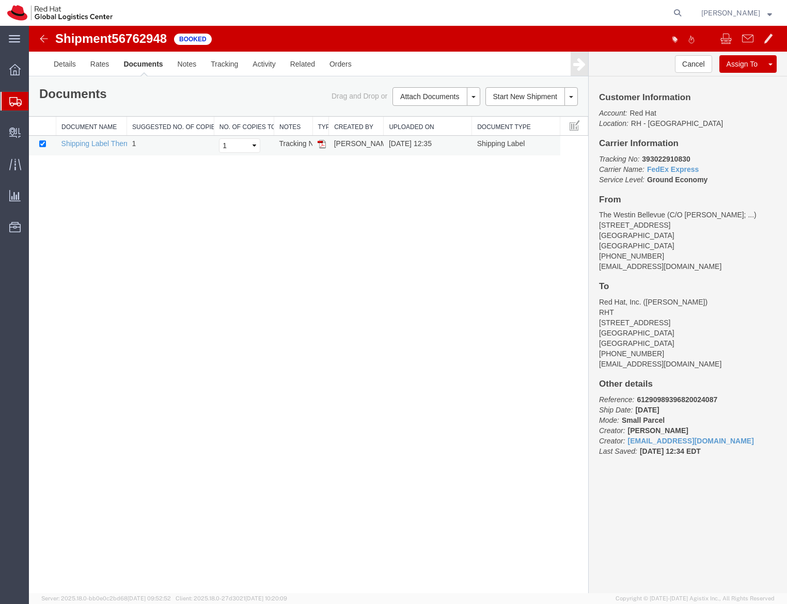
click at [329, 149] on td "[PERSON_NAME]" at bounding box center [356, 146] width 55 height 20
click at [318, 147] on img at bounding box center [322, 144] width 8 height 8
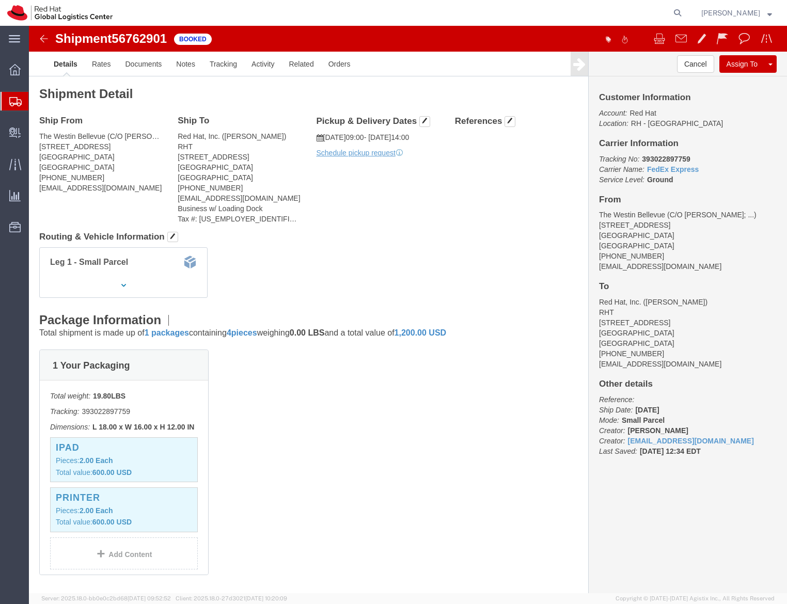
click div "Ship From The Westin Bellevue (C/O Jenny Rapkine; RH Summit Connects) 600 Belle…"
click link "FedEx Express"
click b "393022897759"
copy b "393022897759"
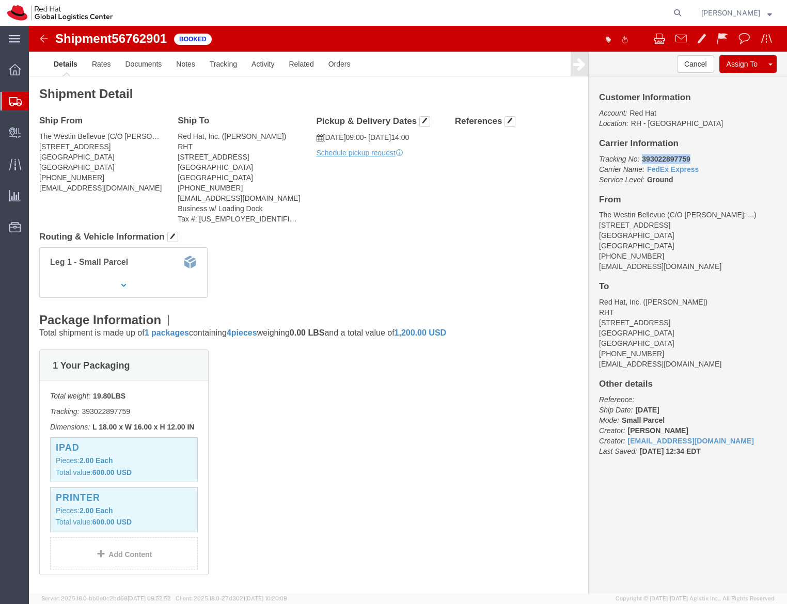
click b "393022897759"
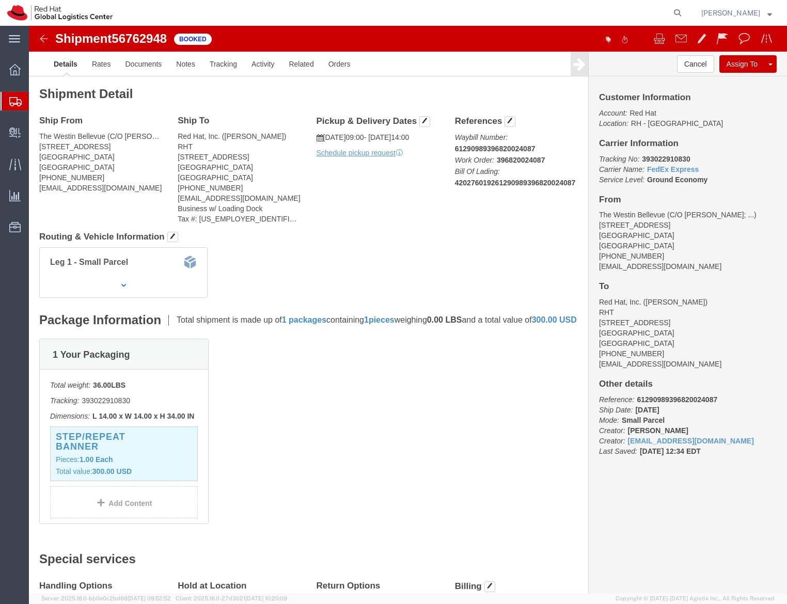
click p "Tracking No: 393022910830 Carrier Name: FedEx Express FedEx Express Service Lev…"
copy b "393022910830"
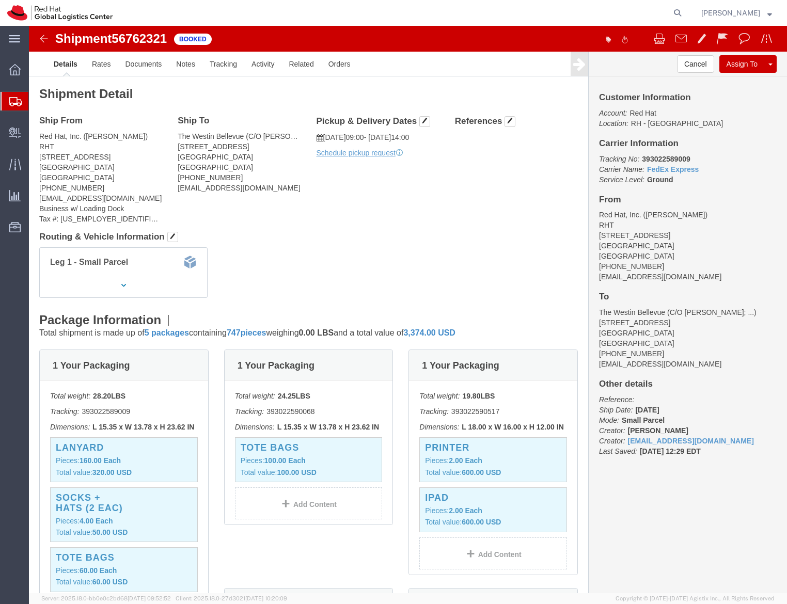
click b "393022589009"
copy b "393022589009"
